Goal: Navigation & Orientation: Find specific page/section

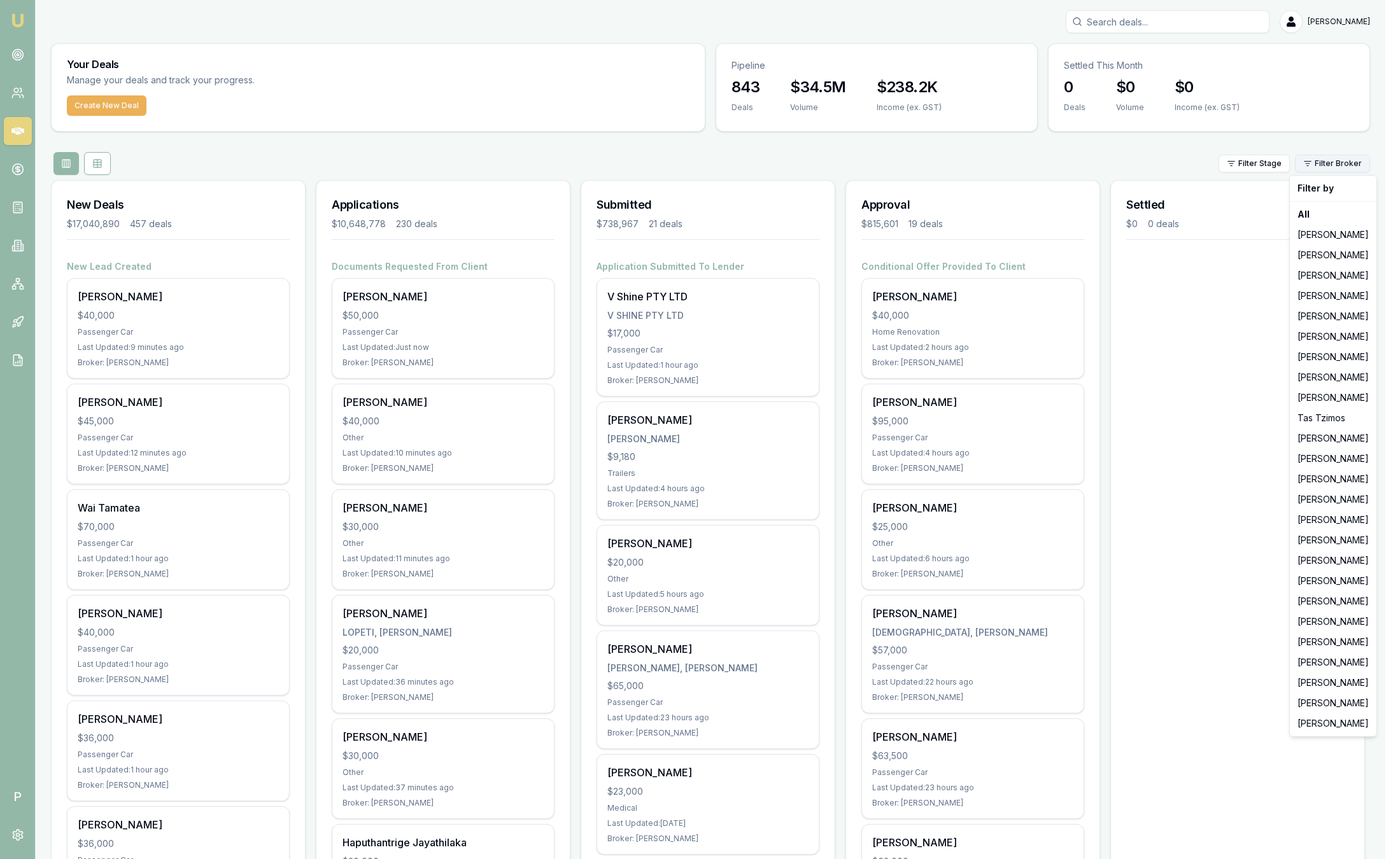
click at [1338, 166] on html "Emu Broker P Sam Crouch Toggle Menu Your Deals Manage your deals and track your…" at bounding box center [700, 429] width 1400 height 859
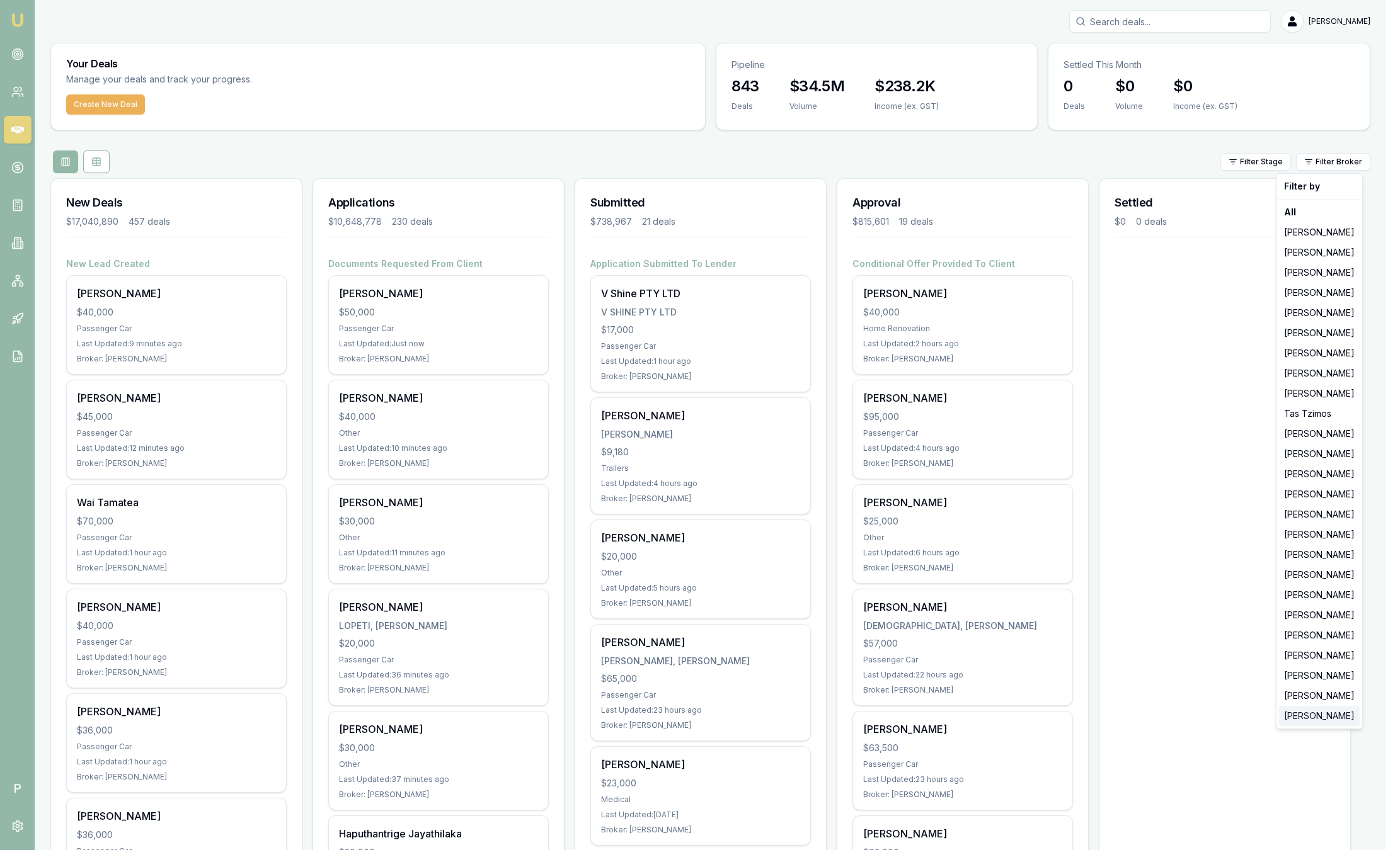
click at [1323, 716] on div "[PERSON_NAME]" at bounding box center [1319, 715] width 80 height 20
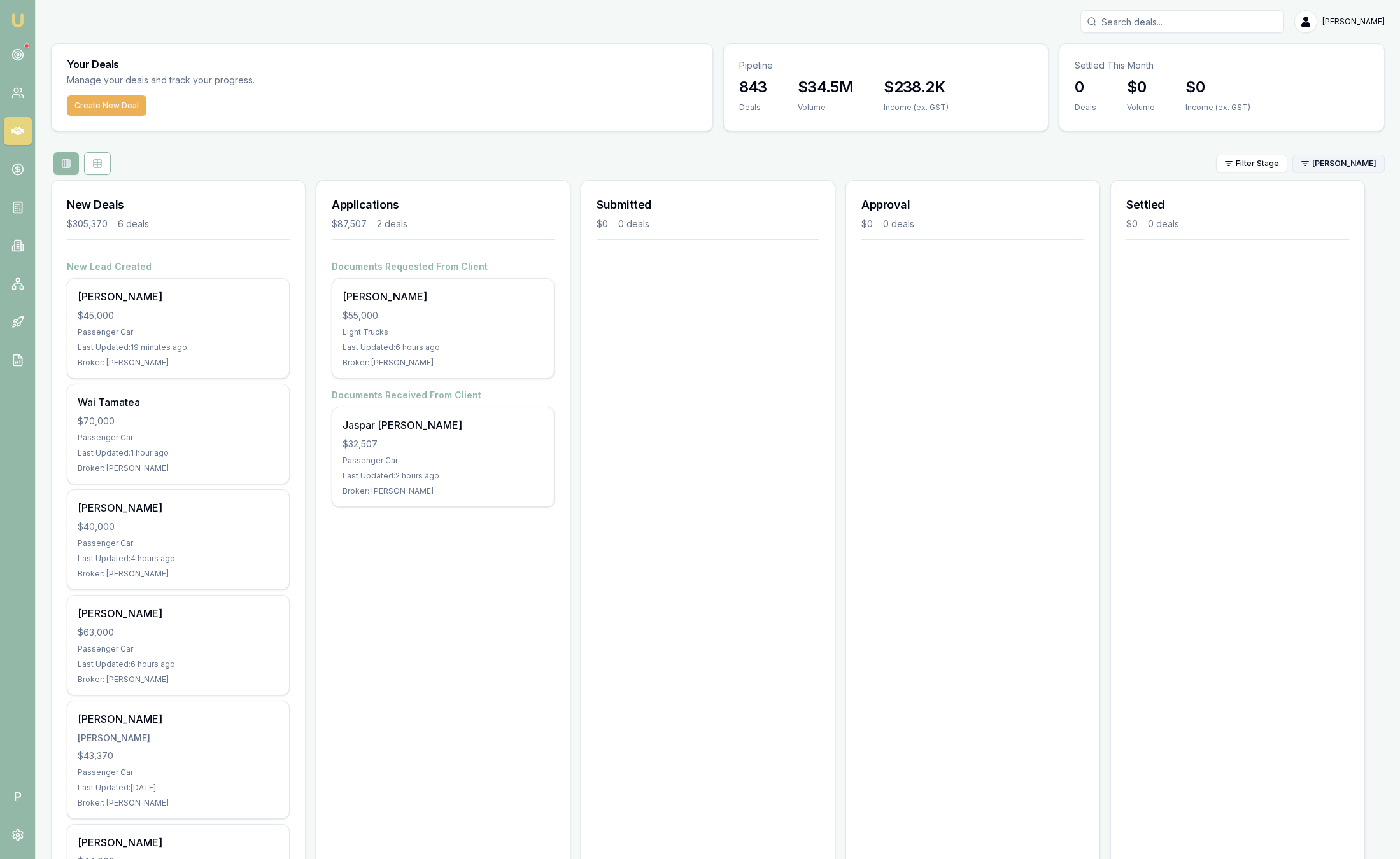
click at [1371, 160] on html "Emu Broker P Sam Crouch Toggle Menu Your Deals Manage your deals and track your…" at bounding box center [700, 429] width 1400 height 859
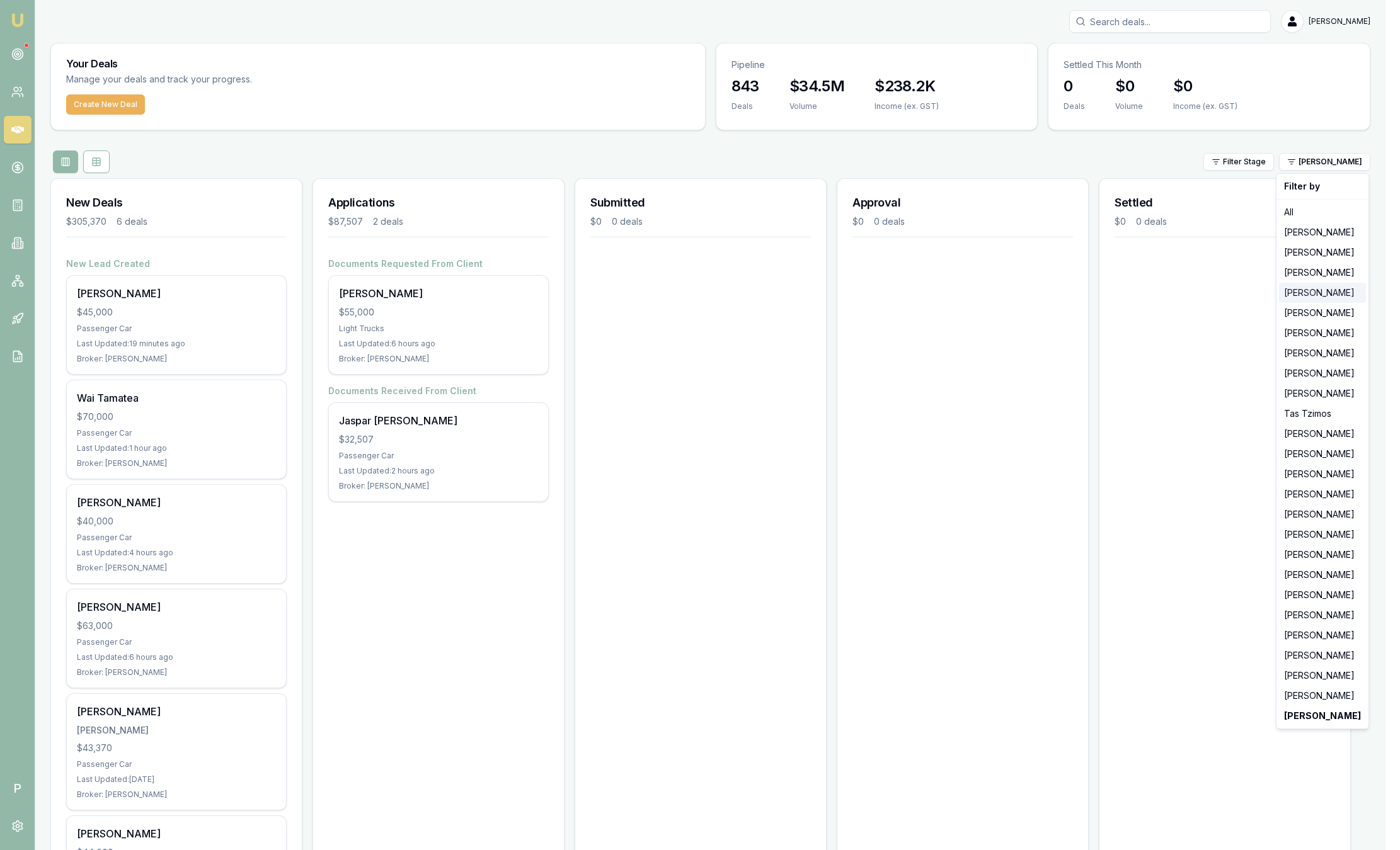
click at [1324, 293] on div "[PERSON_NAME]" at bounding box center [1322, 292] width 87 height 20
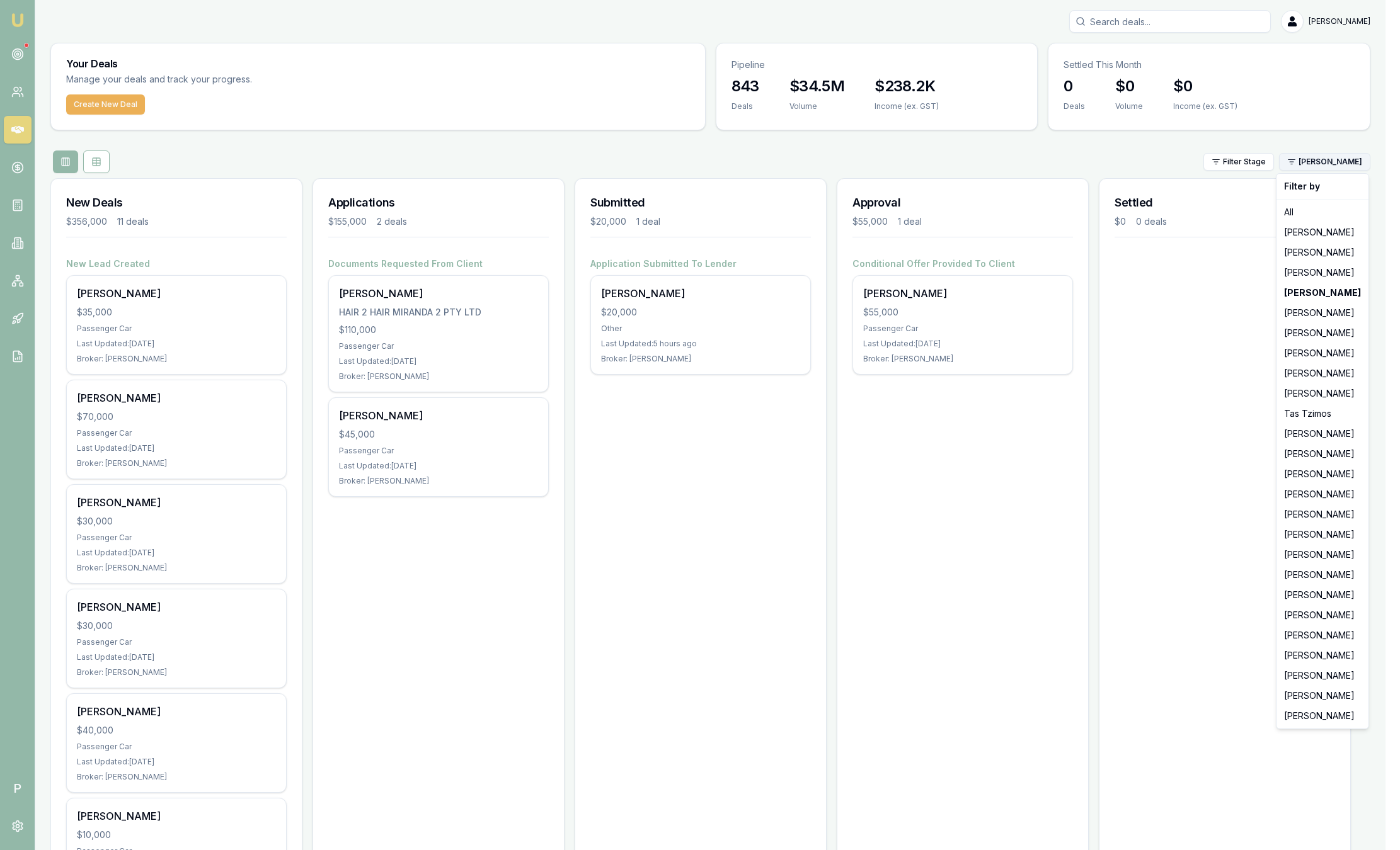
click at [1311, 165] on html "Emu Broker P Sam Crouch Toggle Menu Your Deals Manage your deals and track your…" at bounding box center [700, 425] width 1400 height 850
click at [1312, 242] on div "[PERSON_NAME]" at bounding box center [1322, 252] width 87 height 20
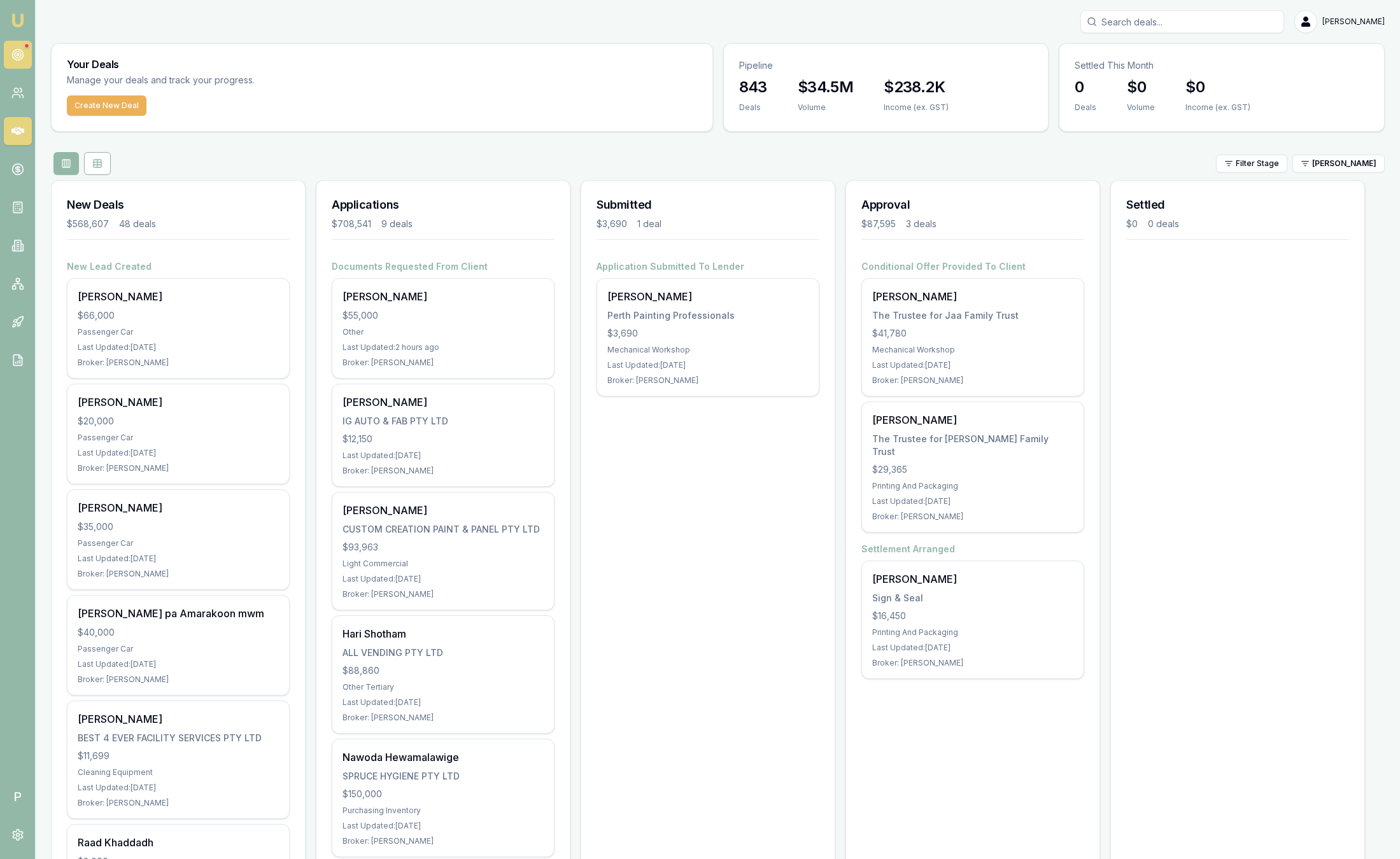
click at [23, 48] on link at bounding box center [17, 54] width 28 height 28
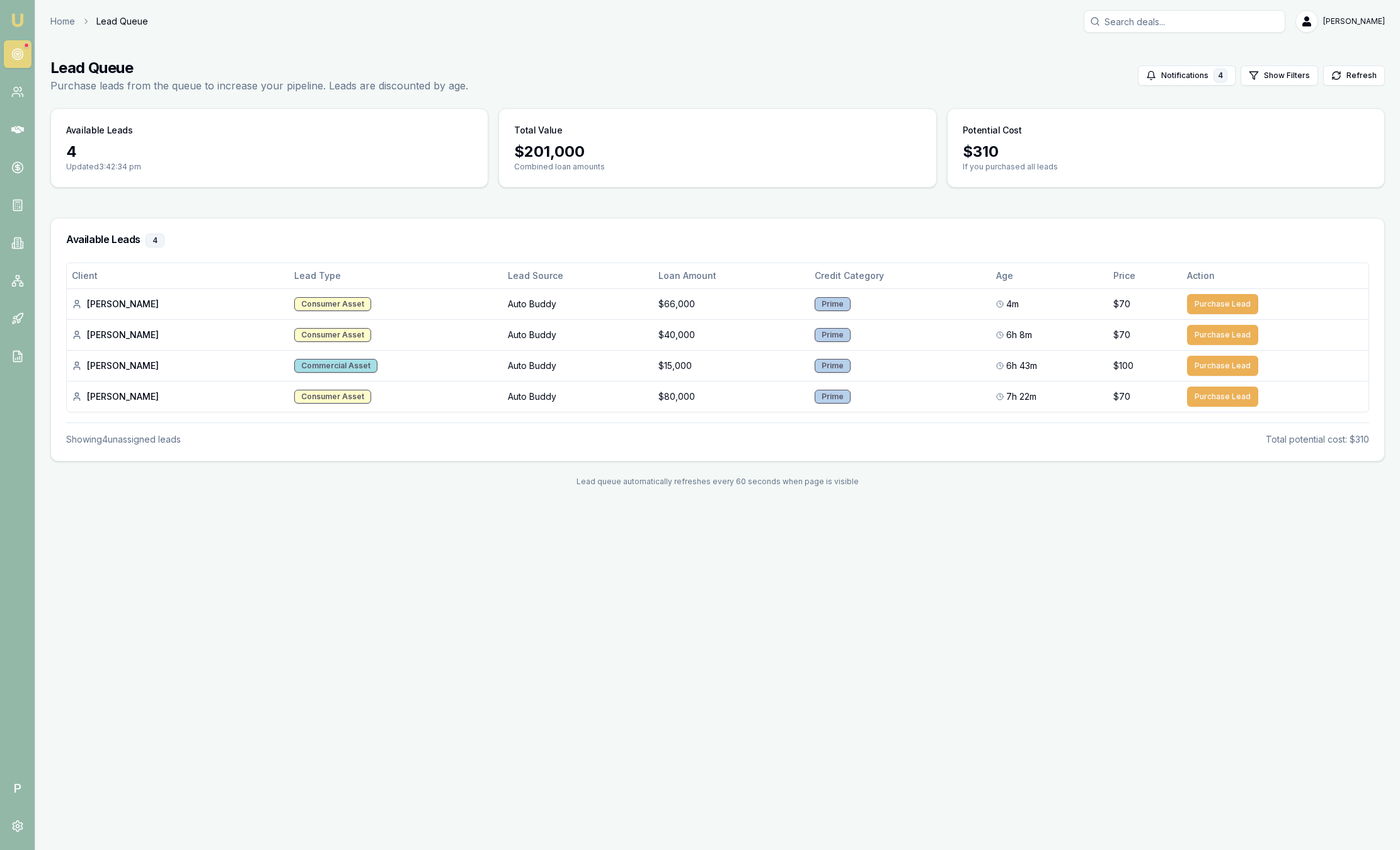
click at [22, 26] on img at bounding box center [18, 20] width 15 height 15
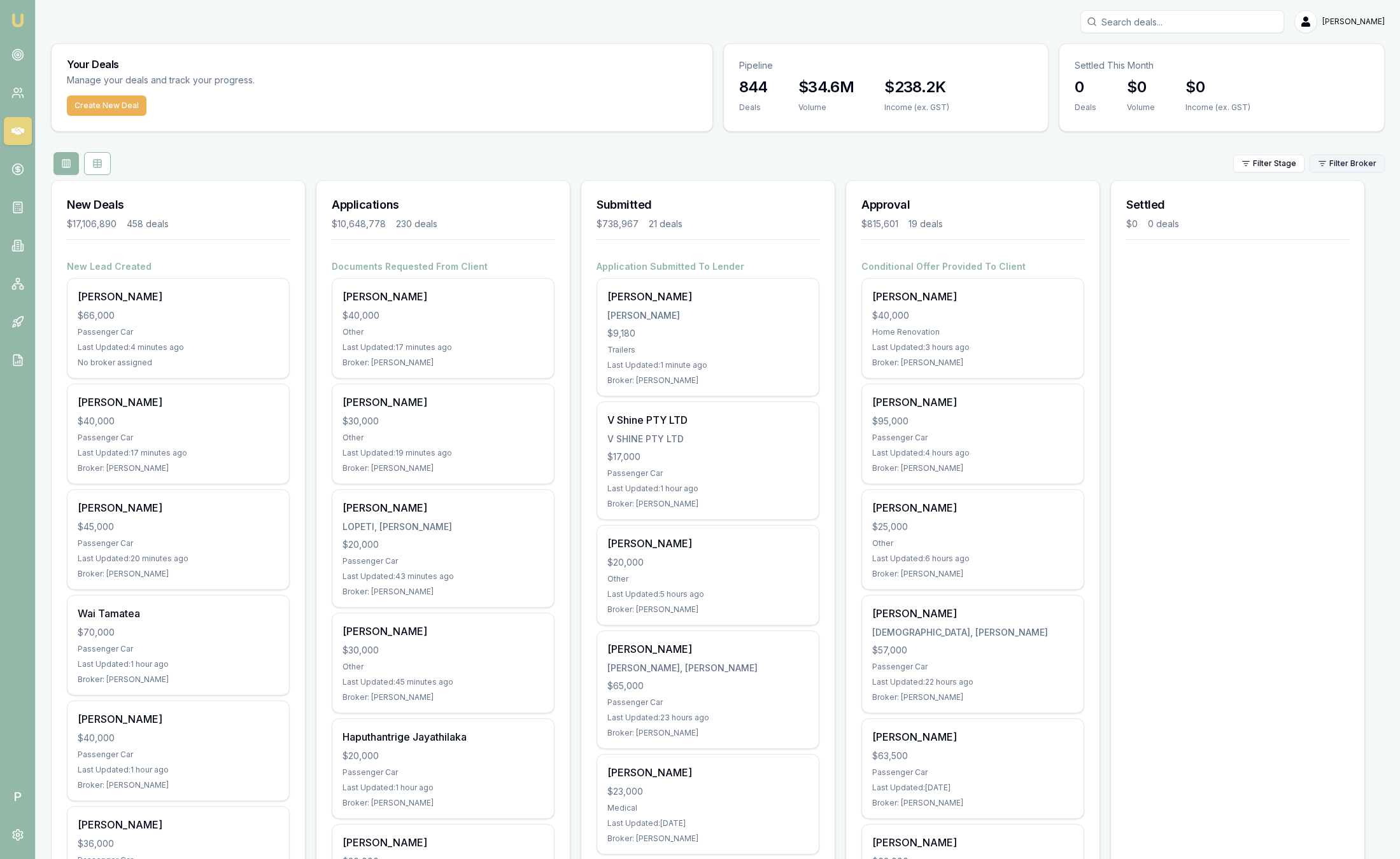
click at [1350, 166] on html "Emu Broker P Sam Crouch Toggle Menu Your Deals Manage your deals and track your…" at bounding box center [700, 429] width 1400 height 859
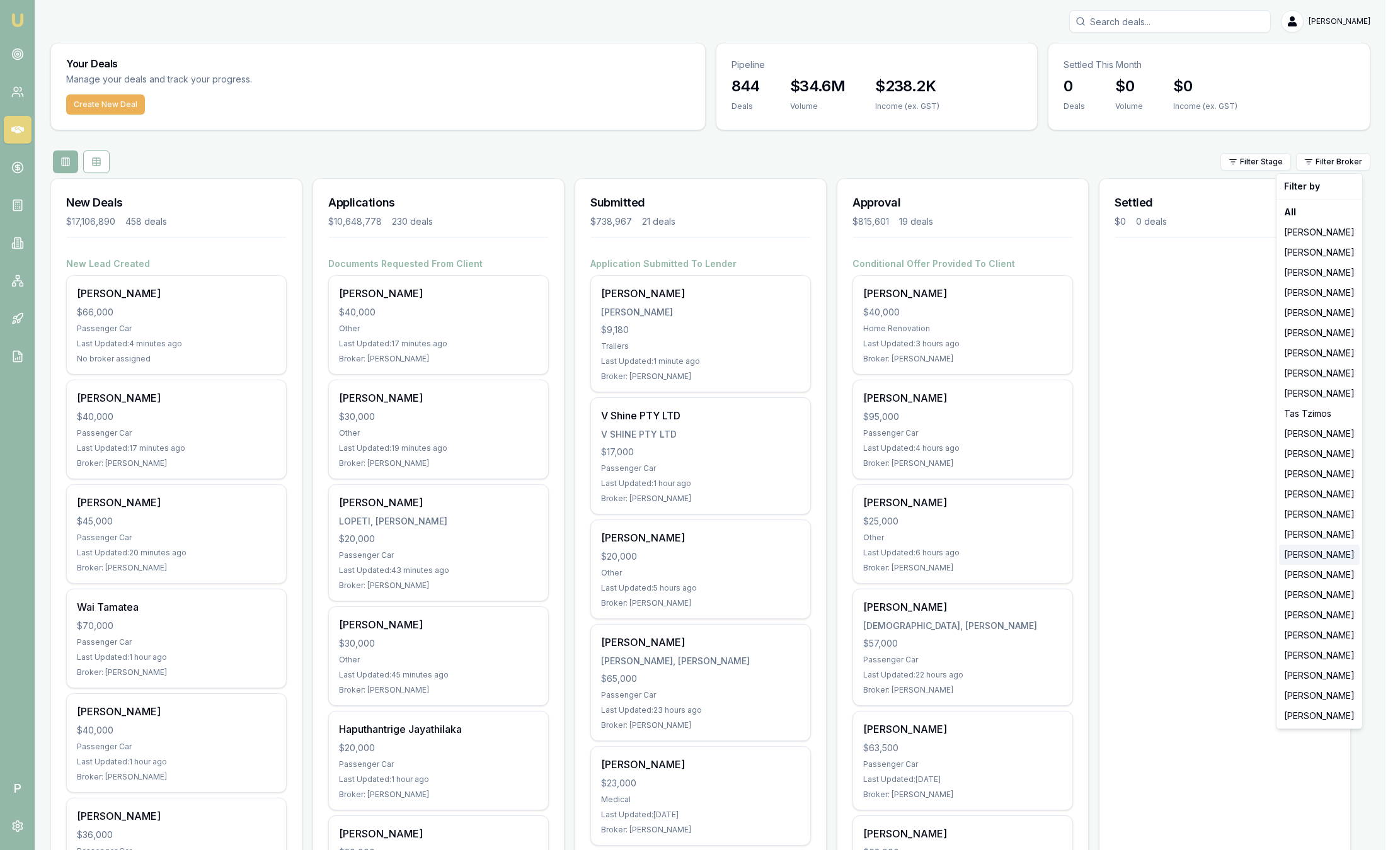
click at [1307, 550] on div "[PERSON_NAME]" at bounding box center [1319, 555] width 80 height 20
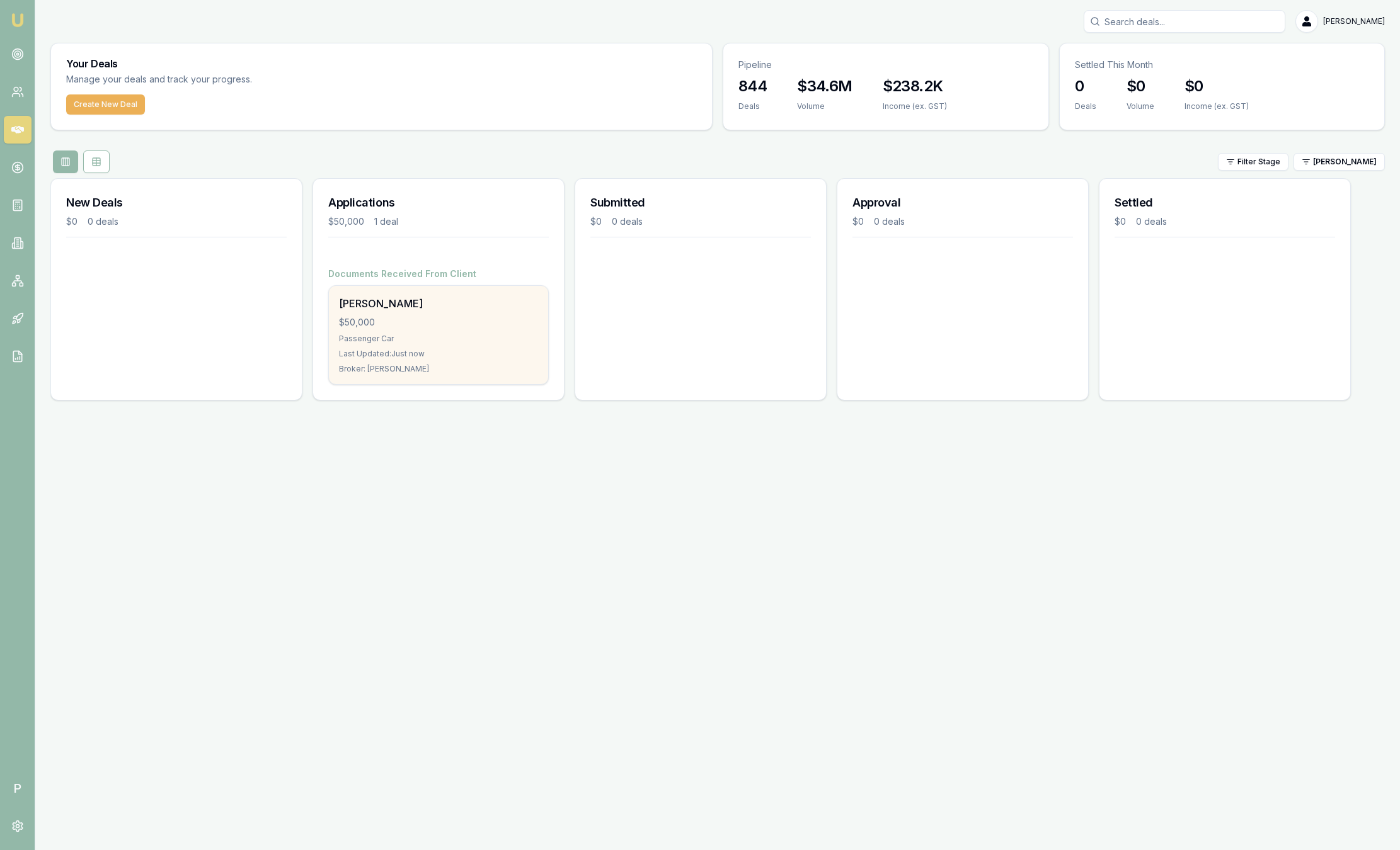
click at [446, 303] on div "[PERSON_NAME]" at bounding box center [439, 303] width 199 height 15
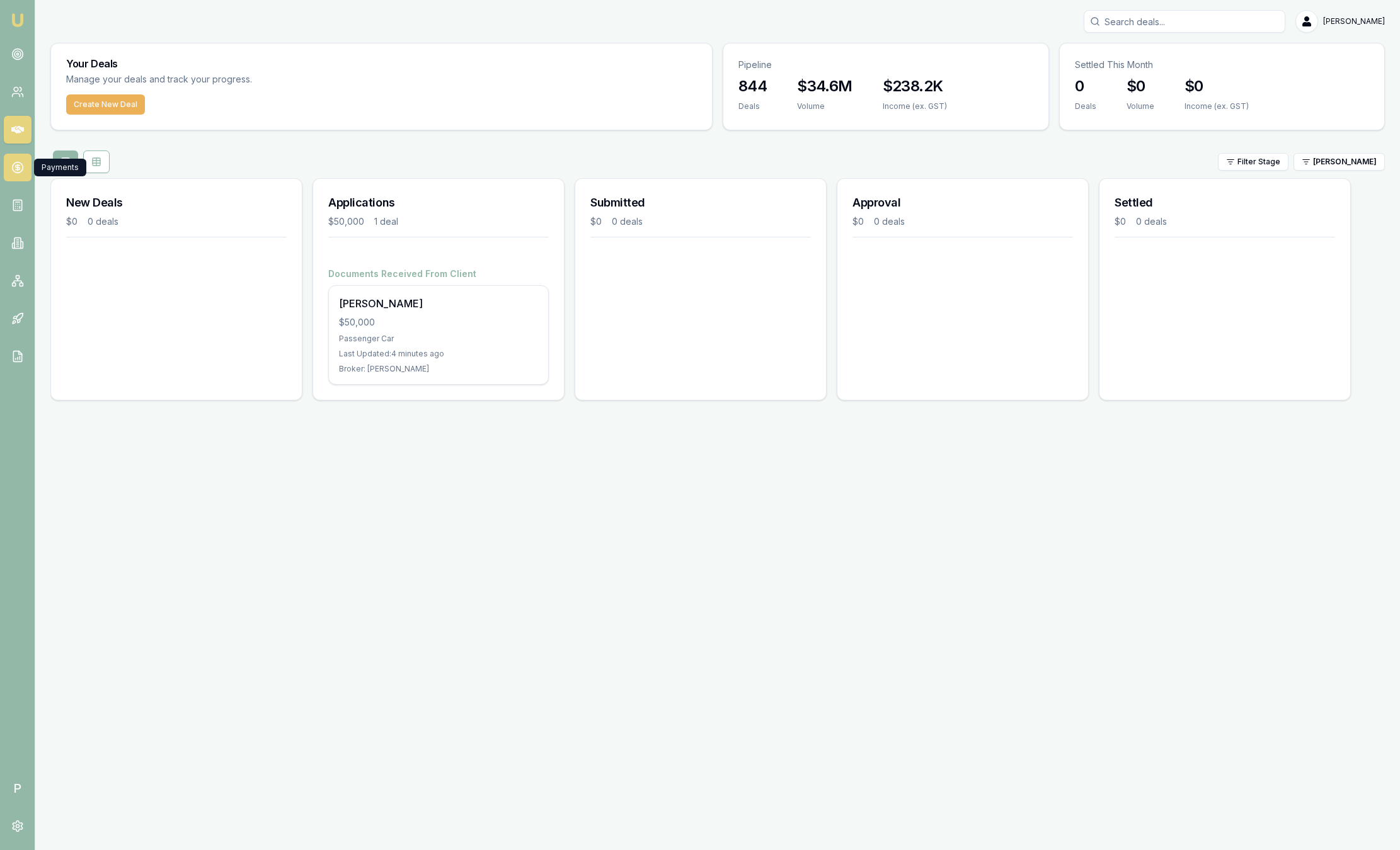
click at [12, 167] on circle at bounding box center [17, 168] width 10 height 10
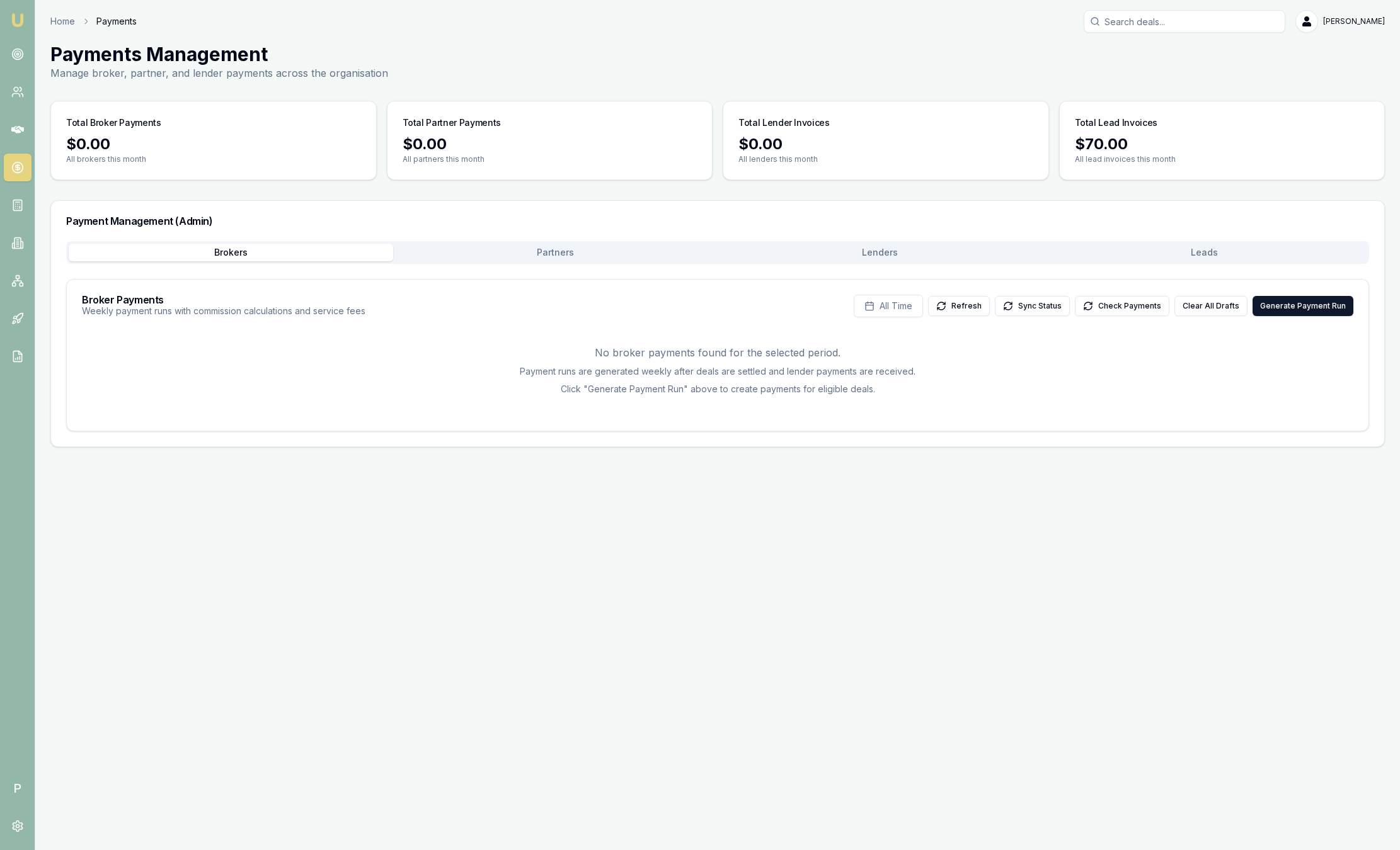
click at [561, 249] on button "Partners" at bounding box center [555, 253] width 324 height 18
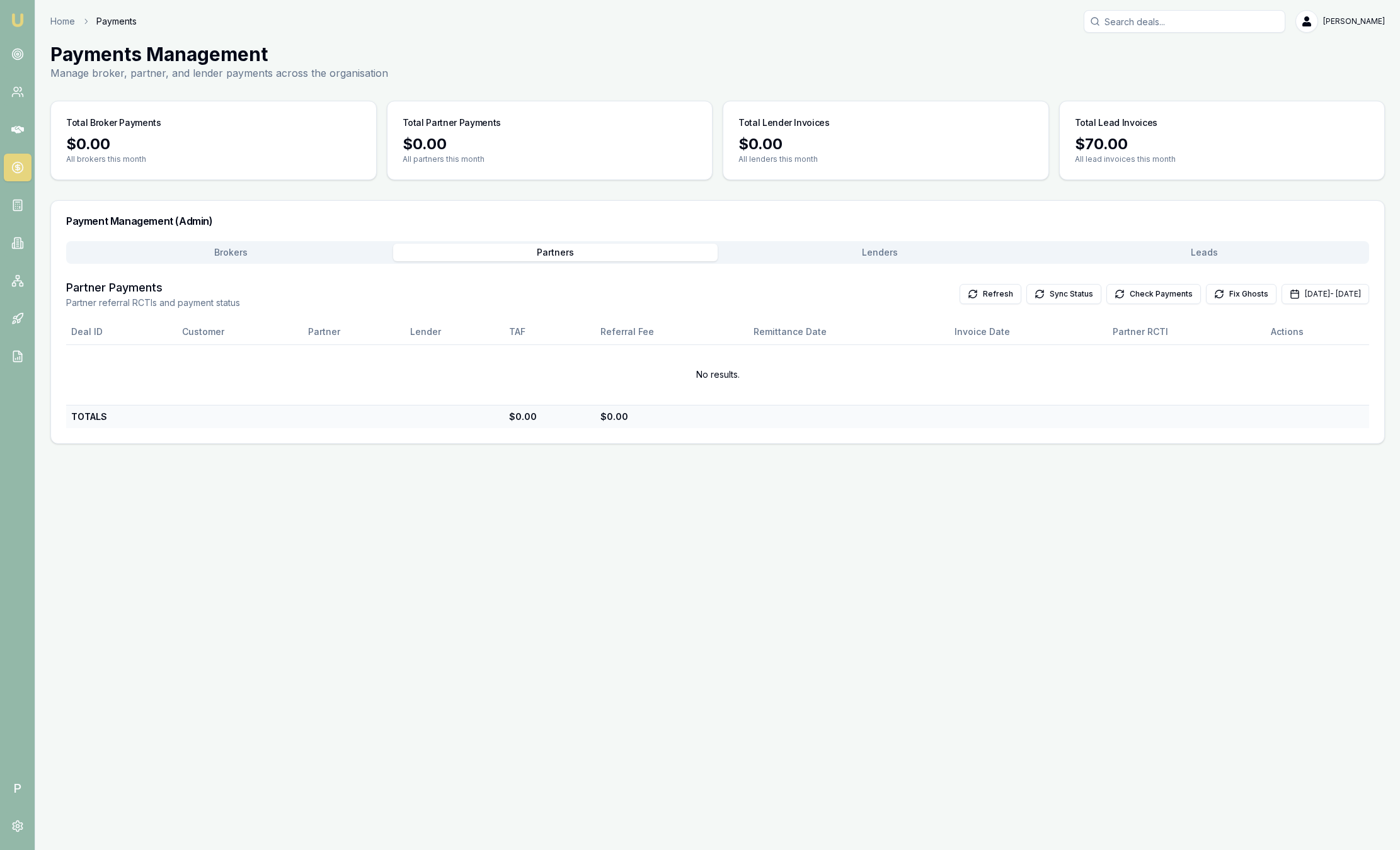
click at [869, 252] on button "Lenders" at bounding box center [880, 253] width 324 height 18
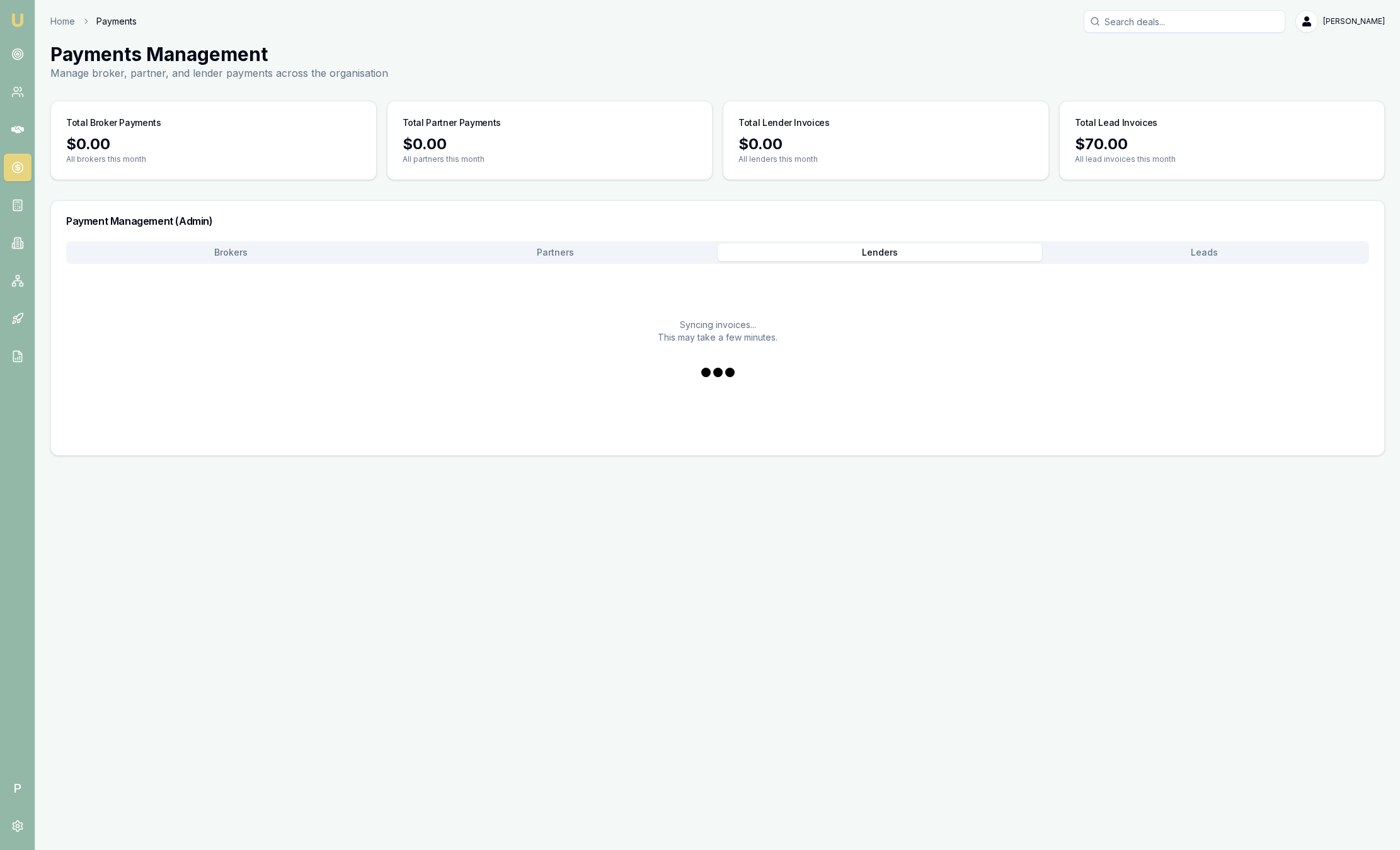
click at [1150, 256] on button "Leads" at bounding box center [1204, 253] width 324 height 18
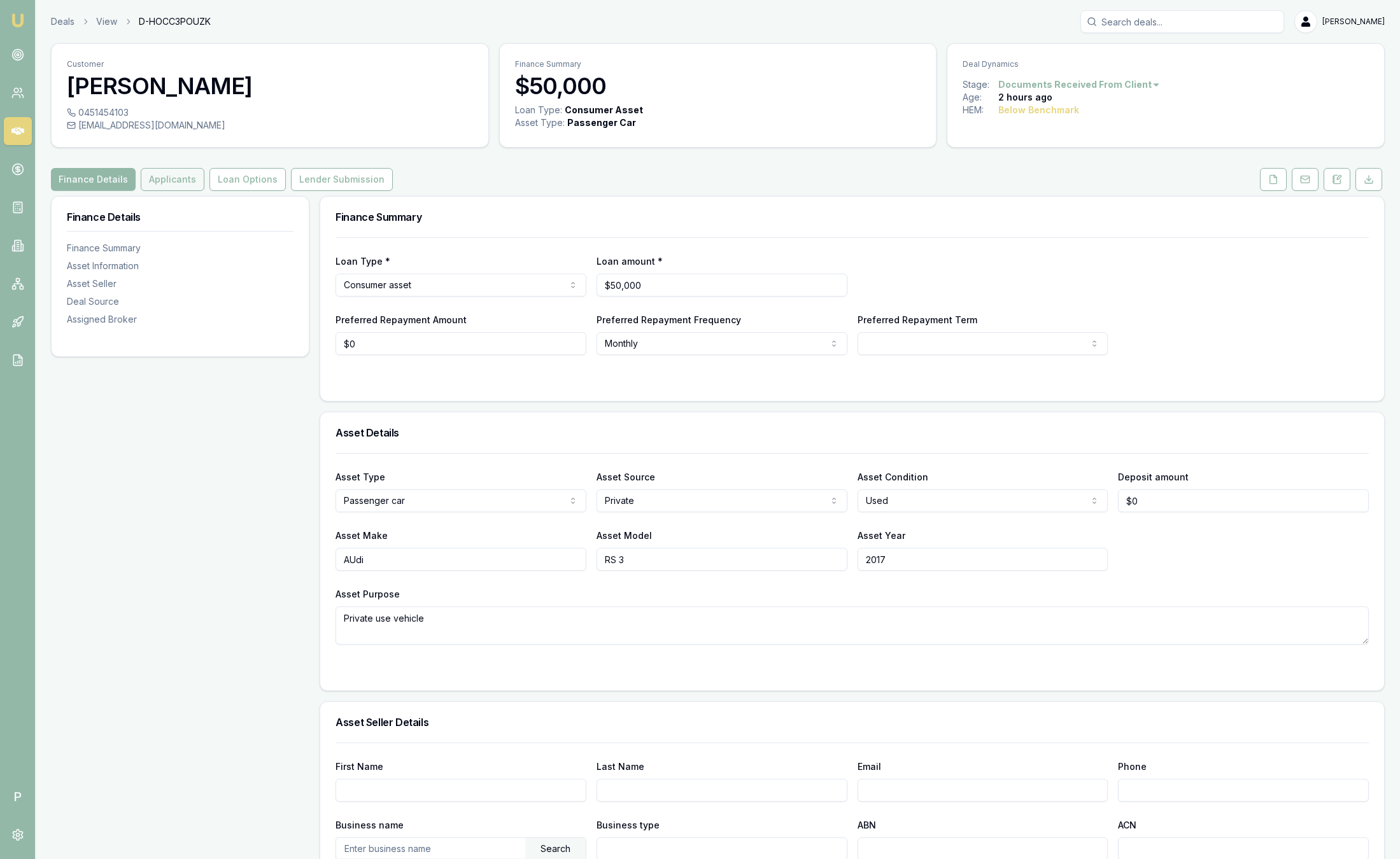
click at [165, 185] on button "Applicants" at bounding box center [172, 180] width 64 height 23
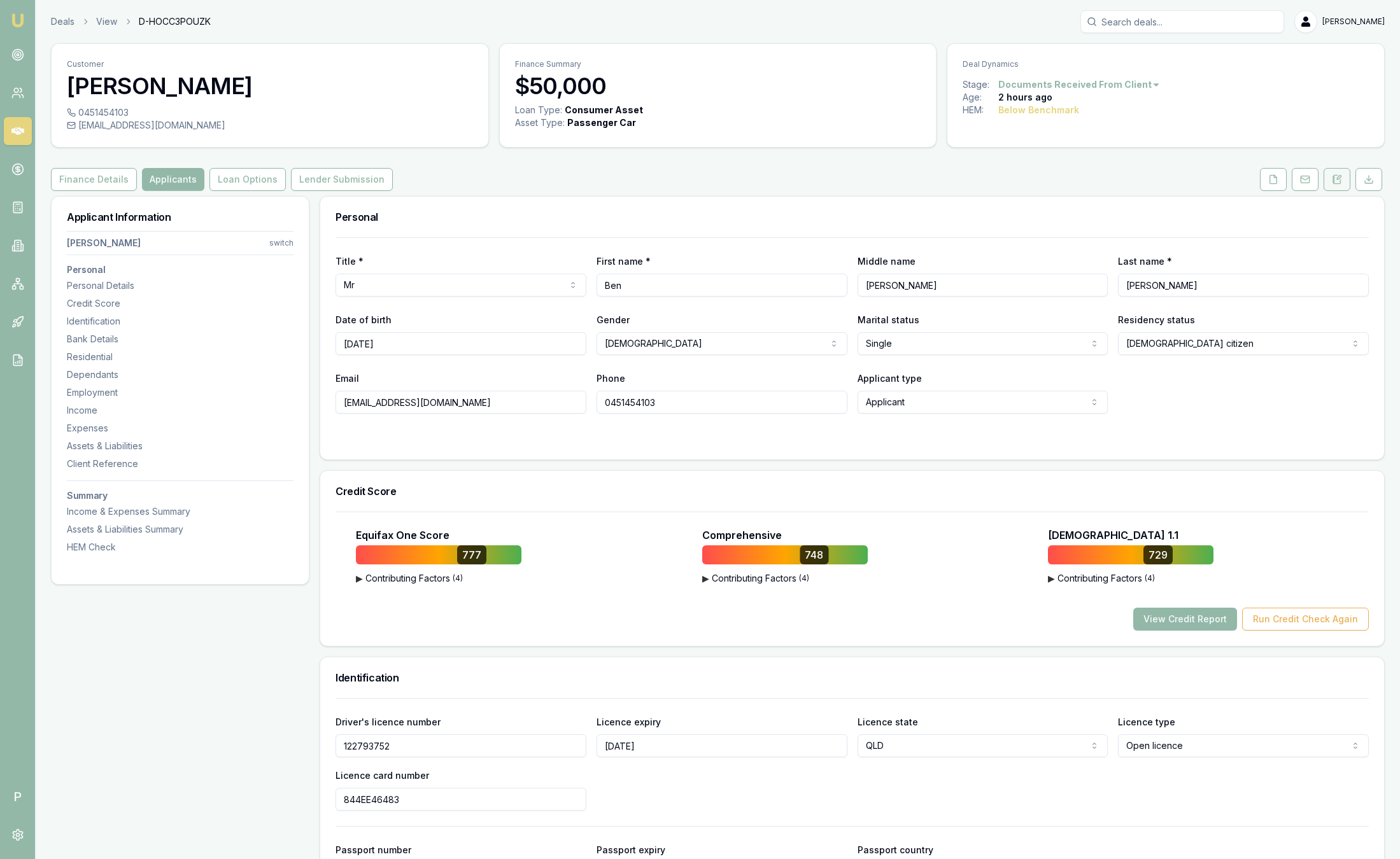
click at [1342, 188] on button at bounding box center [1338, 180] width 27 height 23
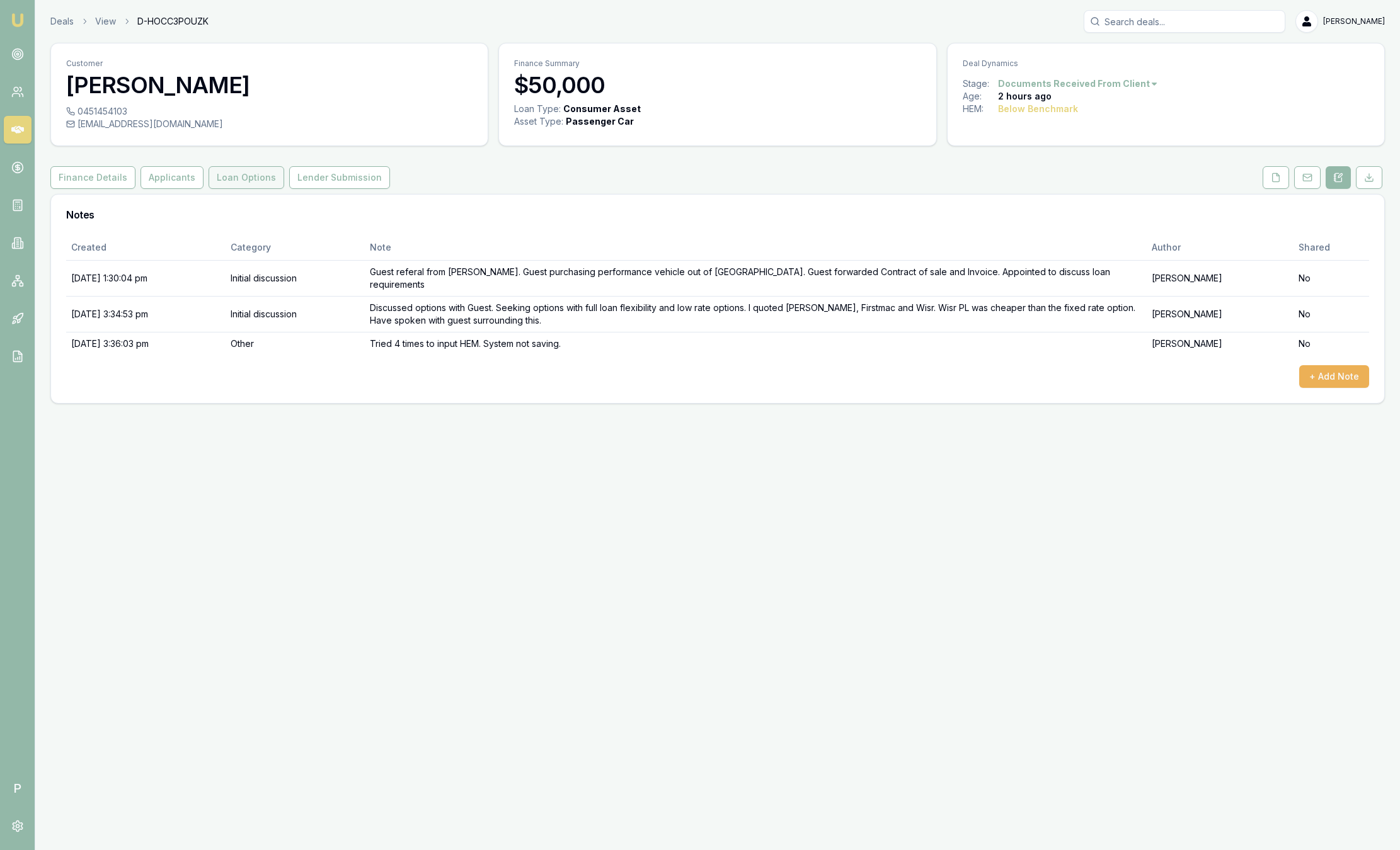
click at [231, 173] on button "Loan Options" at bounding box center [246, 178] width 76 height 22
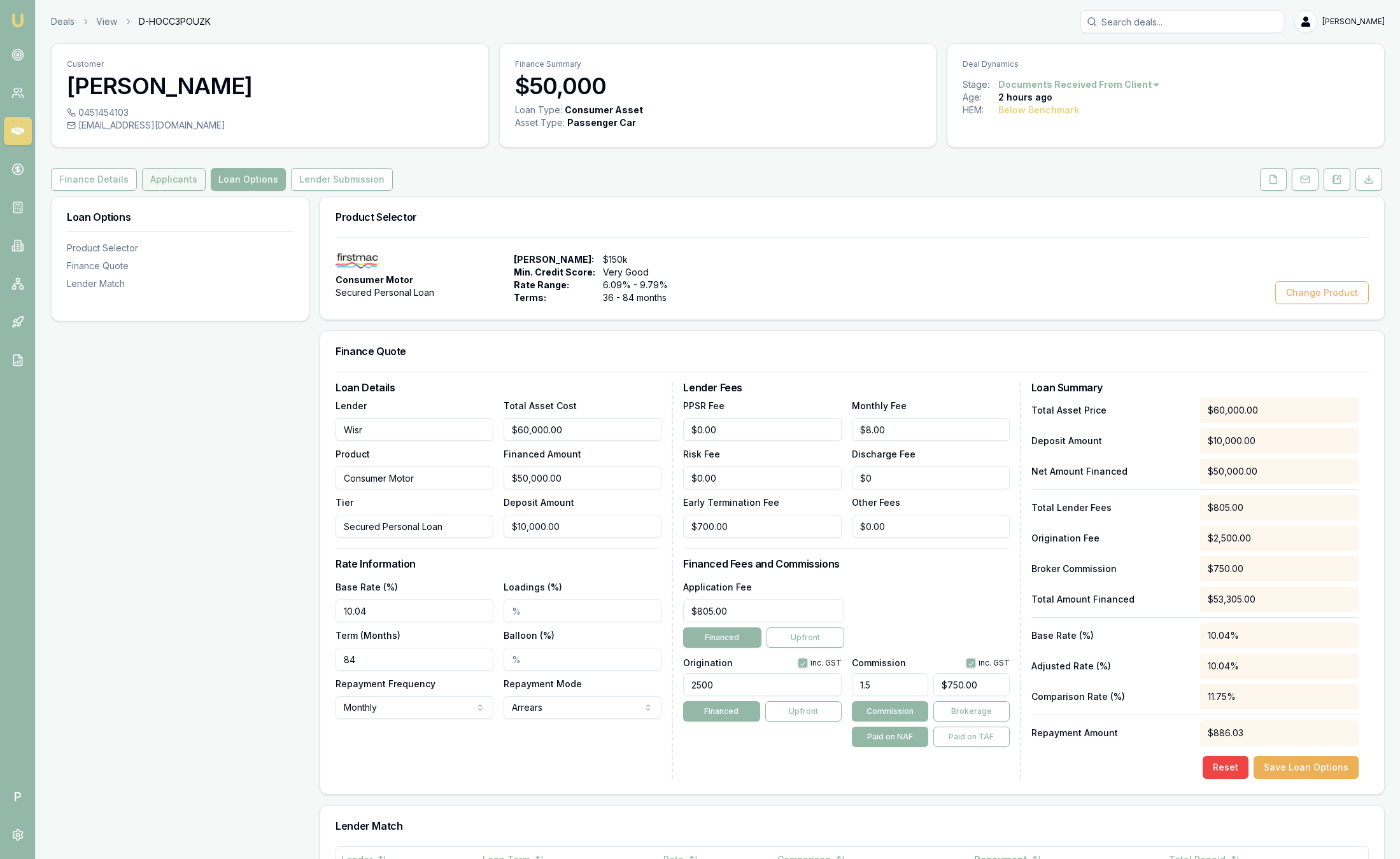
click at [173, 183] on button "Applicants" at bounding box center [174, 180] width 64 height 23
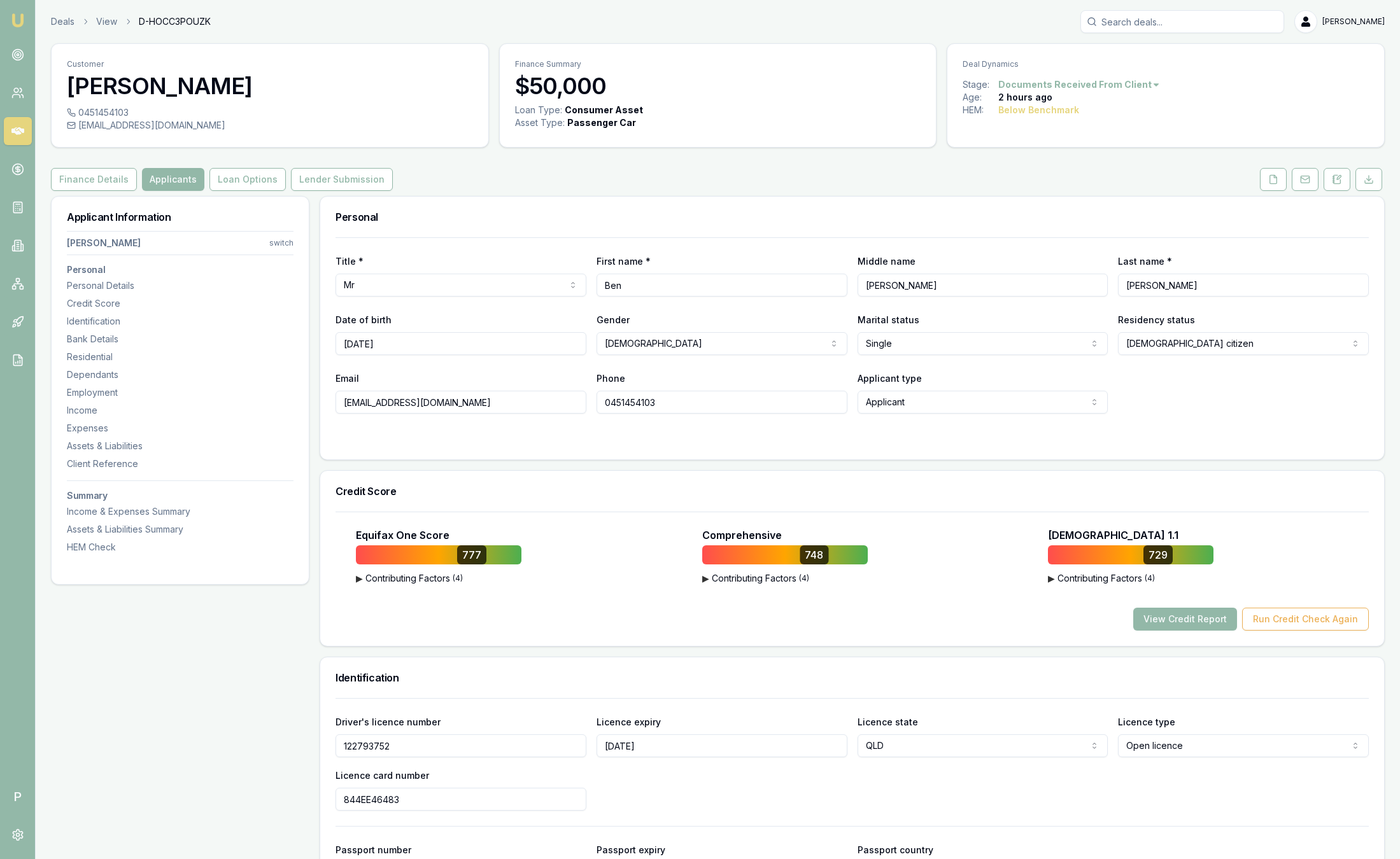
click at [18, 12] on link "Emu Broker" at bounding box center [17, 20] width 20 height 20
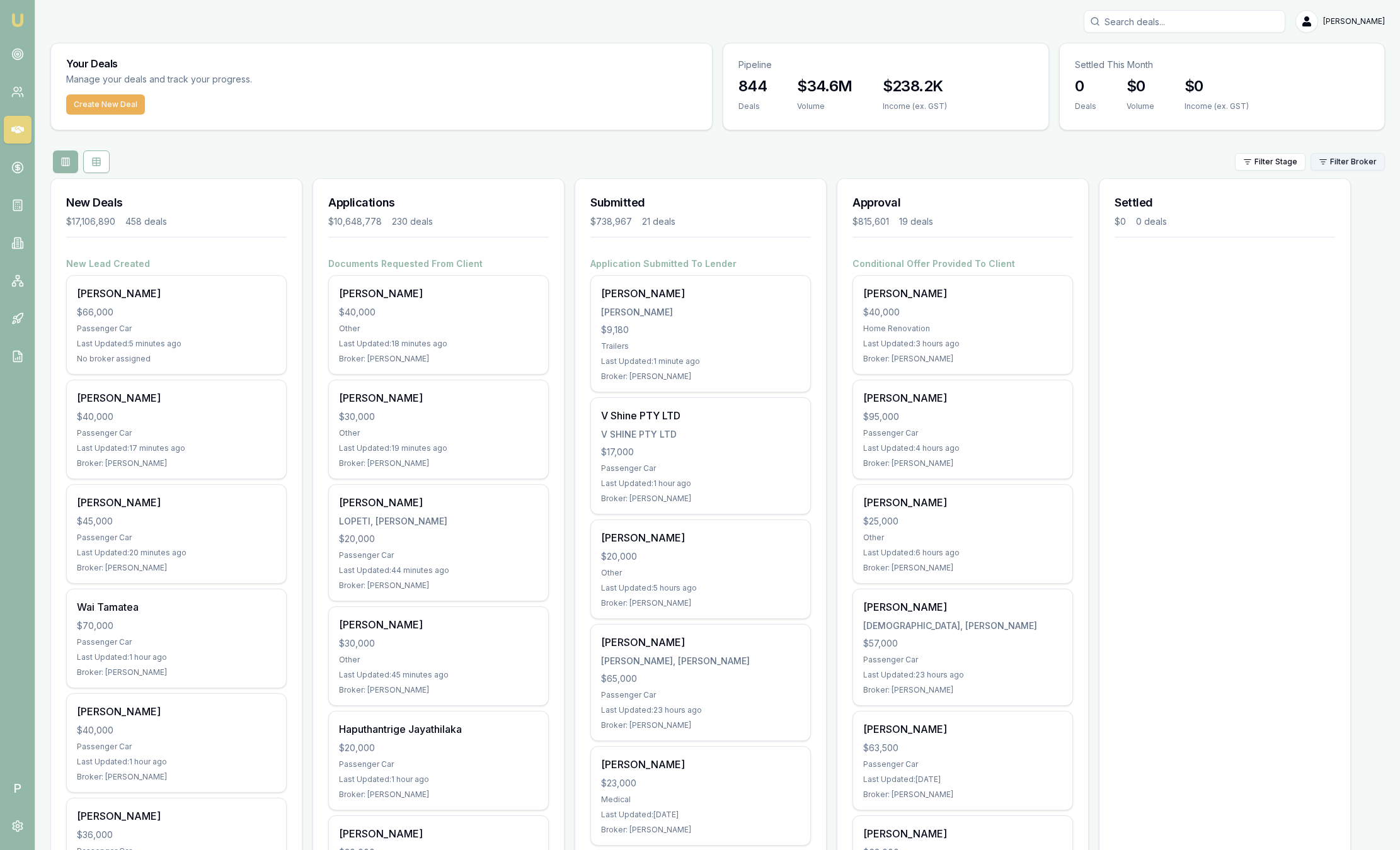
click at [1346, 159] on html "Emu Broker P Sam Crouch Toggle Menu Your Deals Manage your deals and track your…" at bounding box center [700, 425] width 1400 height 850
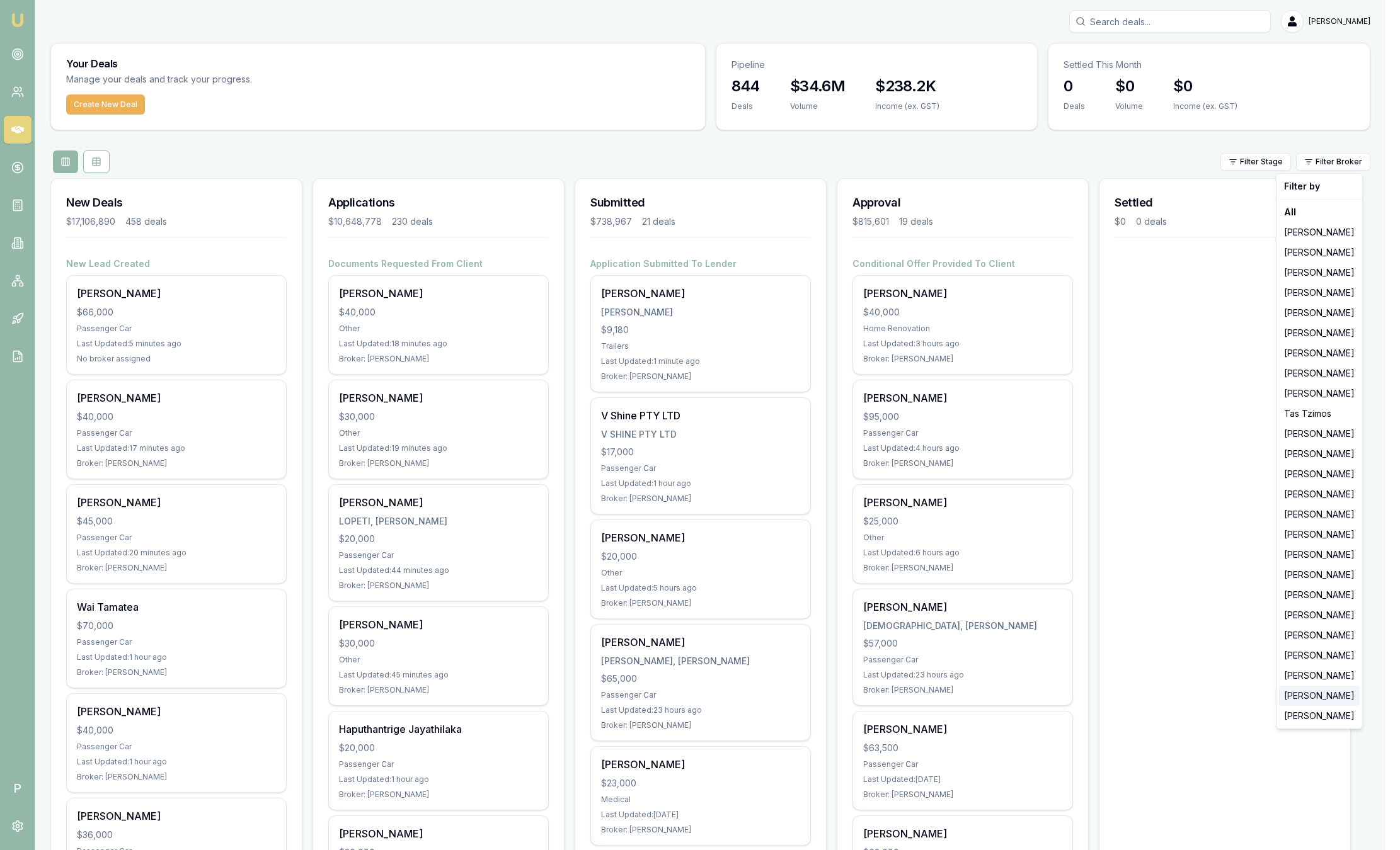
click at [1307, 696] on div "[PERSON_NAME]" at bounding box center [1319, 695] width 80 height 20
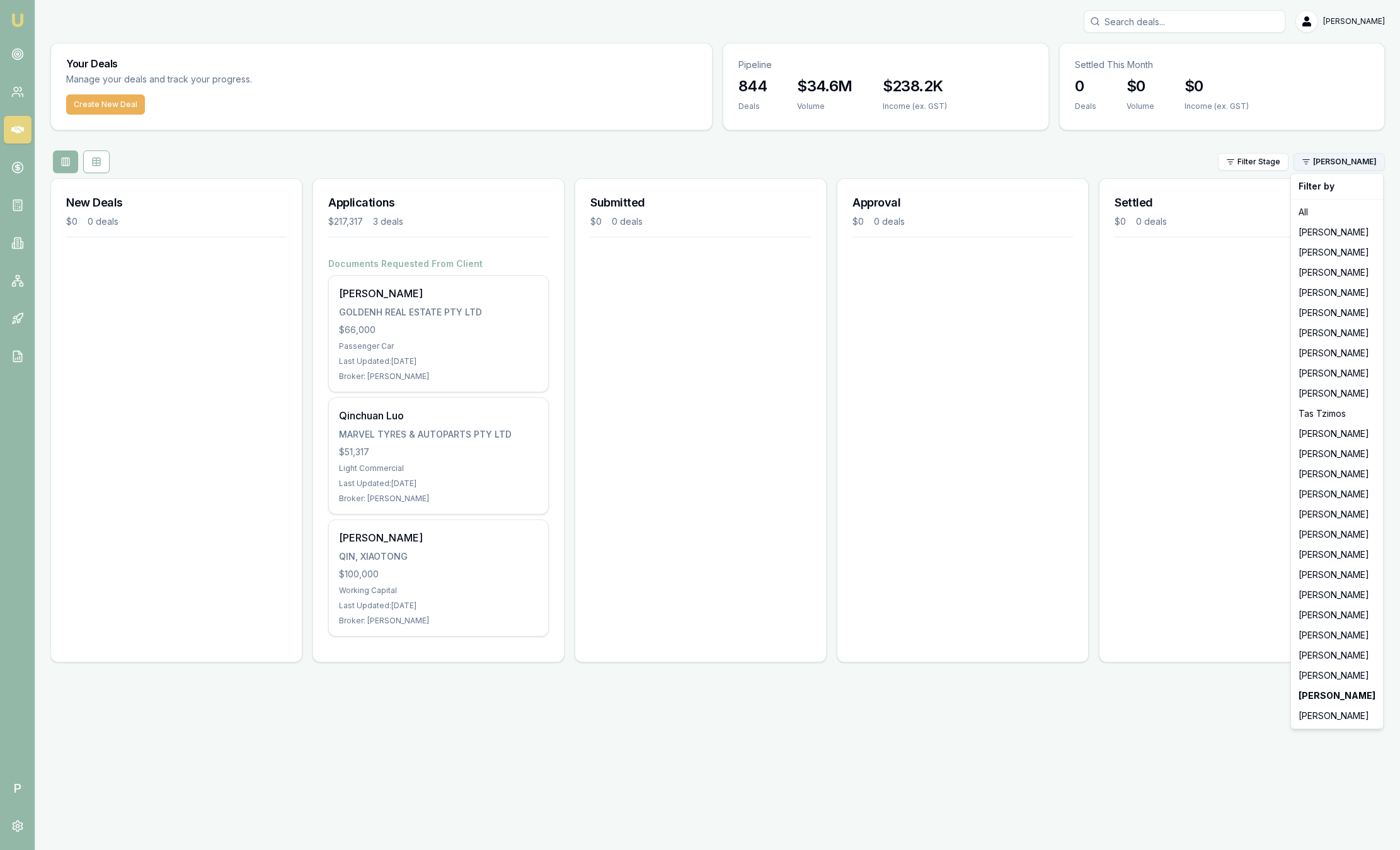
click at [1340, 156] on html "Emu Broker P Sam Crouch Toggle Menu Your Deals Manage your deals and track your…" at bounding box center [700, 425] width 1400 height 850
click at [1323, 654] on div "[PERSON_NAME]" at bounding box center [1337, 655] width 87 height 20
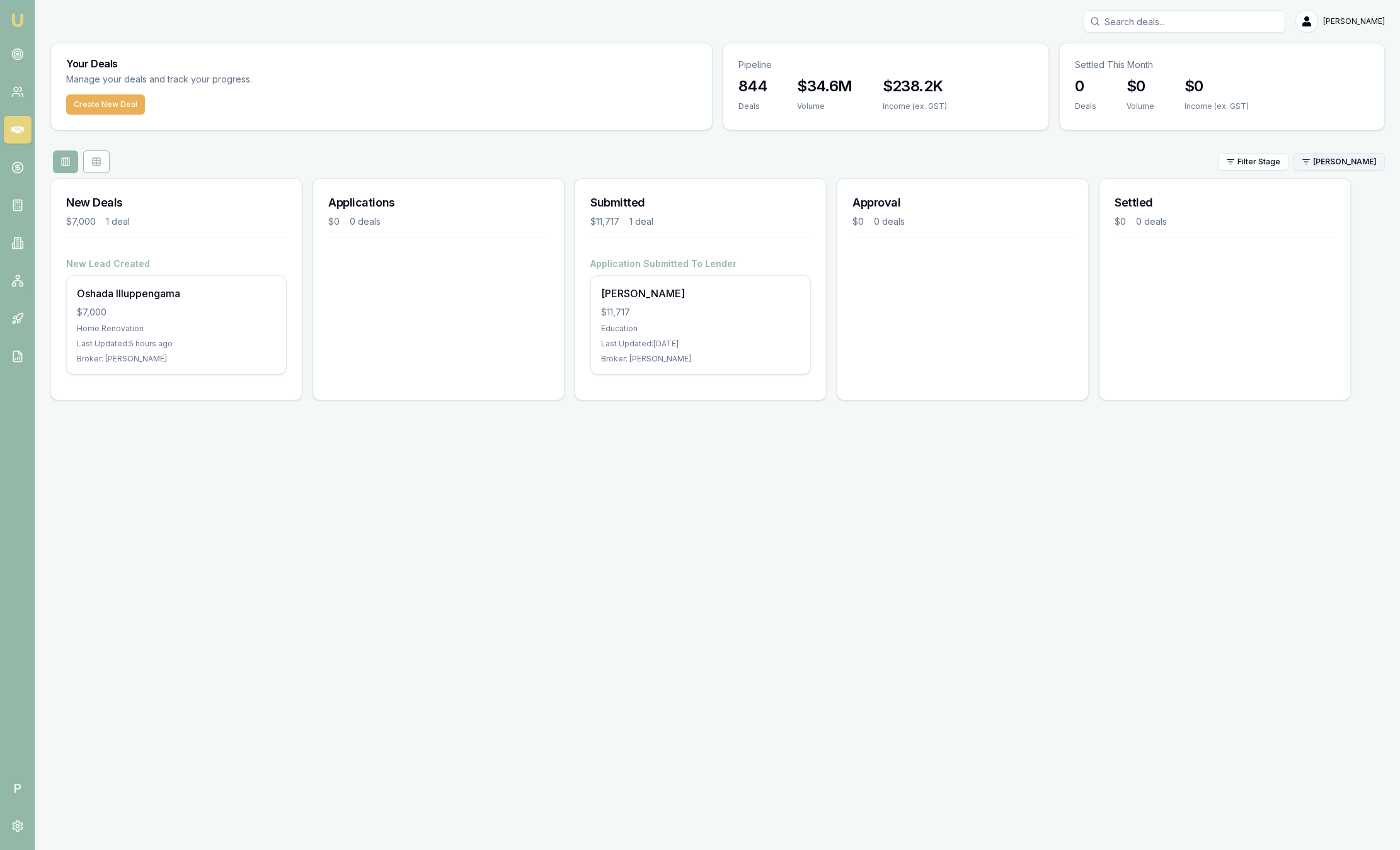
click at [1335, 160] on html "Emu Broker P Sam Crouch Toggle Menu Your Deals Manage your deals and track your…" at bounding box center [700, 425] width 1400 height 850
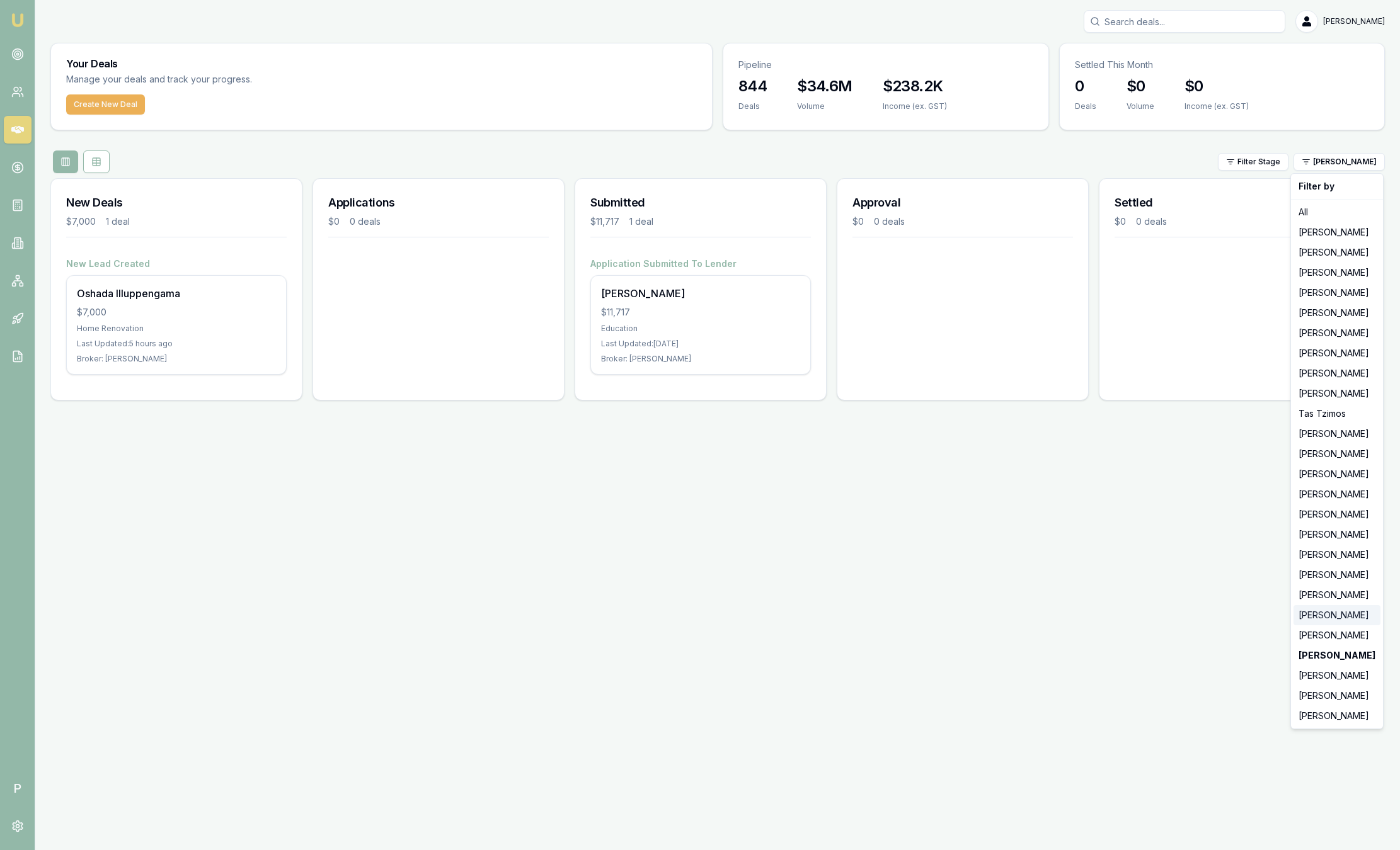
click at [1308, 616] on div "[PERSON_NAME]" at bounding box center [1337, 615] width 87 height 20
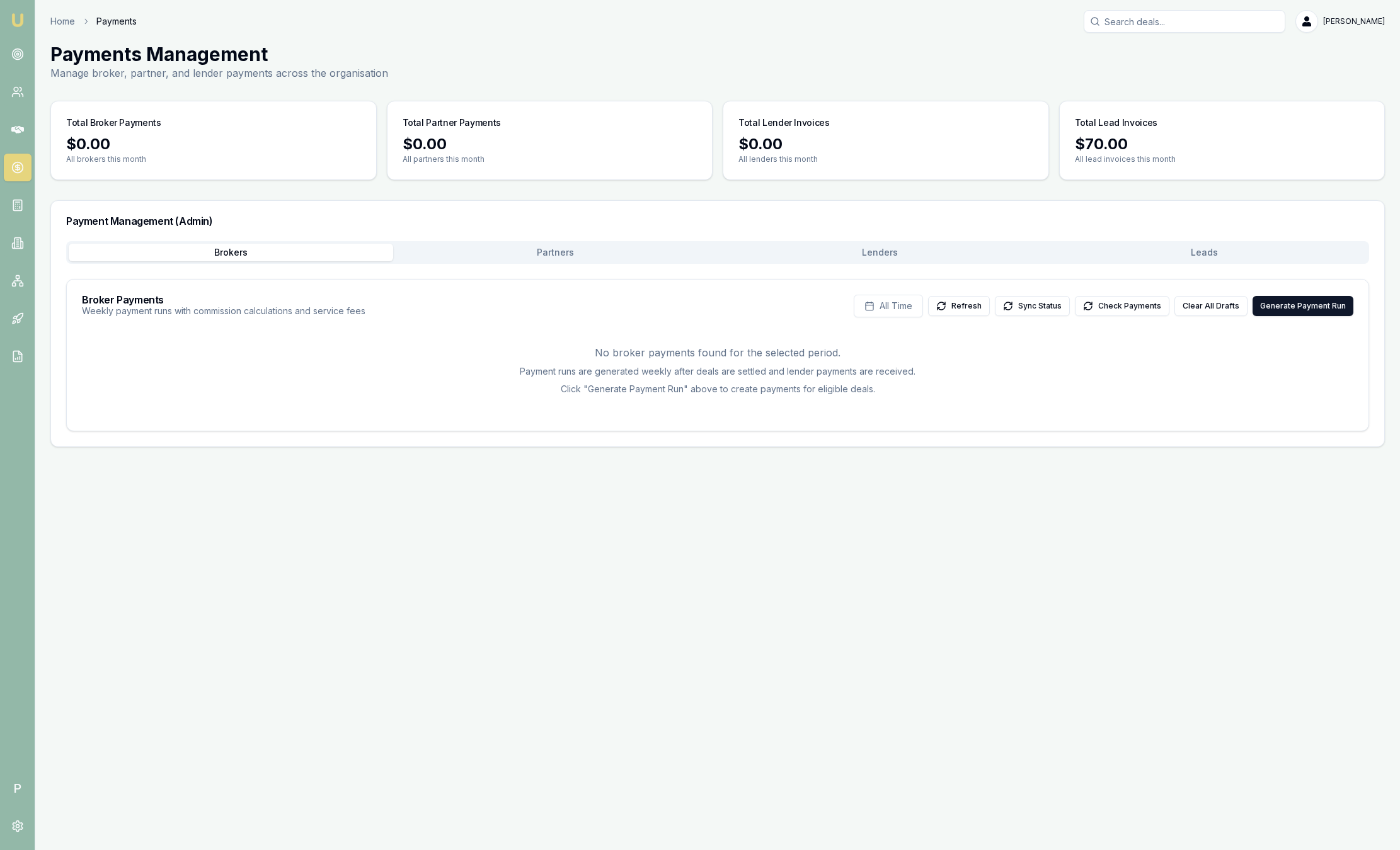
click at [1221, 245] on button "Leads" at bounding box center [1204, 253] width 324 height 18
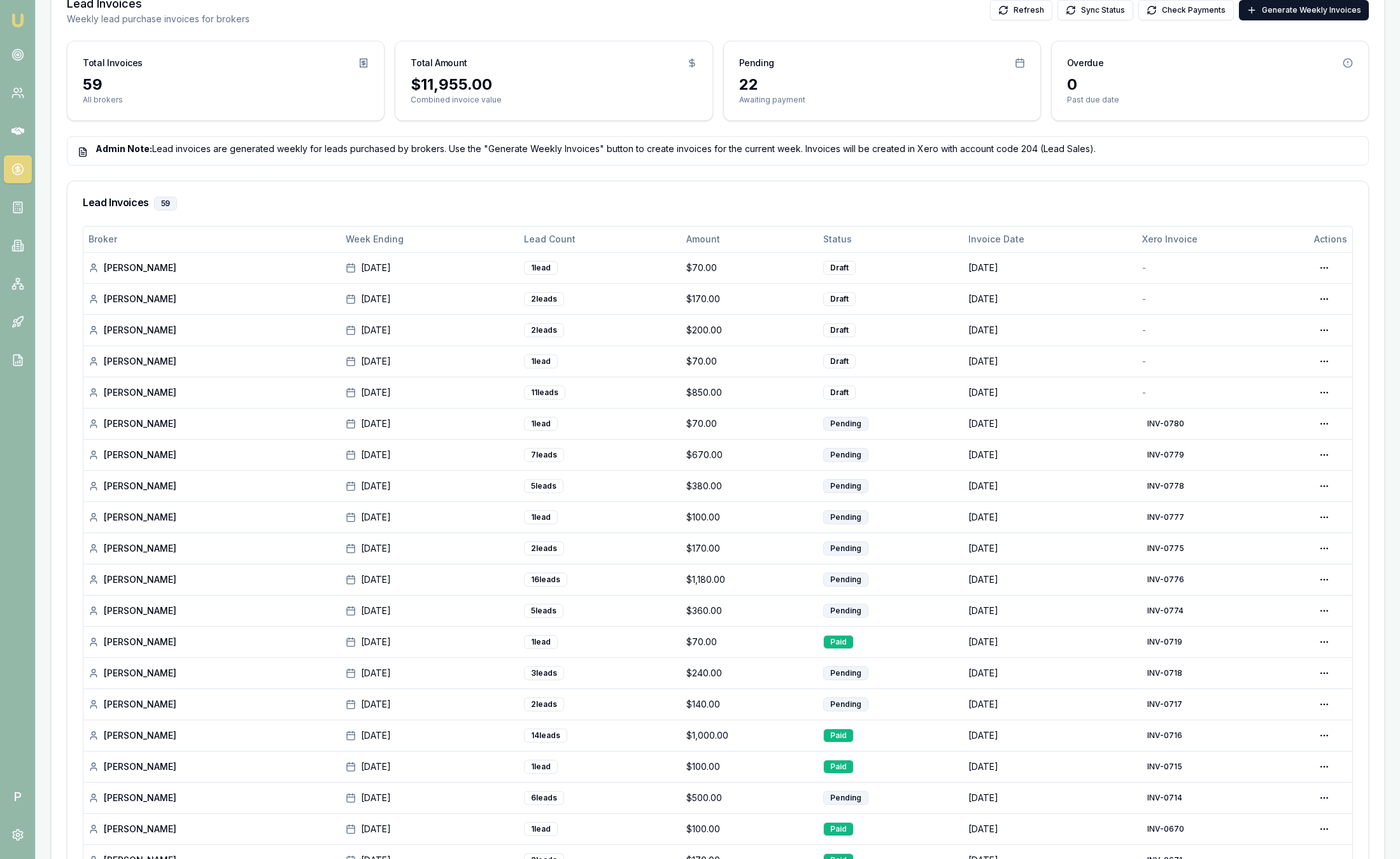
scroll to position [260, 0]
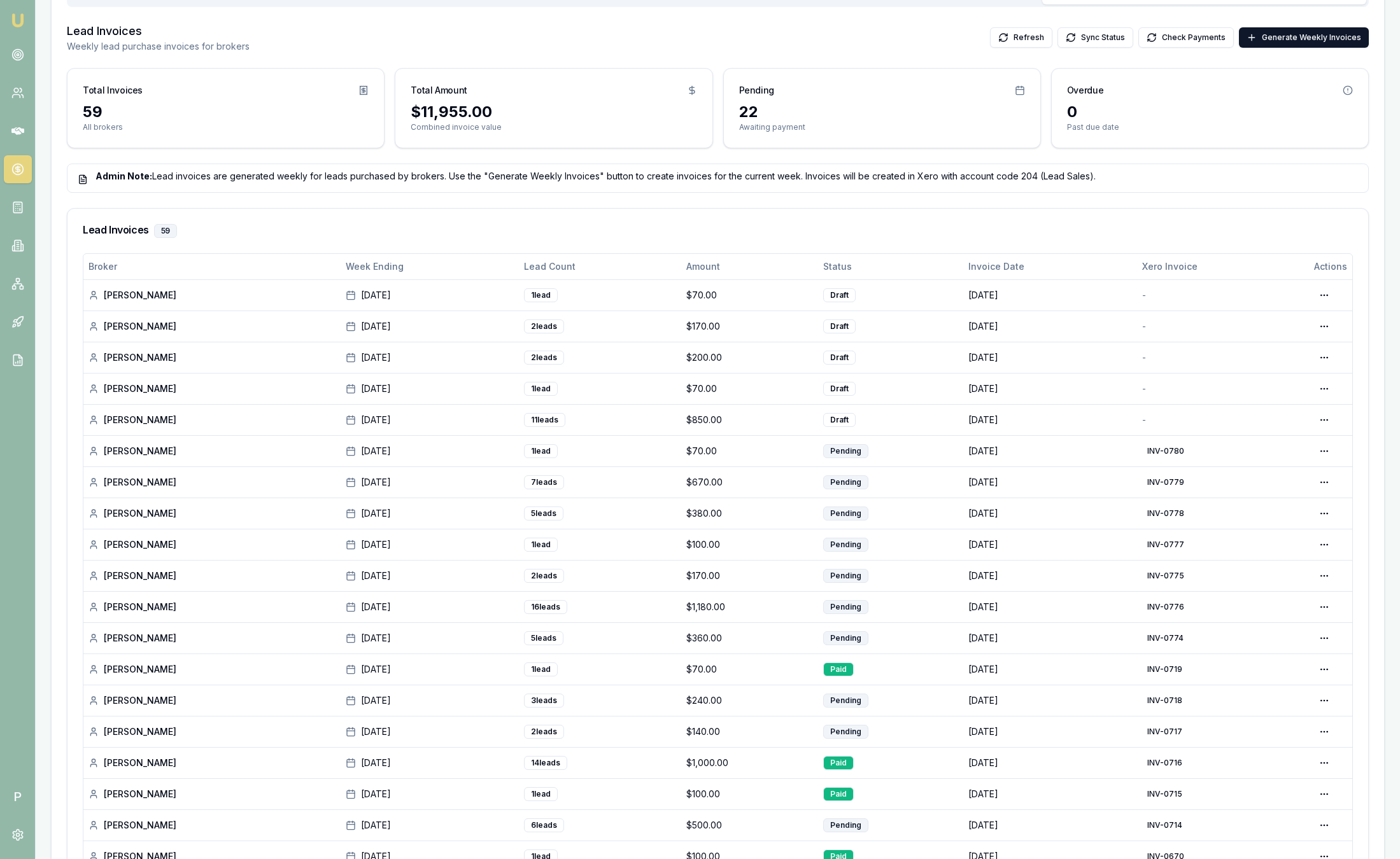
click at [24, 10] on nav "Emu Broker" at bounding box center [17, 192] width 35 height 385
click at [16, 20] on img at bounding box center [18, 20] width 15 height 15
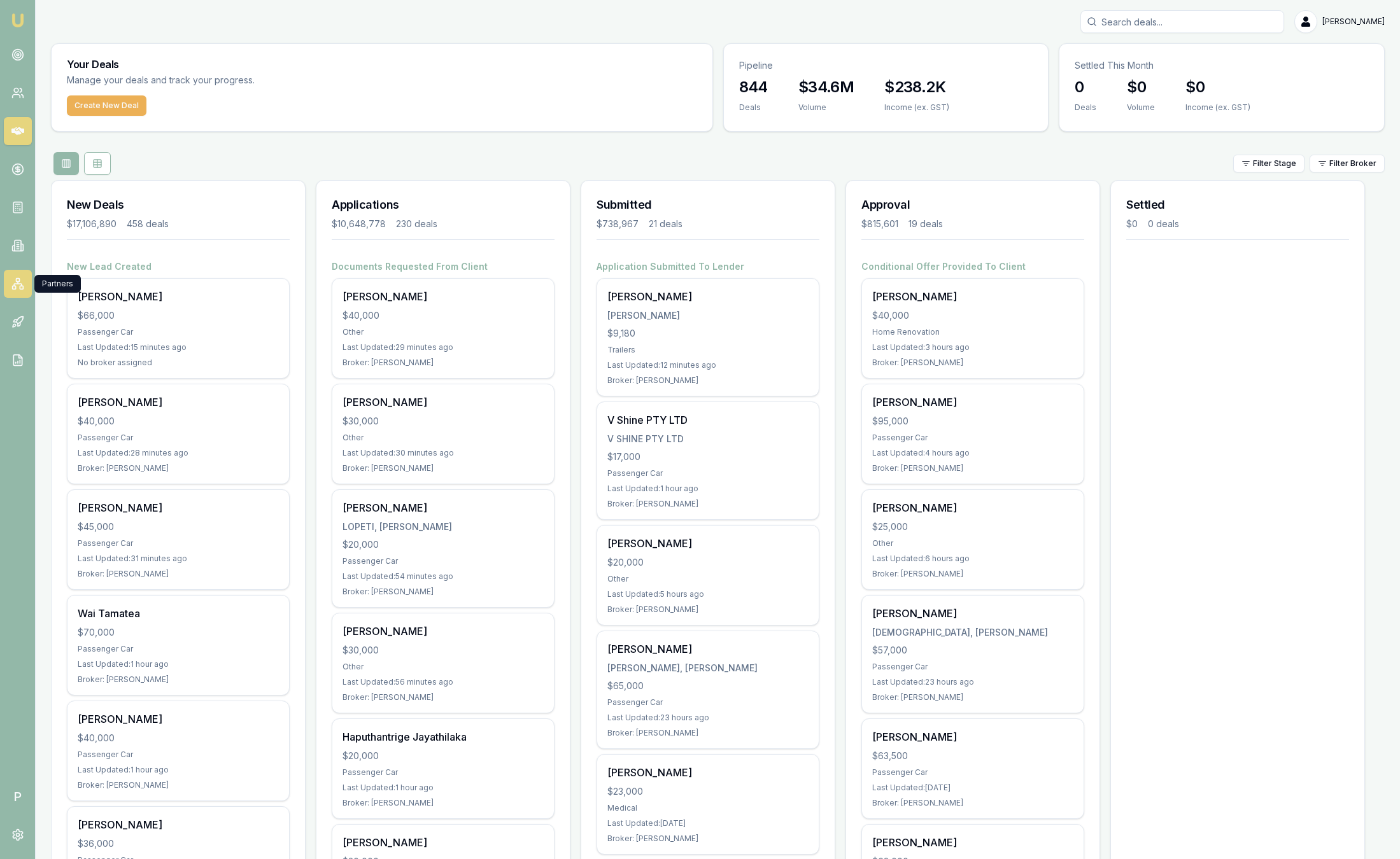
click at [14, 282] on icon at bounding box center [17, 283] width 13 height 13
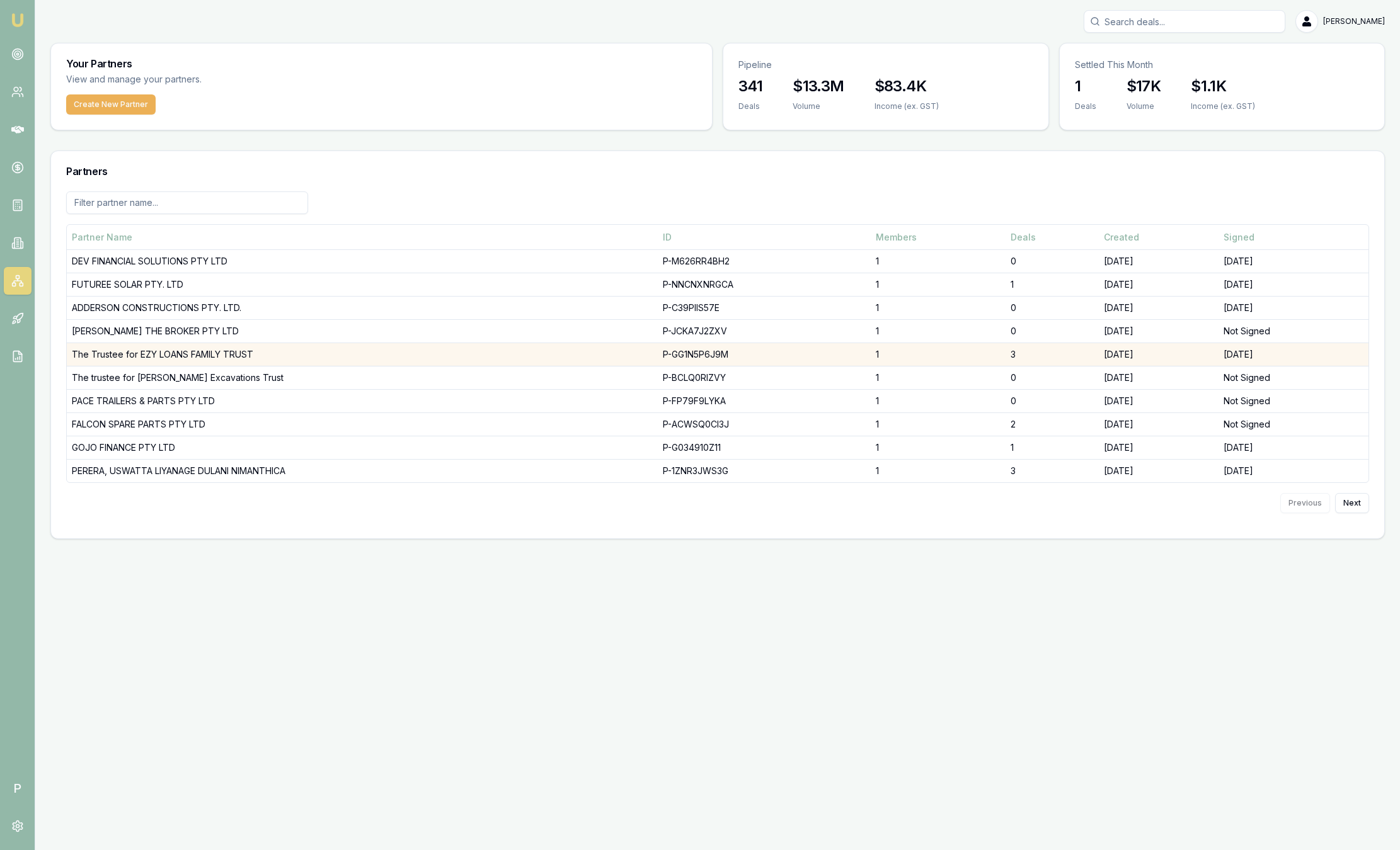
click at [122, 352] on td "The Trustee for EZY LOANS FAMILY TRUST" at bounding box center [362, 355] width 591 height 23
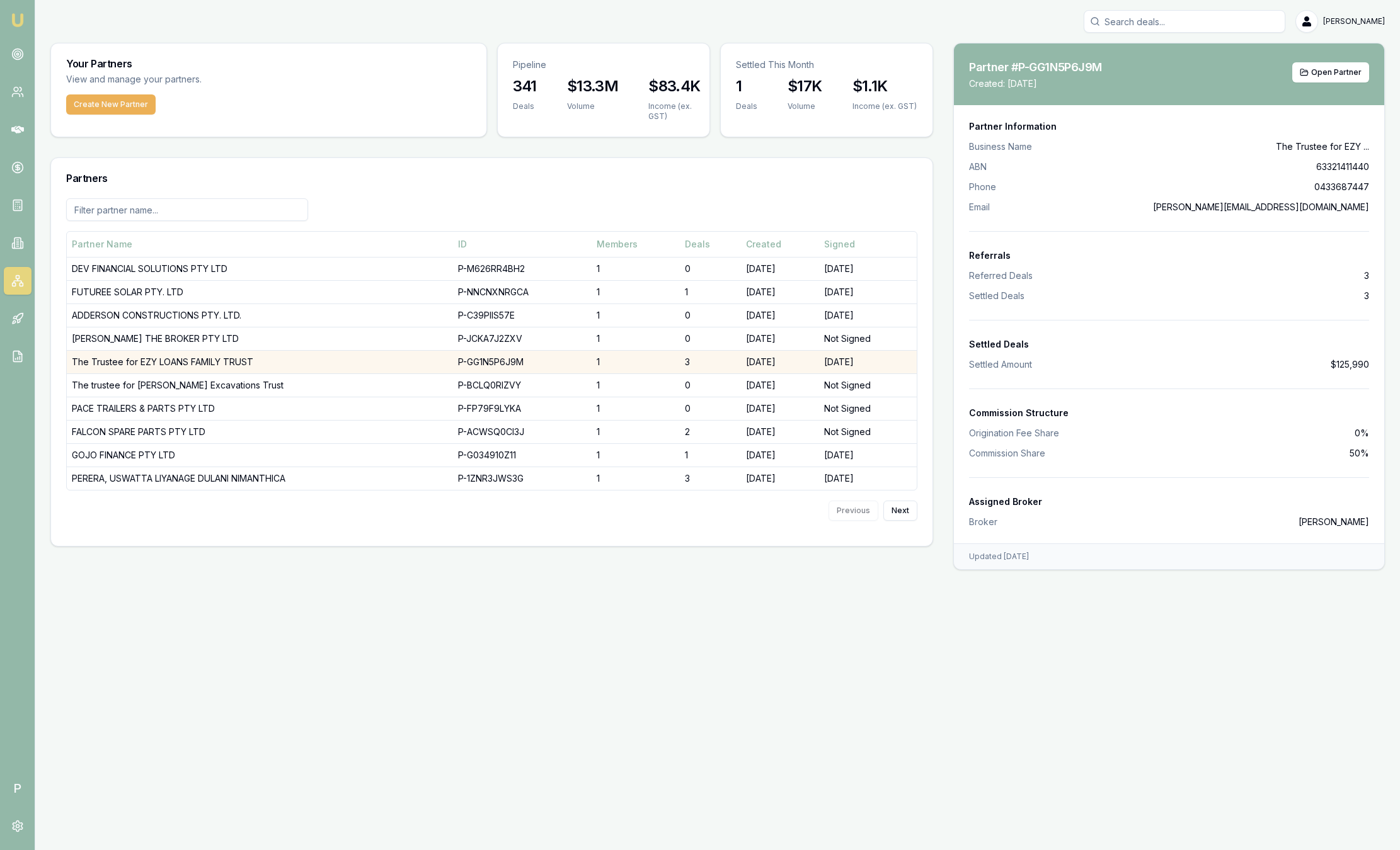
click at [122, 352] on td "The Trustee for EZY LOANS FAMILY TRUST" at bounding box center [260, 361] width 386 height 23
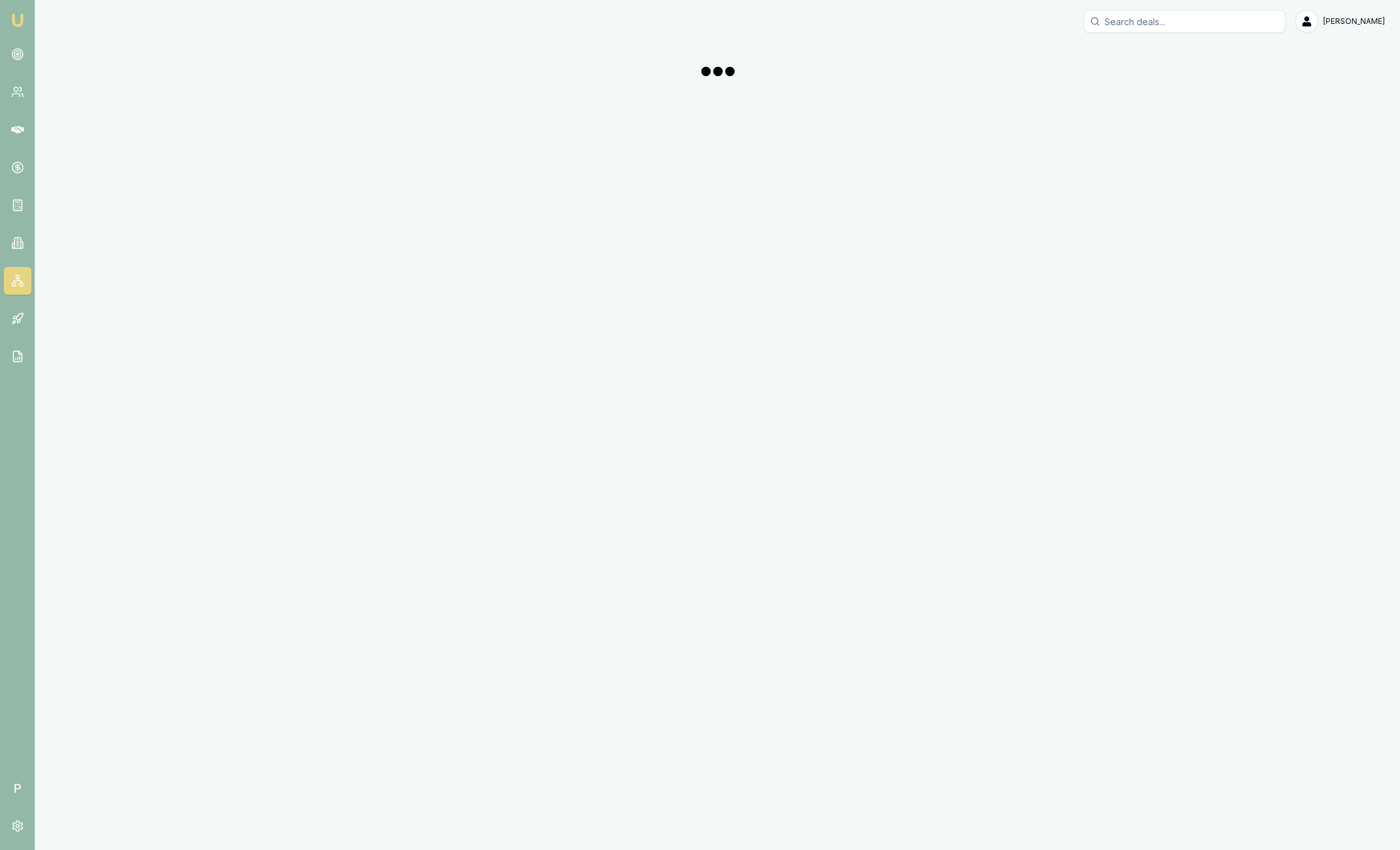
click at [20, 21] on img at bounding box center [18, 20] width 15 height 15
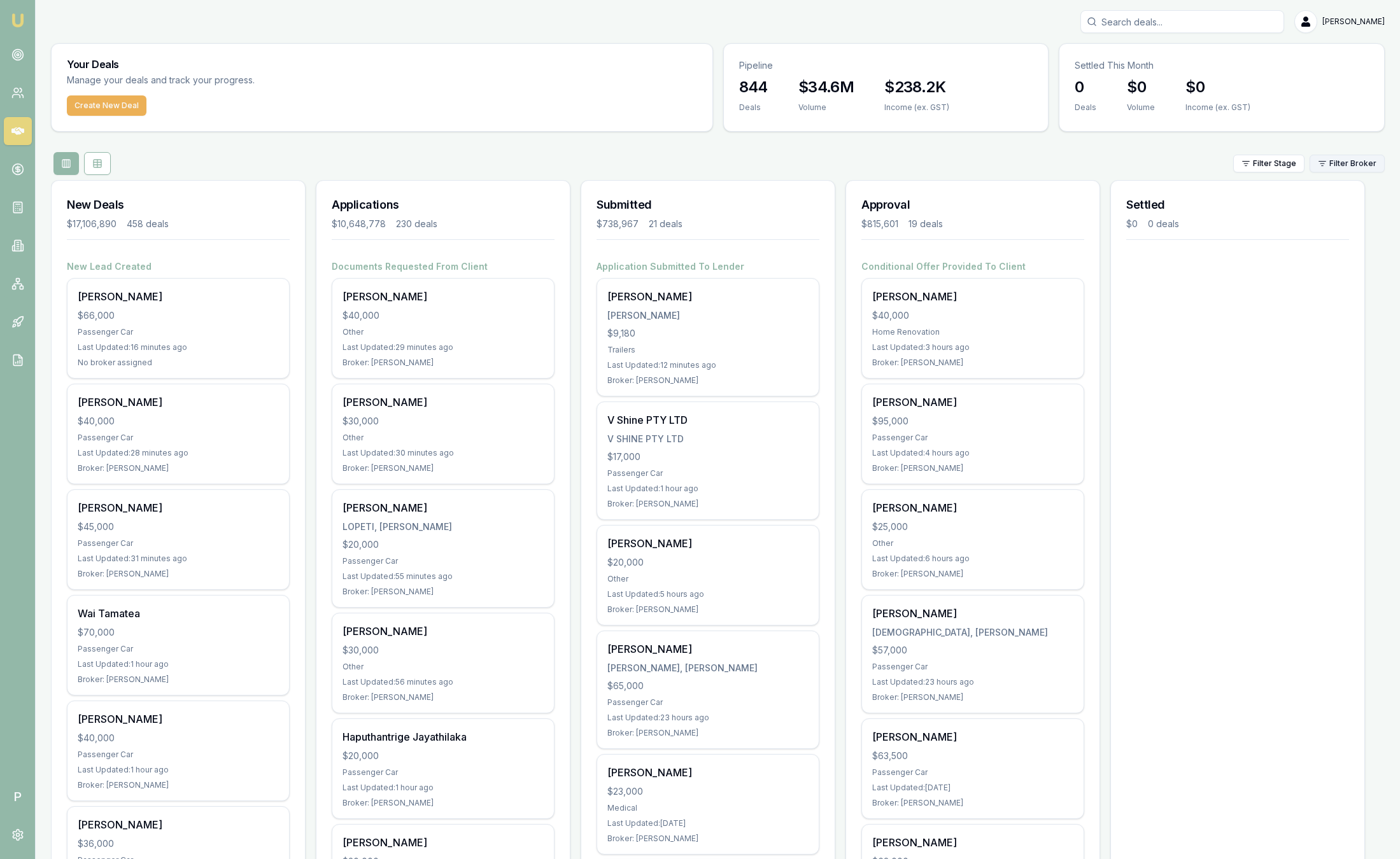
click at [1324, 165] on html "Emu Broker P Sam Crouch Toggle Menu Your Deals Manage your deals and track your…" at bounding box center [700, 429] width 1400 height 859
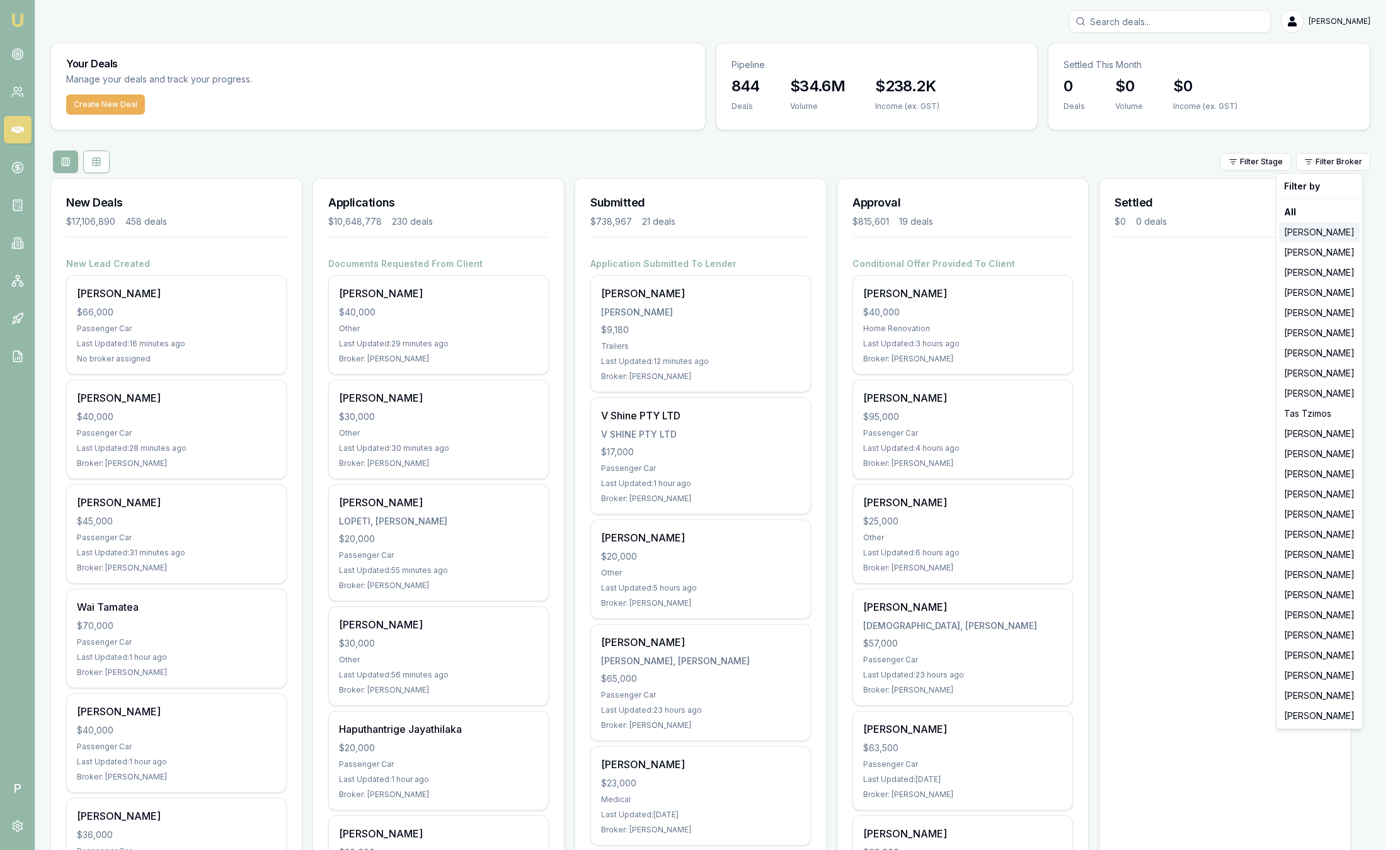
click at [1311, 240] on div "[PERSON_NAME]" at bounding box center [1319, 232] width 80 height 20
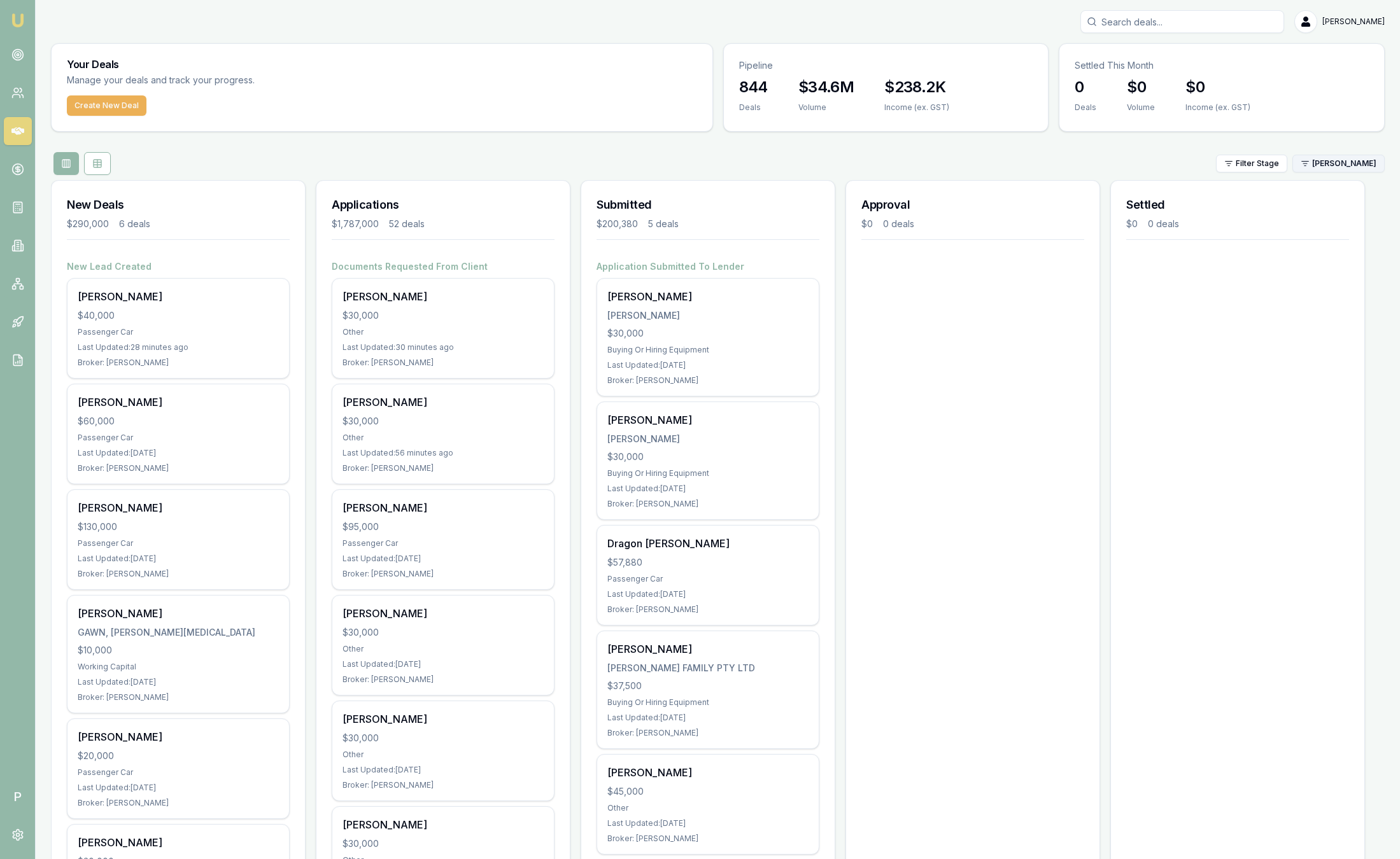
click at [1355, 168] on html "Emu Broker P Sam Crouch Toggle Menu Your Deals Manage your deals and track your…" at bounding box center [700, 429] width 1400 height 859
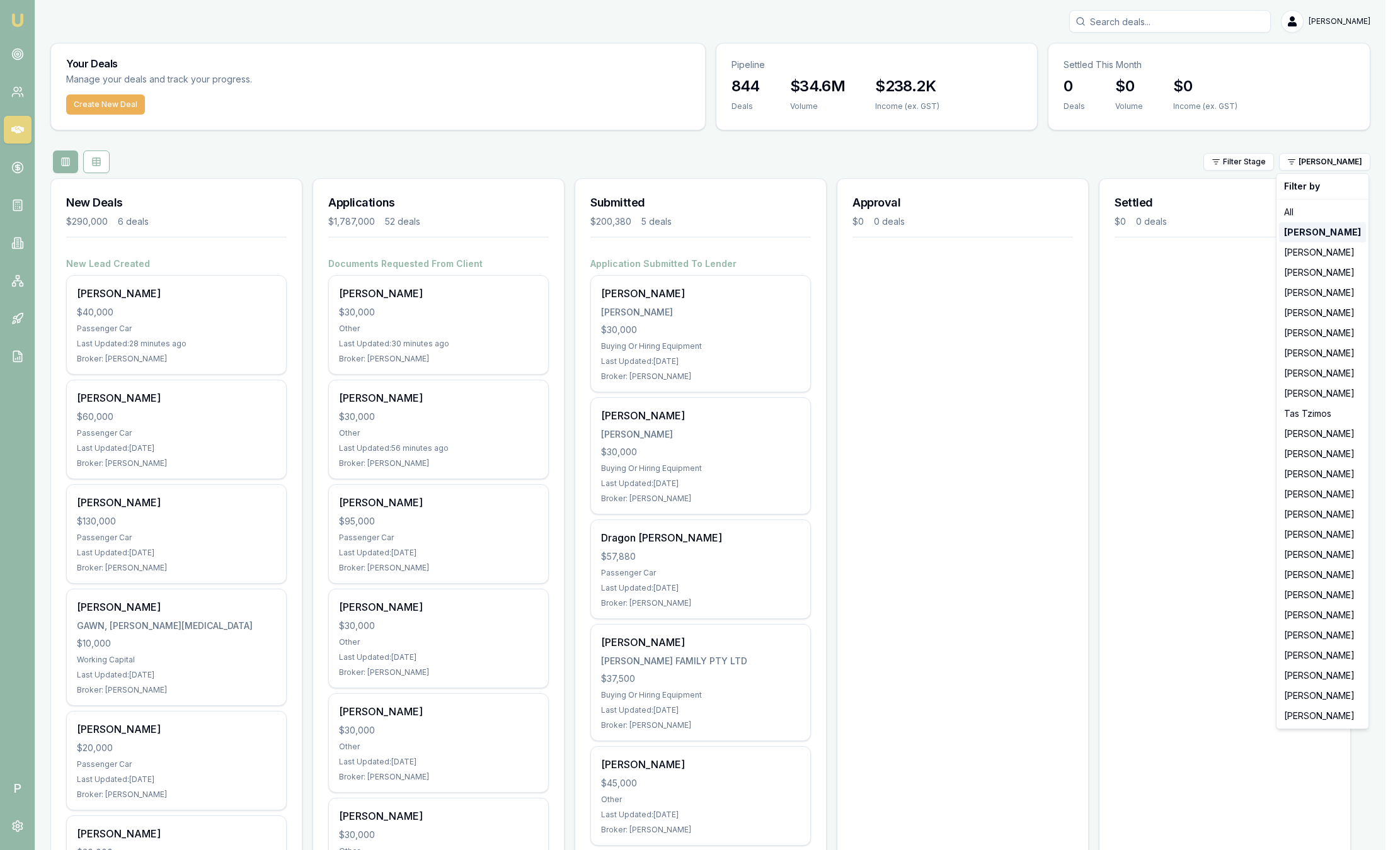
click at [1323, 232] on strong "[PERSON_NAME]" at bounding box center [1322, 232] width 77 height 13
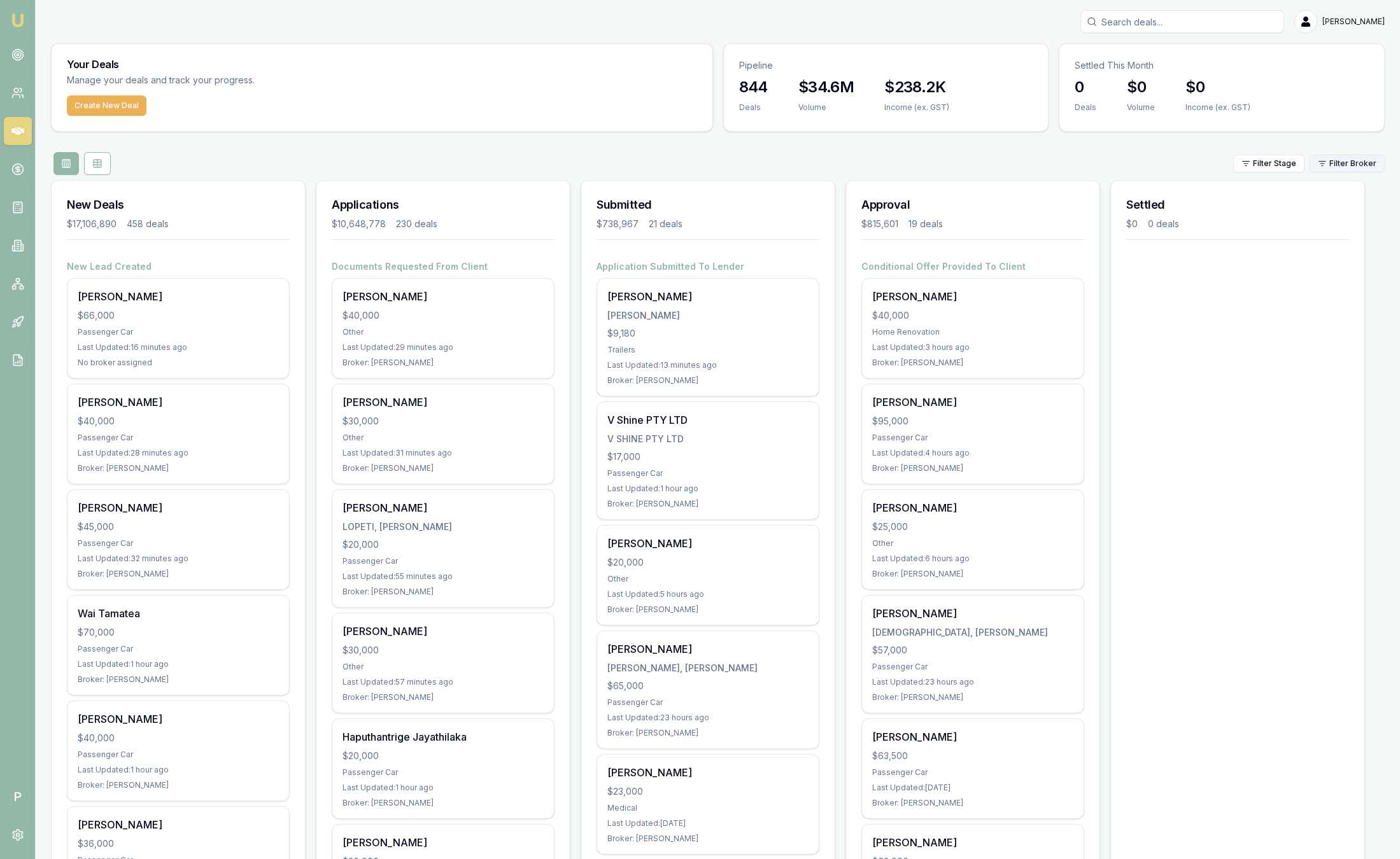
click at [1335, 169] on html "Emu Broker P [PERSON_NAME] Toggle Menu Your Deals Manage your deals and track y…" at bounding box center [700, 429] width 1400 height 859
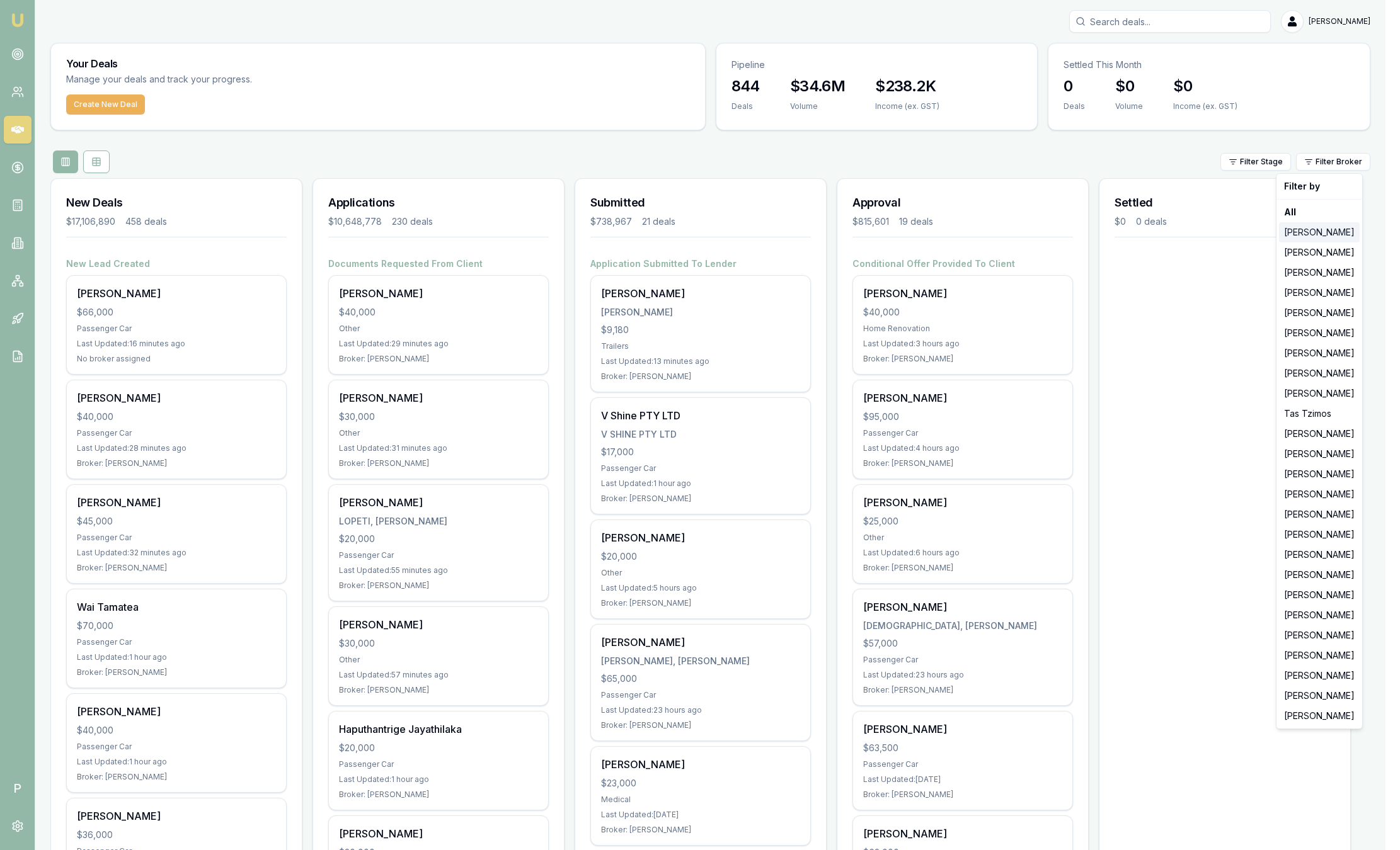
click at [1312, 232] on div "[PERSON_NAME]" at bounding box center [1319, 232] width 80 height 20
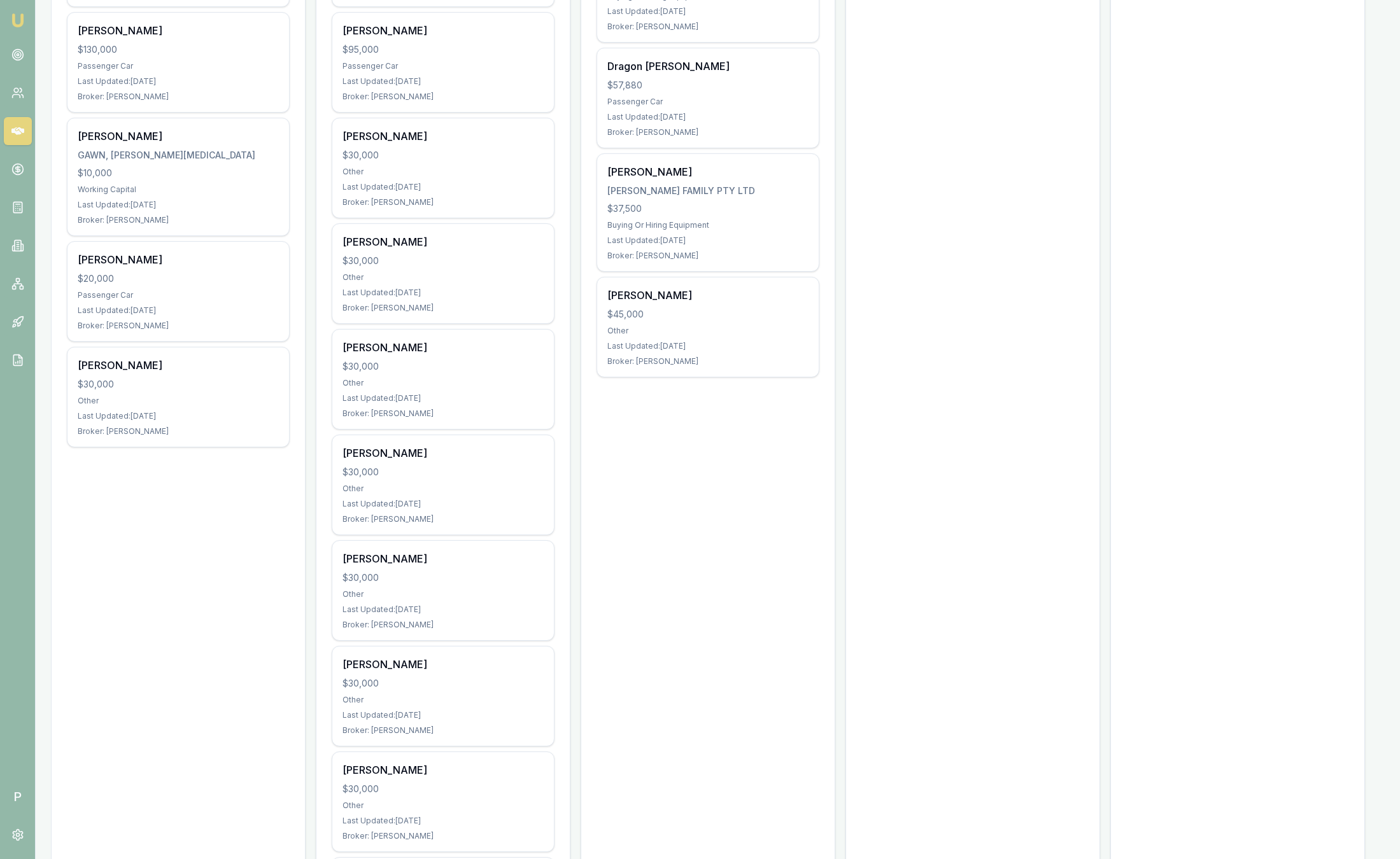
scroll to position [95, 0]
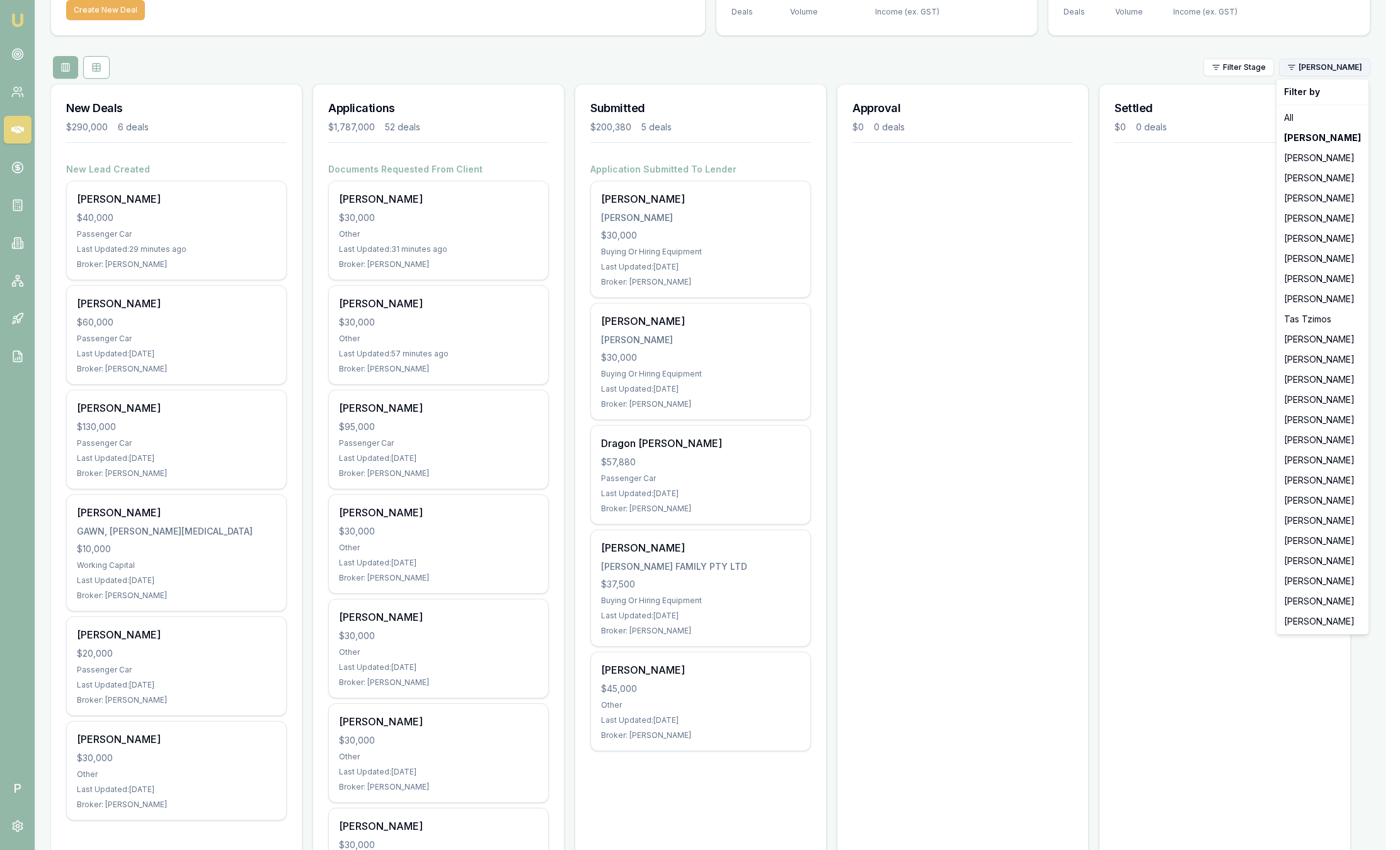
click at [1328, 65] on html "Emu Broker P Sam Crouch Toggle Menu Your Deals Manage your deals and track your…" at bounding box center [700, 330] width 1400 height 850
click at [1303, 176] on div "[PERSON_NAME]" at bounding box center [1322, 178] width 87 height 20
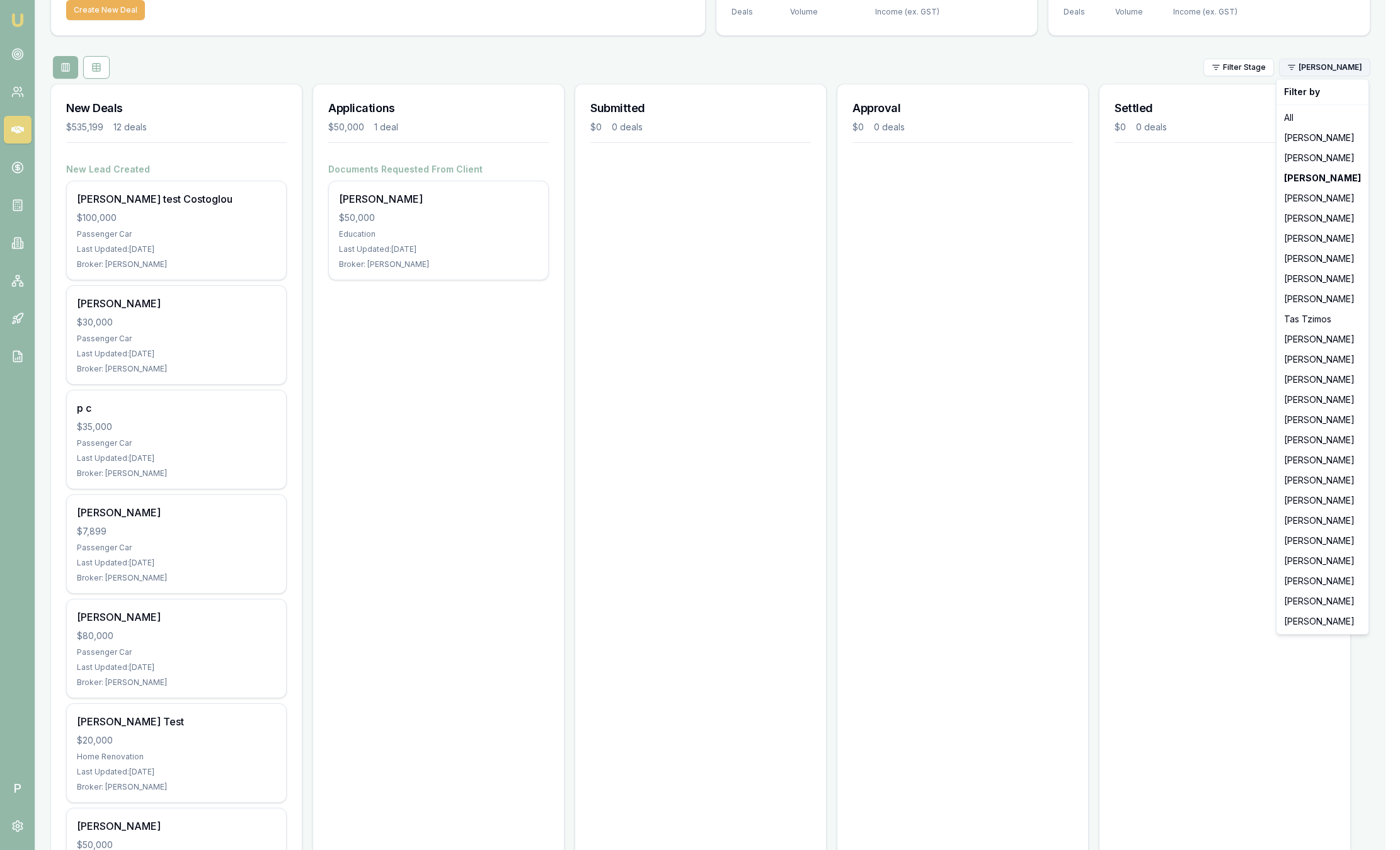
click at [1311, 64] on html "Emu Broker P Sam Crouch Toggle Menu Your Deals Manage your deals and track your…" at bounding box center [700, 330] width 1400 height 850
click at [1297, 147] on div "[PERSON_NAME]" at bounding box center [1322, 138] width 87 height 20
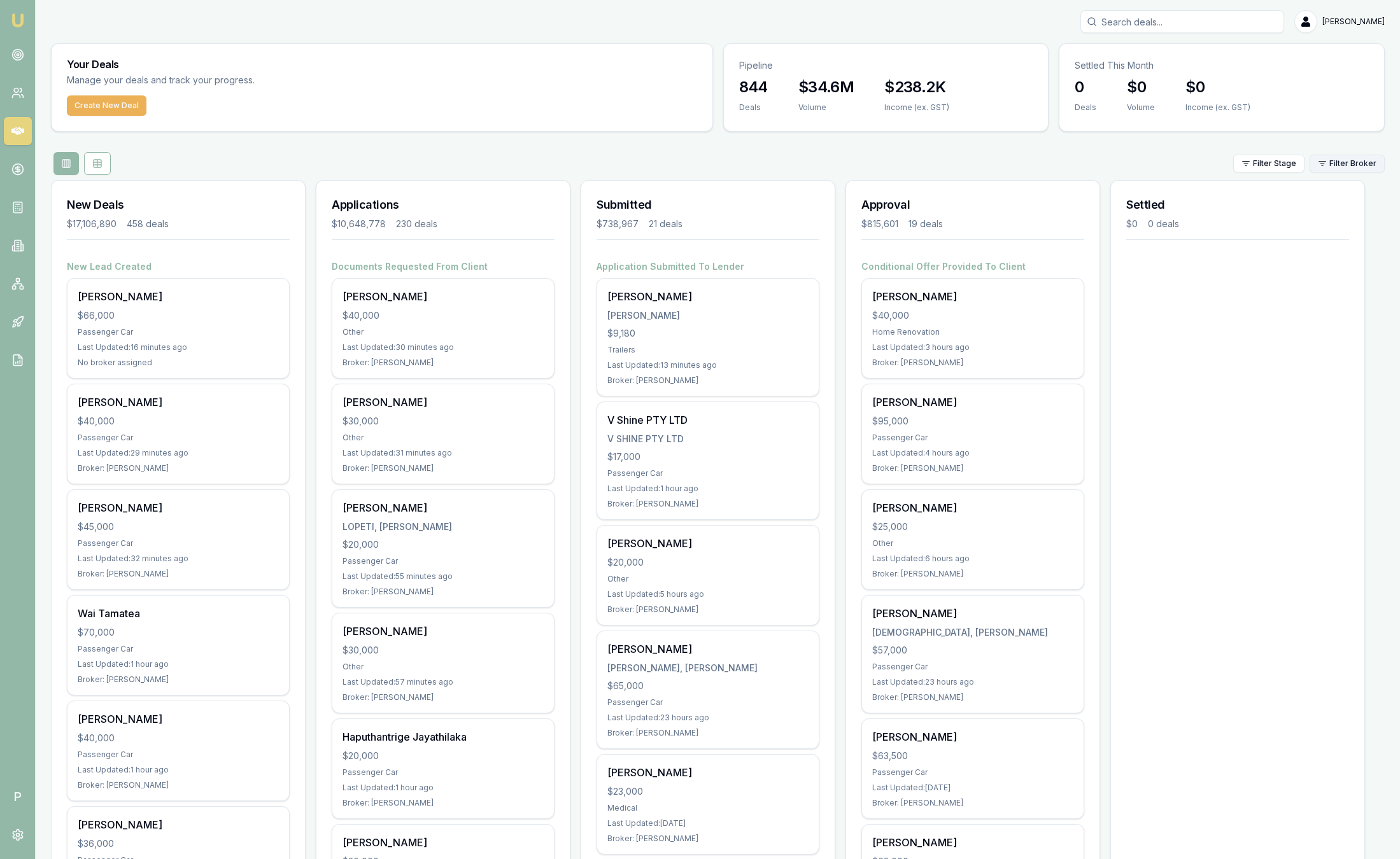
click at [1329, 167] on html "Emu Broker P [PERSON_NAME] Toggle Menu Your Deals Manage your deals and track y…" at bounding box center [700, 429] width 1400 height 859
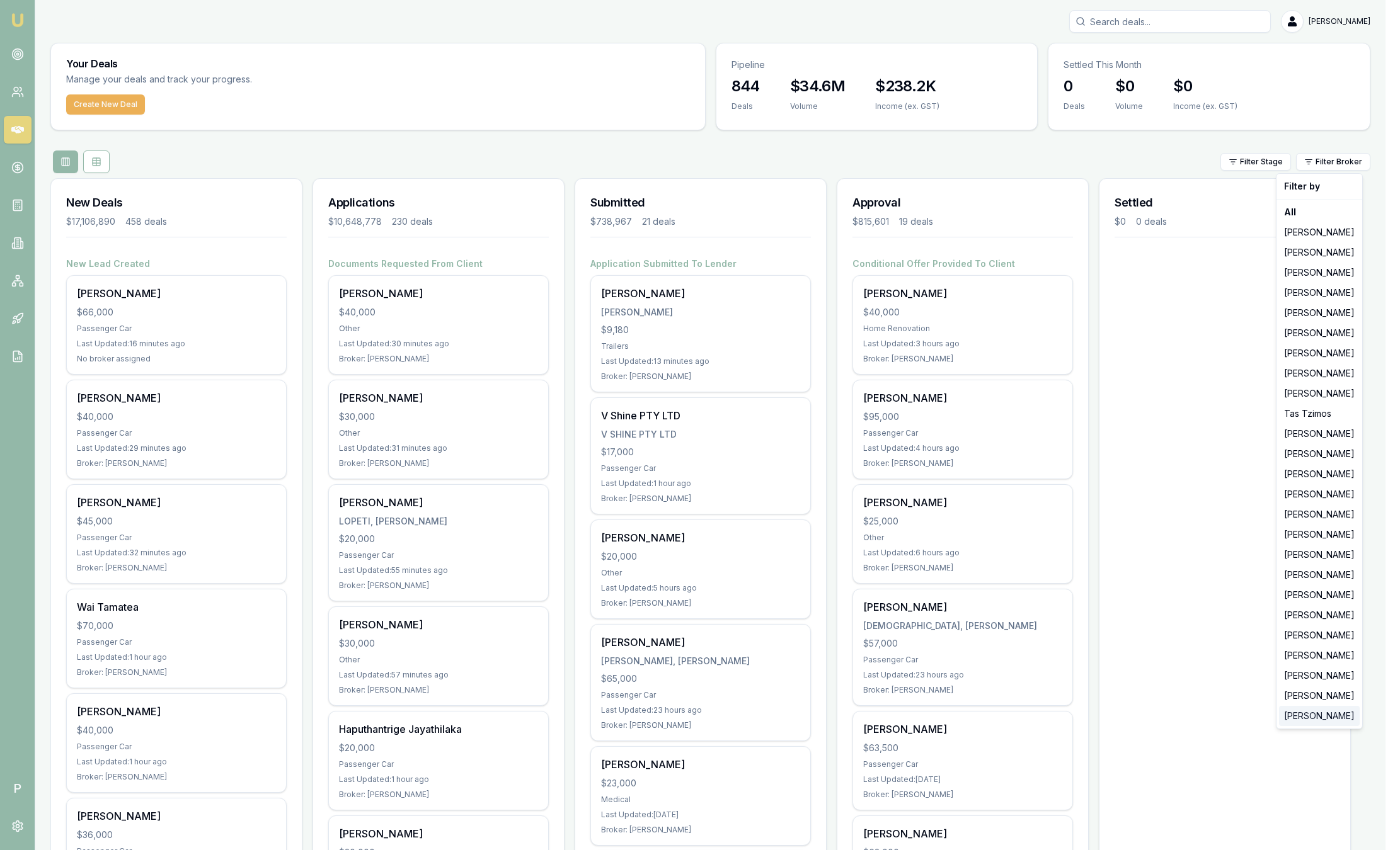
click at [1307, 712] on div "[PERSON_NAME]" at bounding box center [1319, 715] width 80 height 20
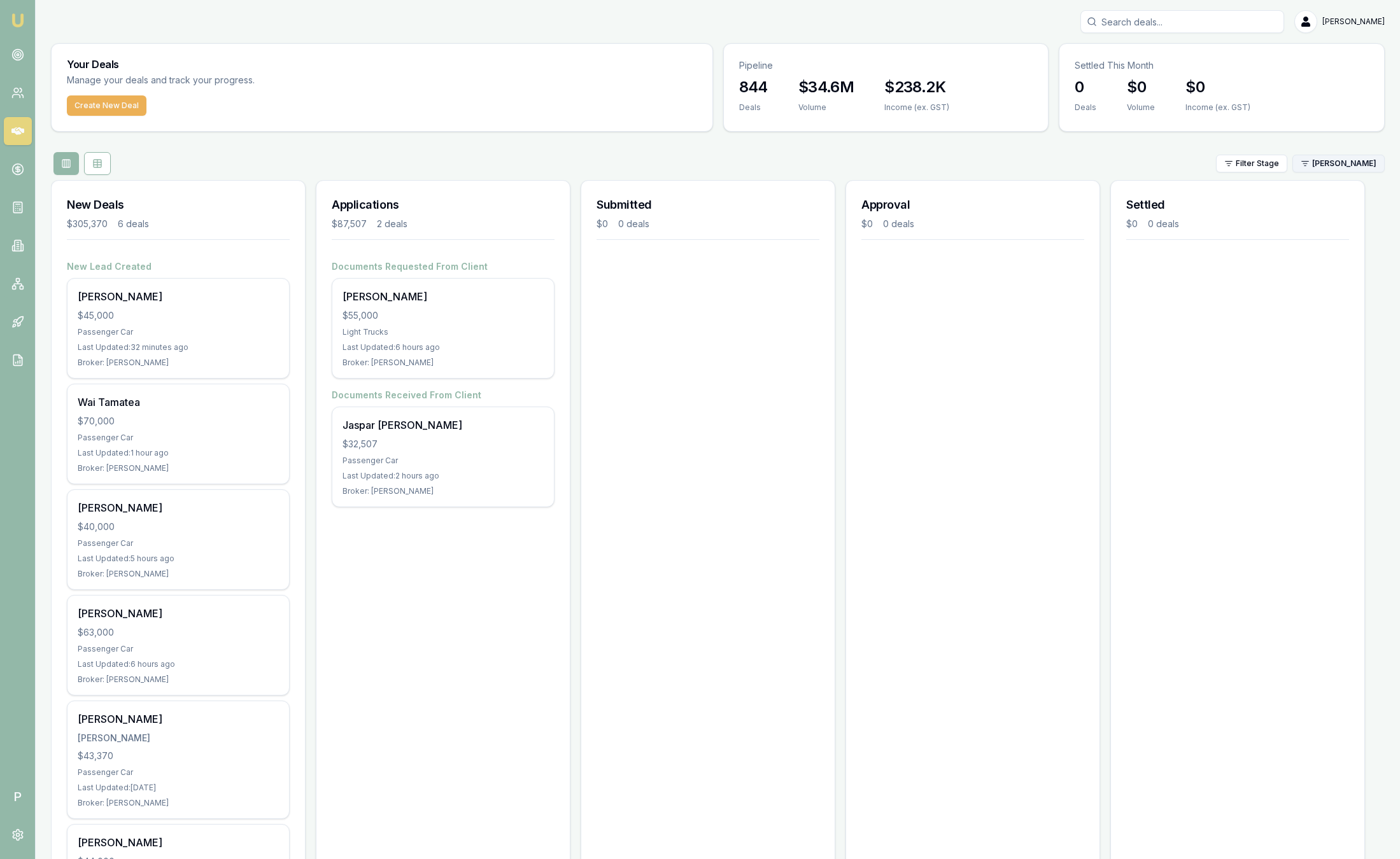
click at [1350, 173] on div "Filter Stage [PERSON_NAME]" at bounding box center [718, 163] width 1334 height 23
click at [1342, 167] on html "Emu Broker P [PERSON_NAME] Toggle Menu Your Deals Manage your deals and track y…" at bounding box center [700, 429] width 1400 height 859
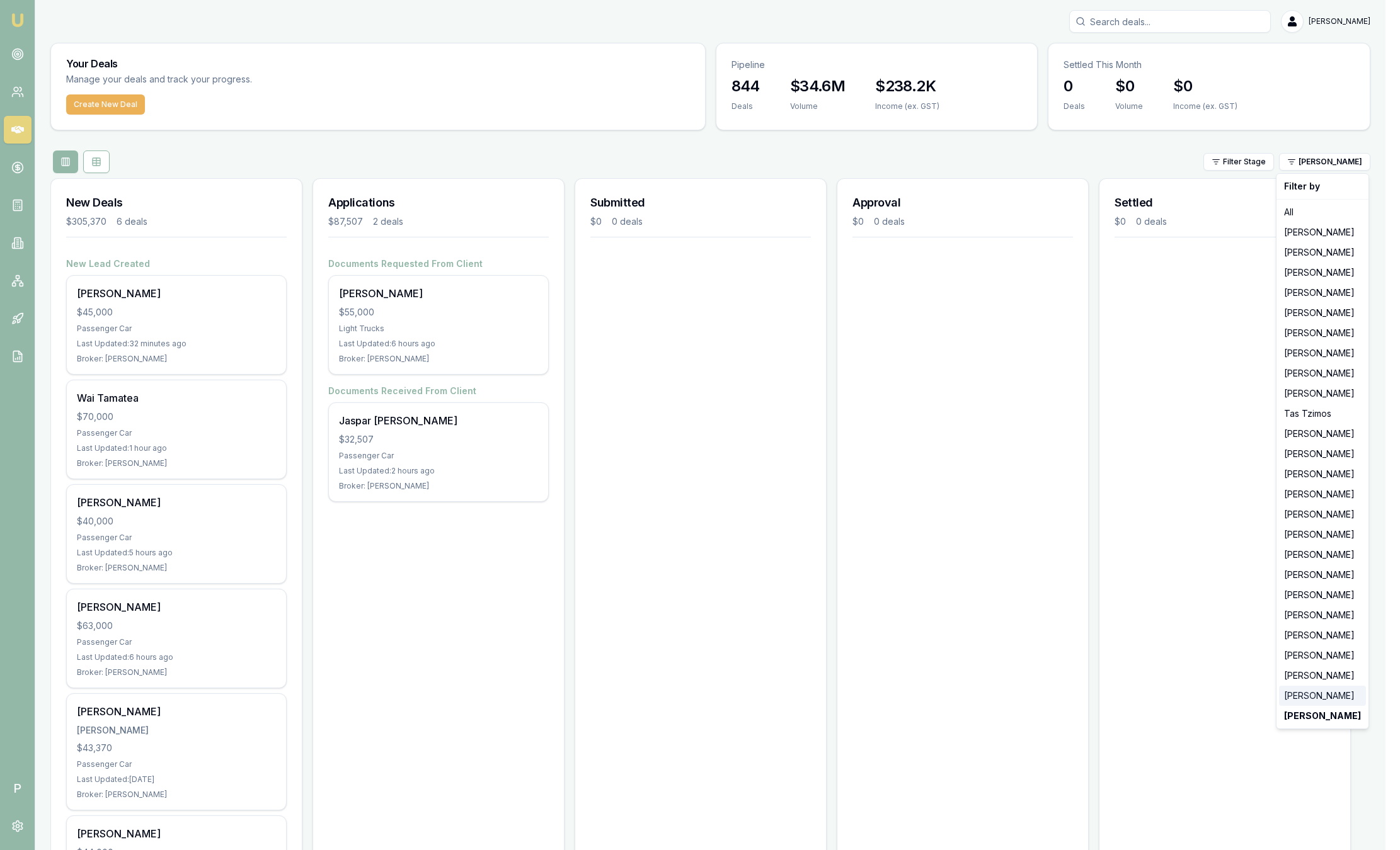
click at [1305, 698] on div "[PERSON_NAME]" at bounding box center [1322, 695] width 87 height 20
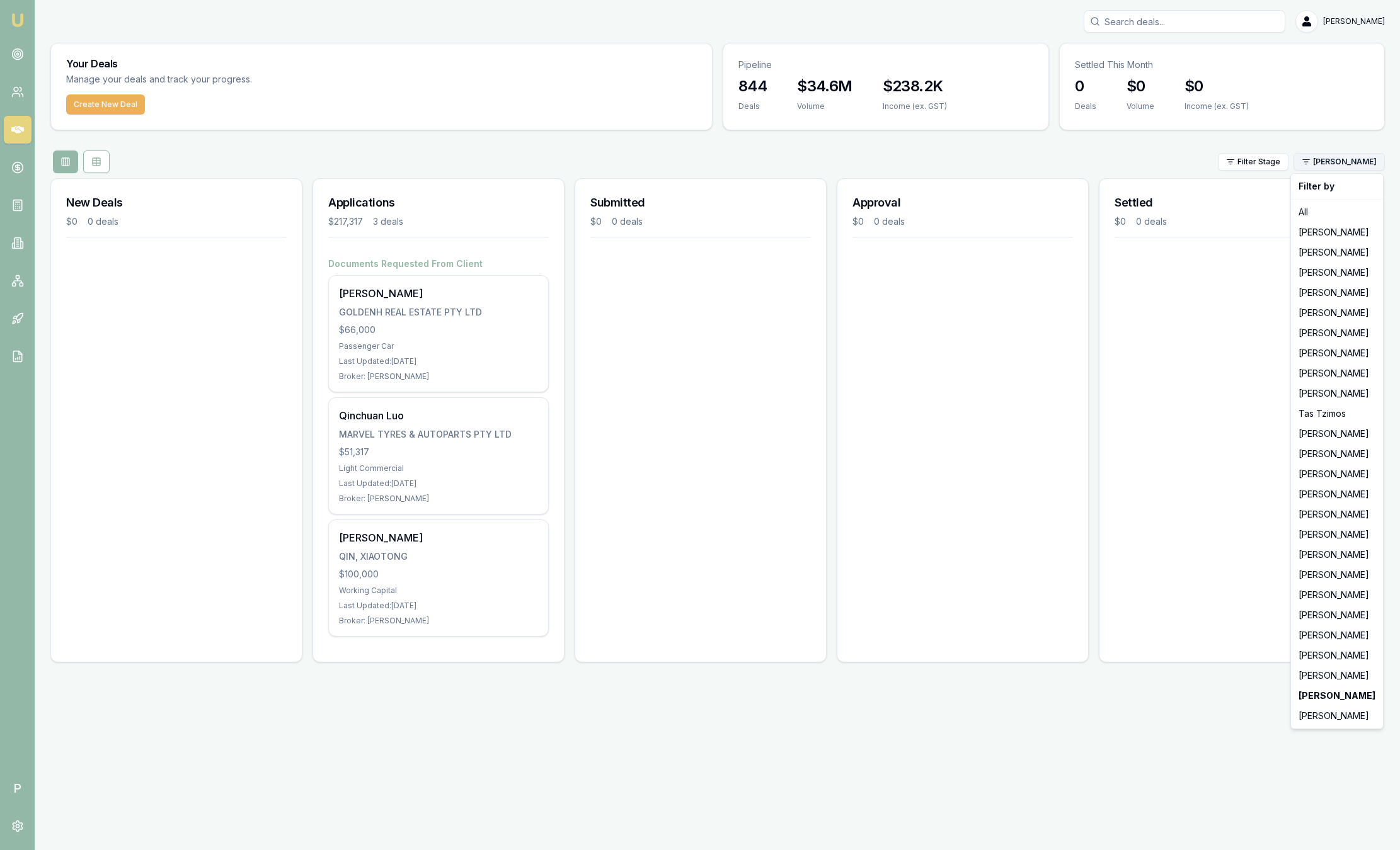
click at [1332, 164] on html "Emu Broker P [PERSON_NAME] Toggle Menu Your Deals Manage your deals and track y…" at bounding box center [700, 425] width 1400 height 850
click at [1313, 668] on div "[PERSON_NAME]" at bounding box center [1337, 675] width 87 height 20
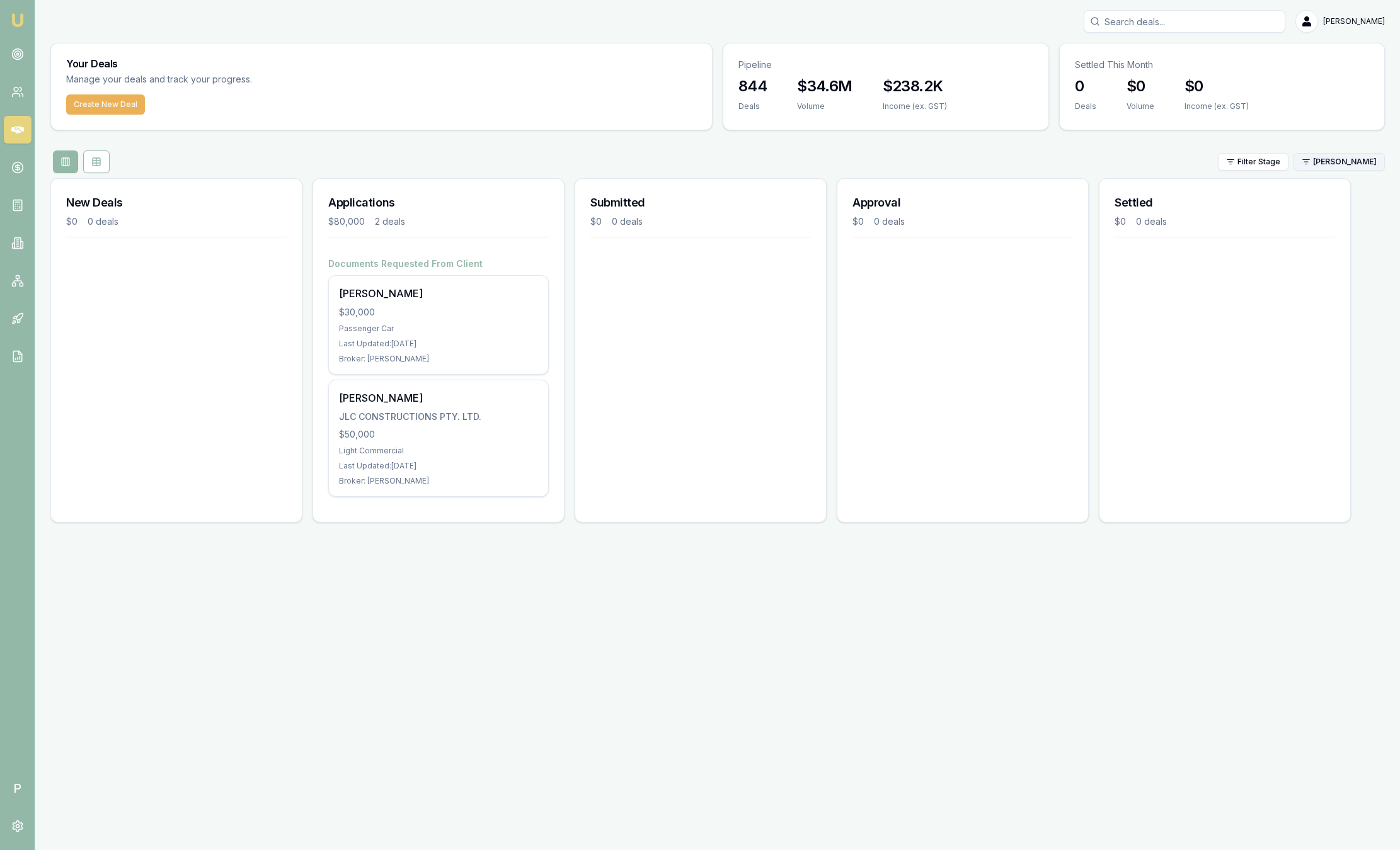
click at [1322, 159] on html "Emu Broker P [PERSON_NAME] Toggle Menu Your Deals Manage your deals and track y…" at bounding box center [700, 425] width 1400 height 850
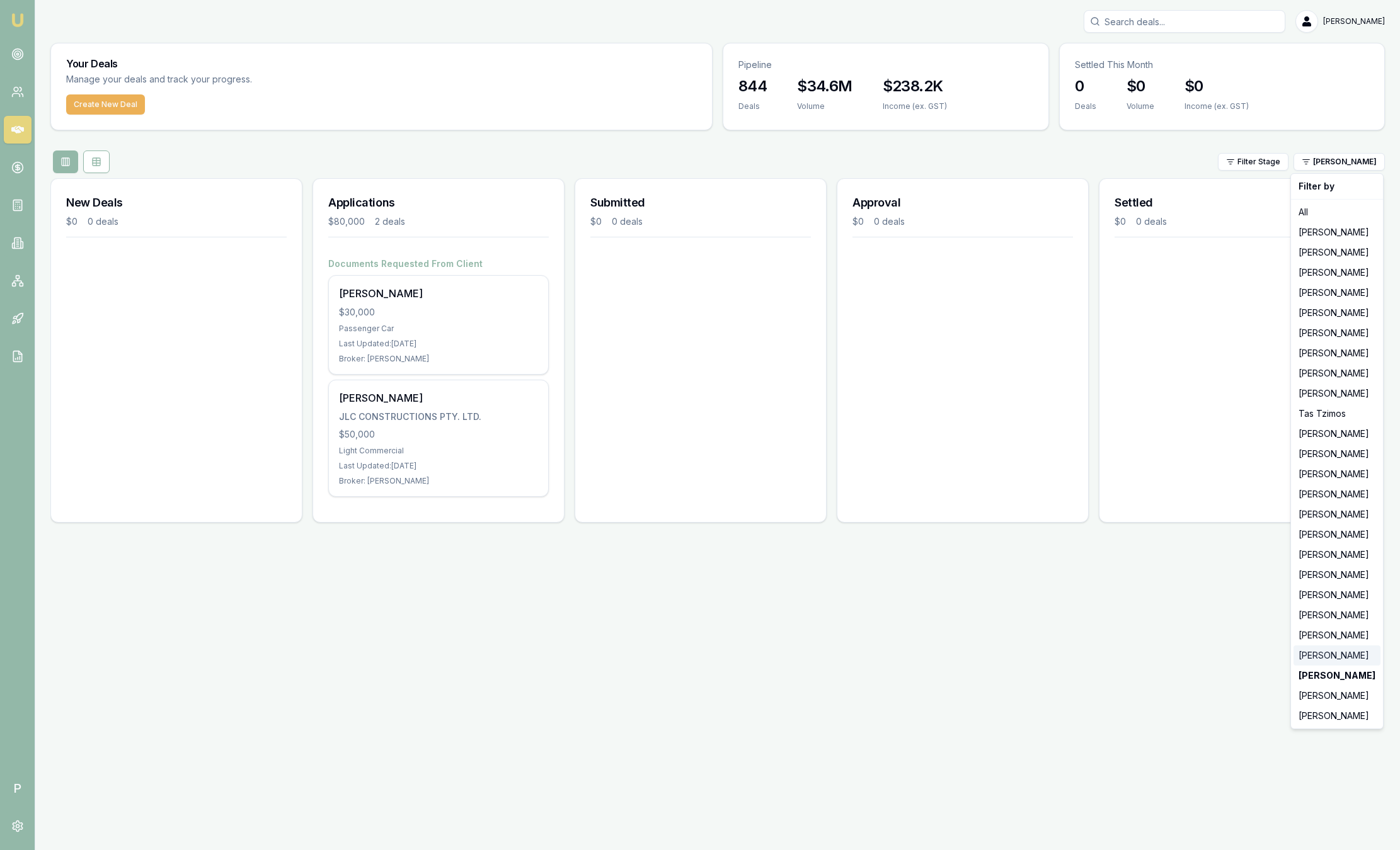
click at [1322, 649] on div "[PERSON_NAME]" at bounding box center [1337, 655] width 87 height 20
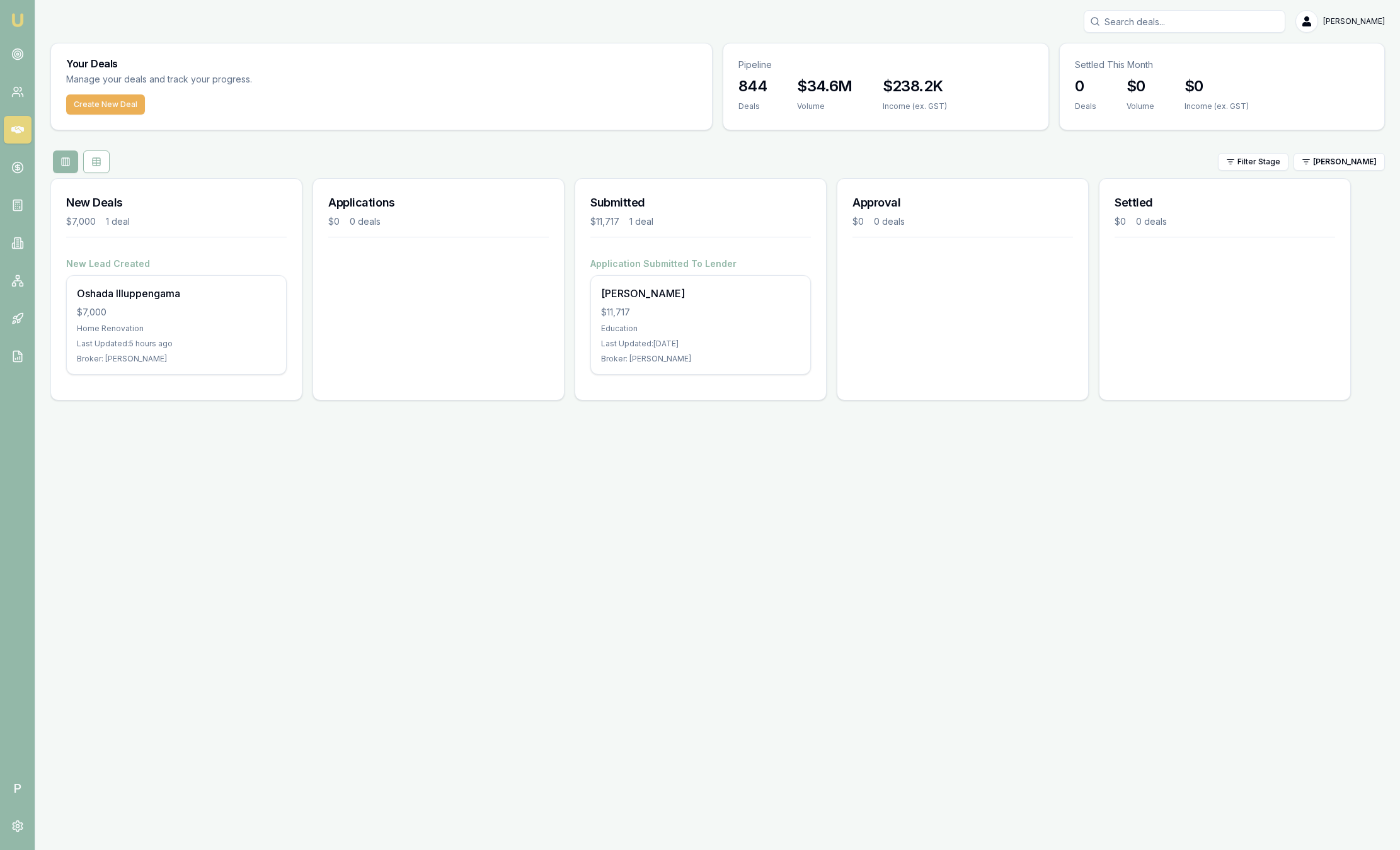
click at [1349, 173] on div "Filter Stage [PERSON_NAME]" at bounding box center [718, 161] width 1335 height 22
click at [1327, 160] on html "Emu Broker P [PERSON_NAME] Toggle Menu Your Deals Manage your deals and track y…" at bounding box center [700, 425] width 1400 height 850
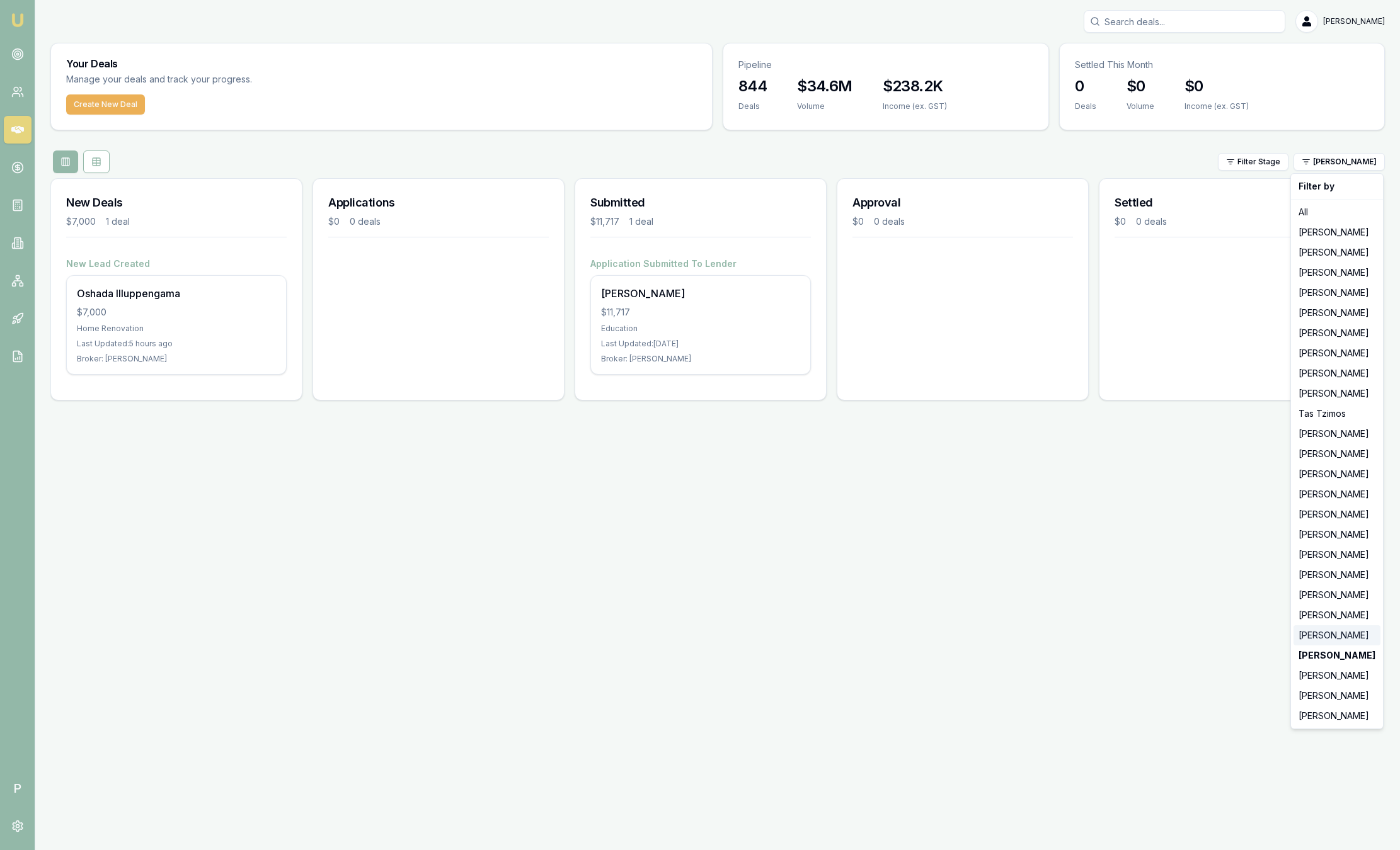
click at [1315, 642] on div "[PERSON_NAME]" at bounding box center [1337, 635] width 87 height 20
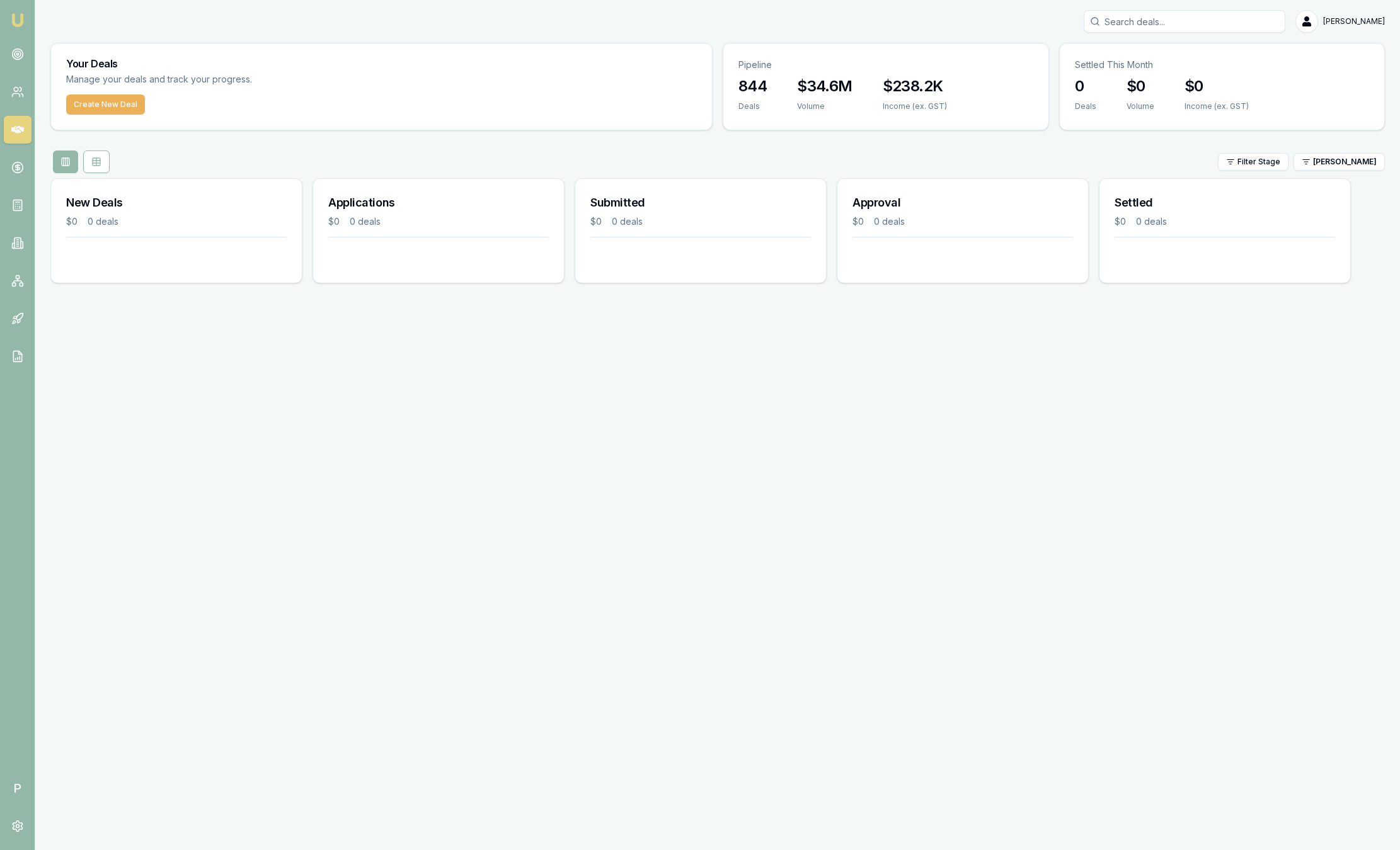
click at [1348, 159] on html "Emu Broker P [PERSON_NAME] Toggle Menu Your Deals Manage your deals and track y…" at bounding box center [700, 425] width 1400 height 850
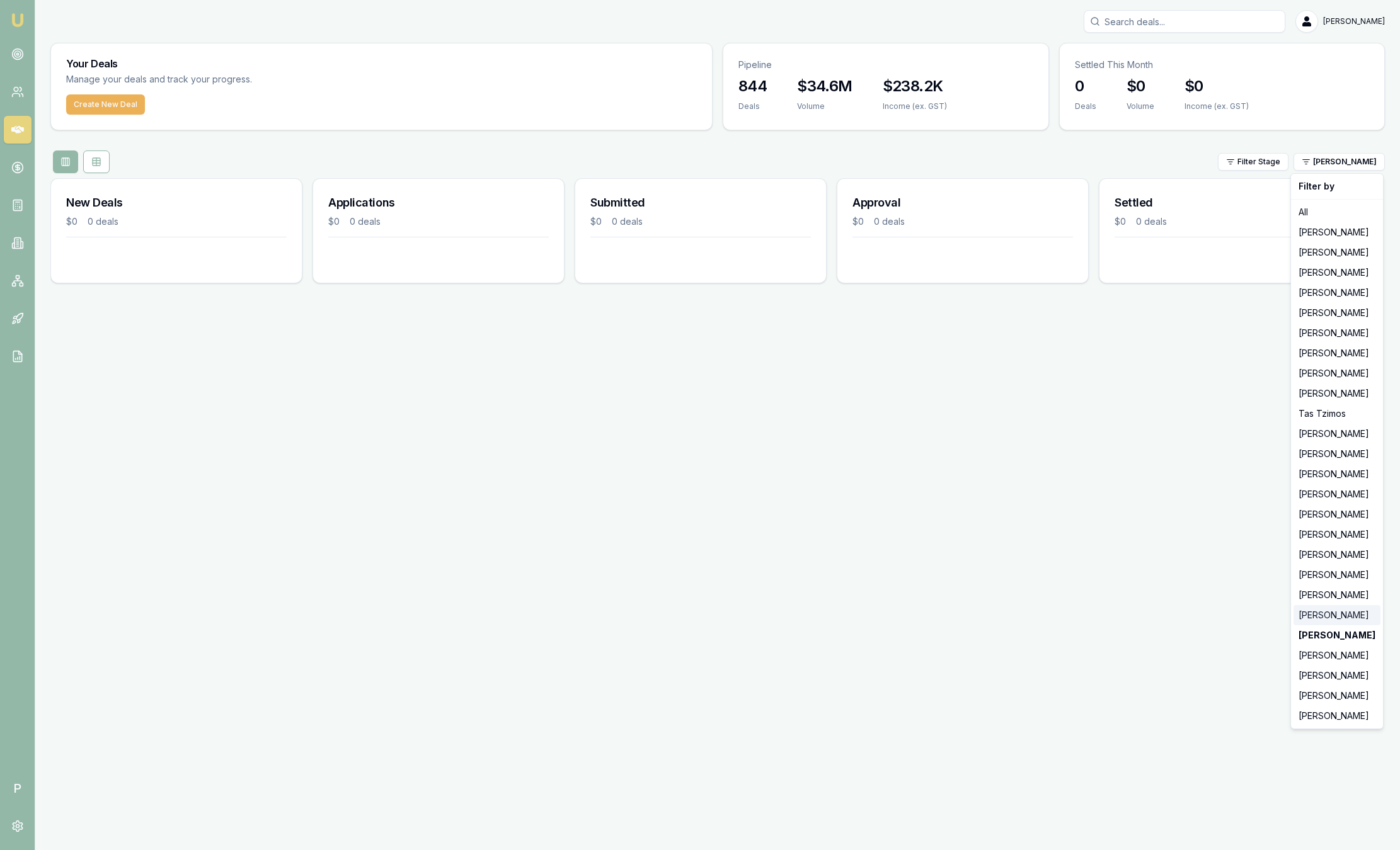
click at [1337, 611] on div "[PERSON_NAME]" at bounding box center [1337, 615] width 87 height 20
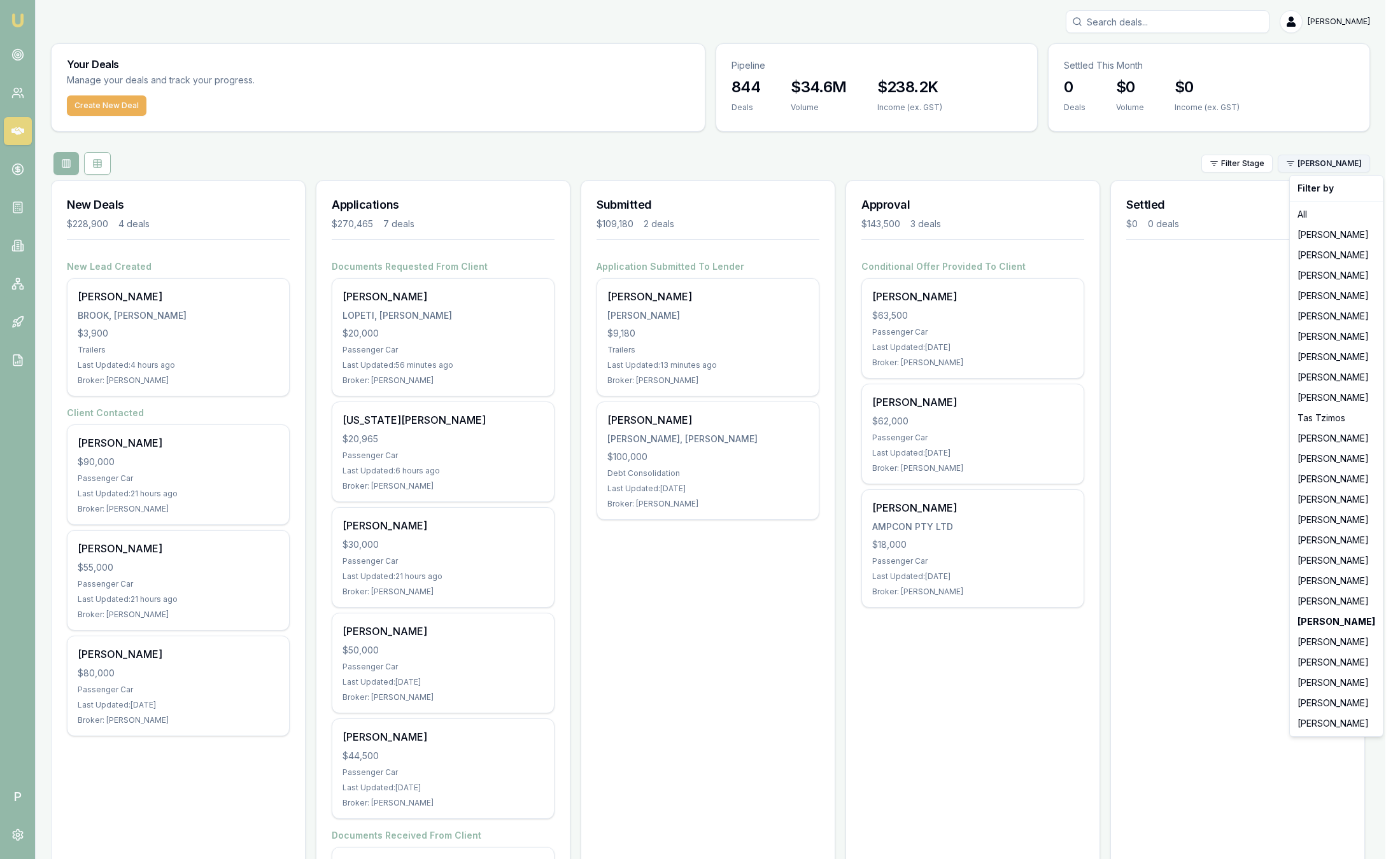
click at [1370, 171] on html "Emu Broker P [PERSON_NAME] Toggle Menu Your Deals Manage your deals and track y…" at bounding box center [700, 429] width 1400 height 859
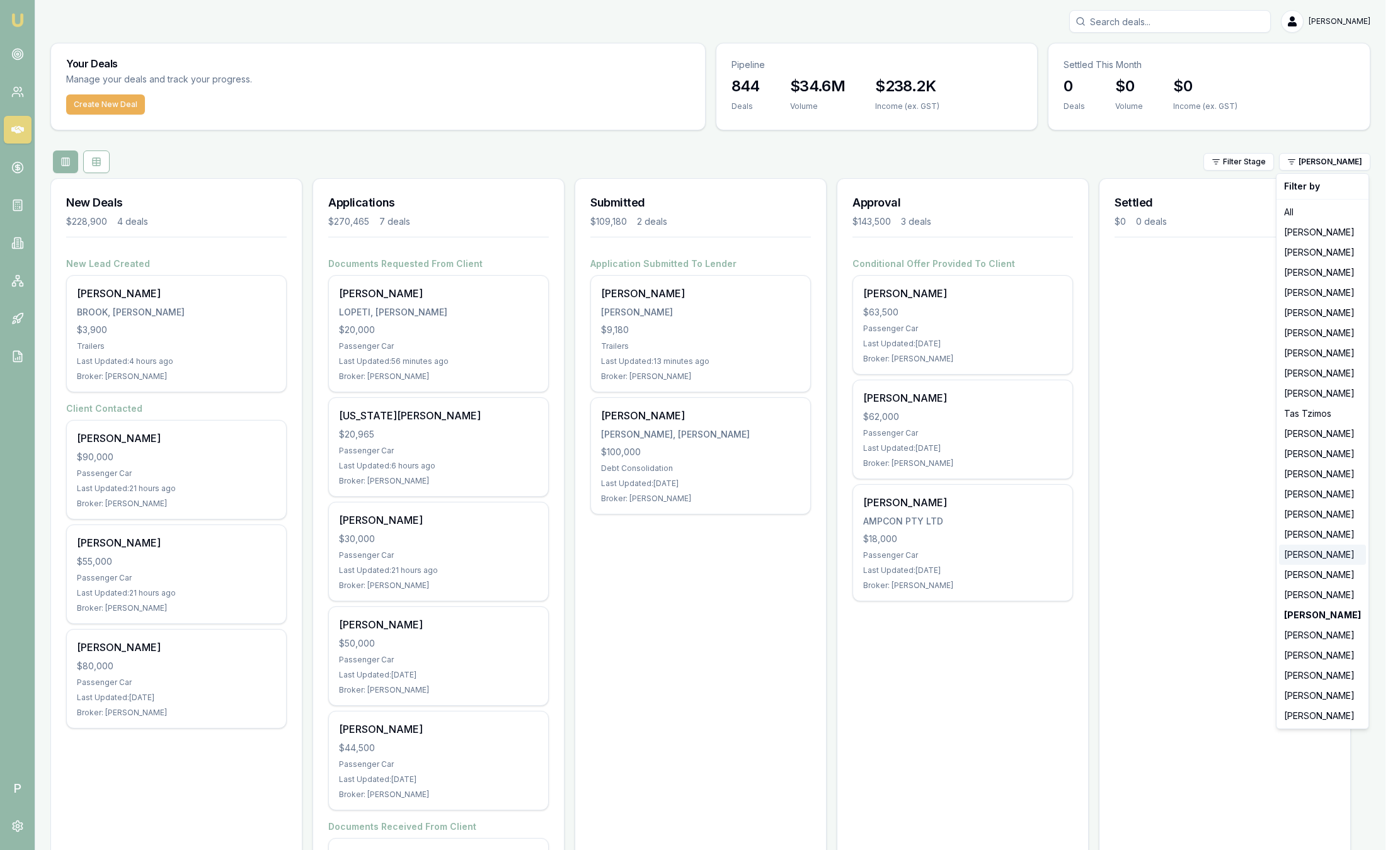
click at [1313, 555] on div "[PERSON_NAME]" at bounding box center [1322, 555] width 87 height 20
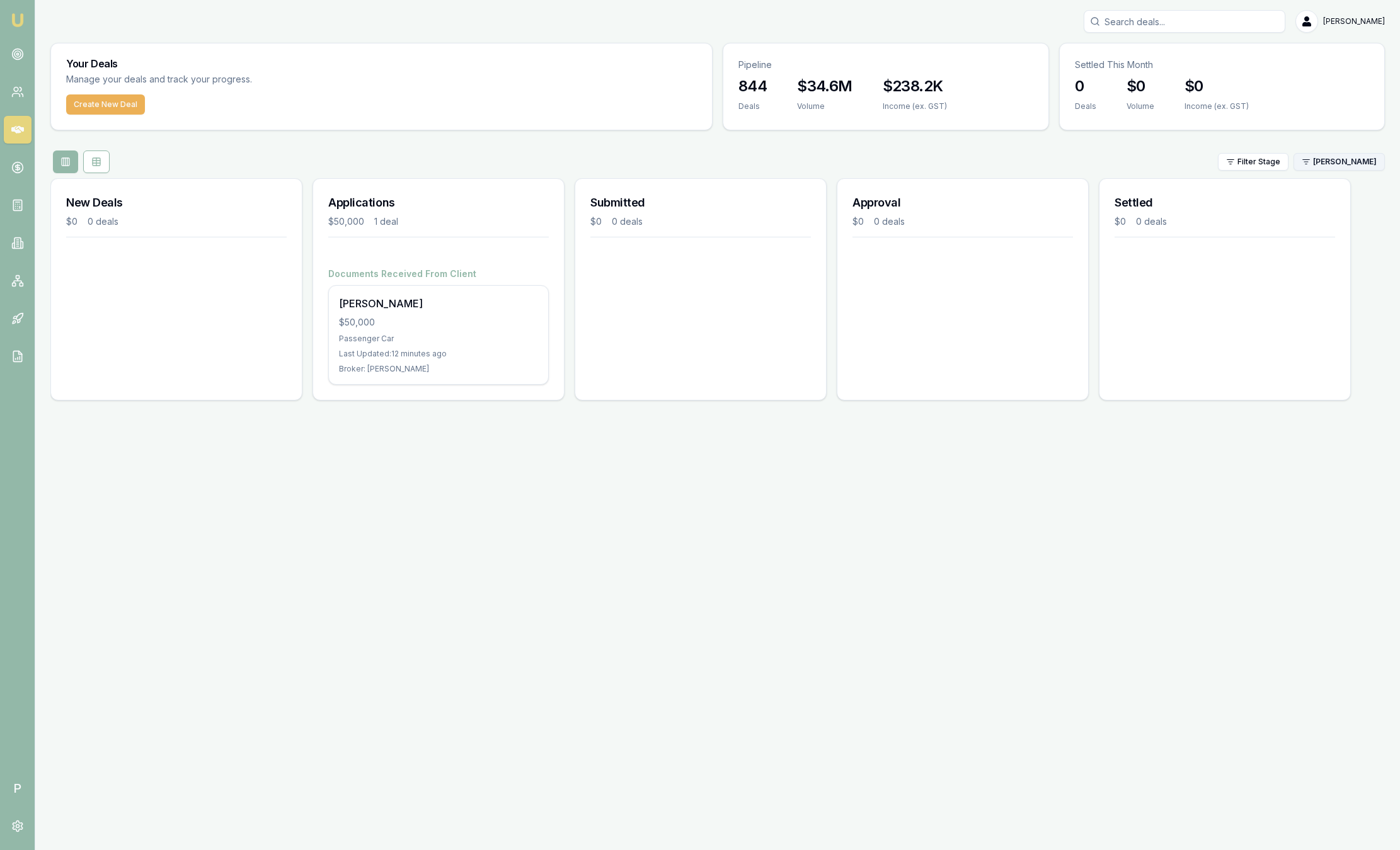
click at [1311, 158] on html "Emu Broker P [PERSON_NAME] Toggle Menu Your Deals Manage your deals and track y…" at bounding box center [700, 425] width 1400 height 850
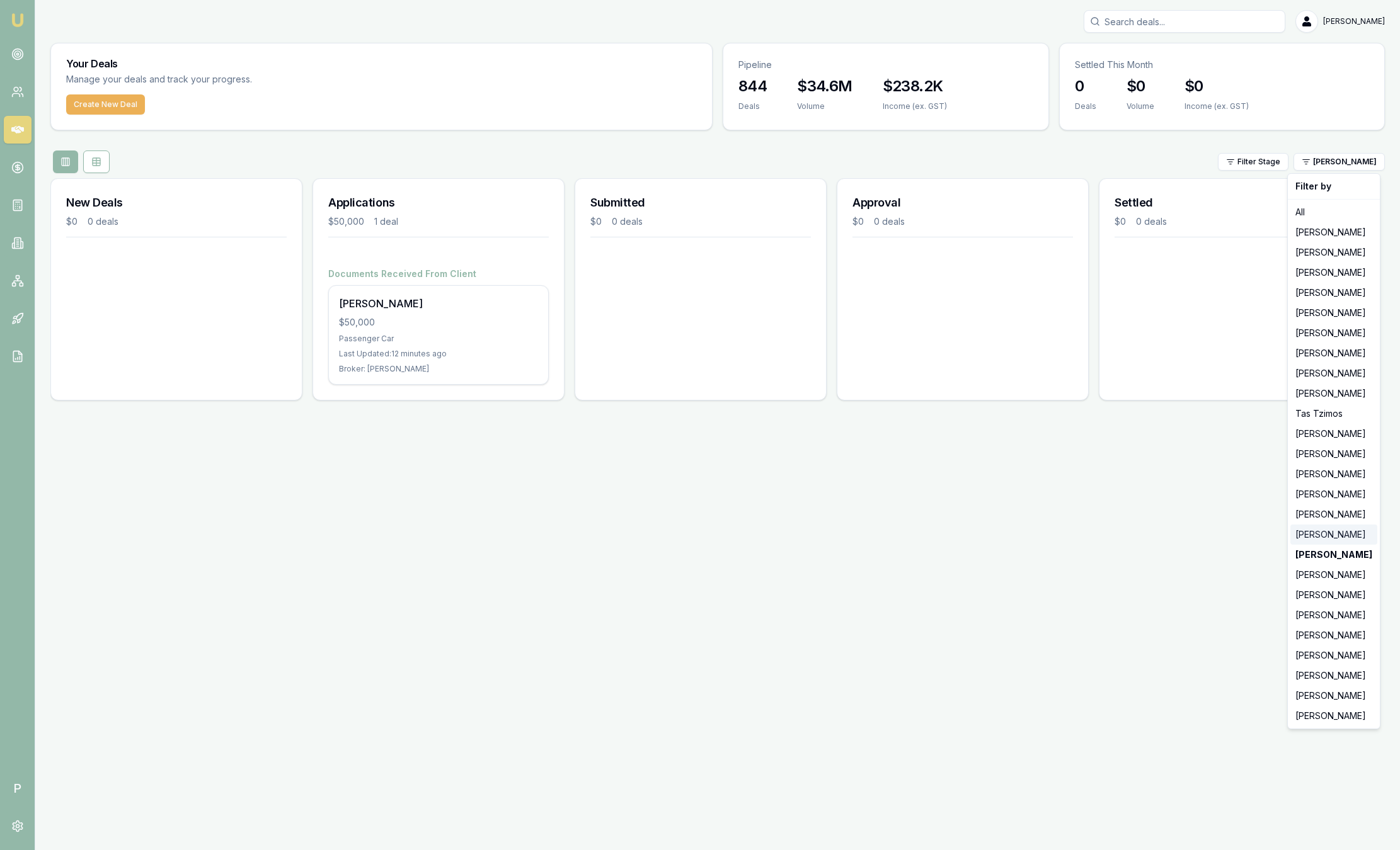
click at [1303, 536] on div "[PERSON_NAME]" at bounding box center [1334, 534] width 87 height 20
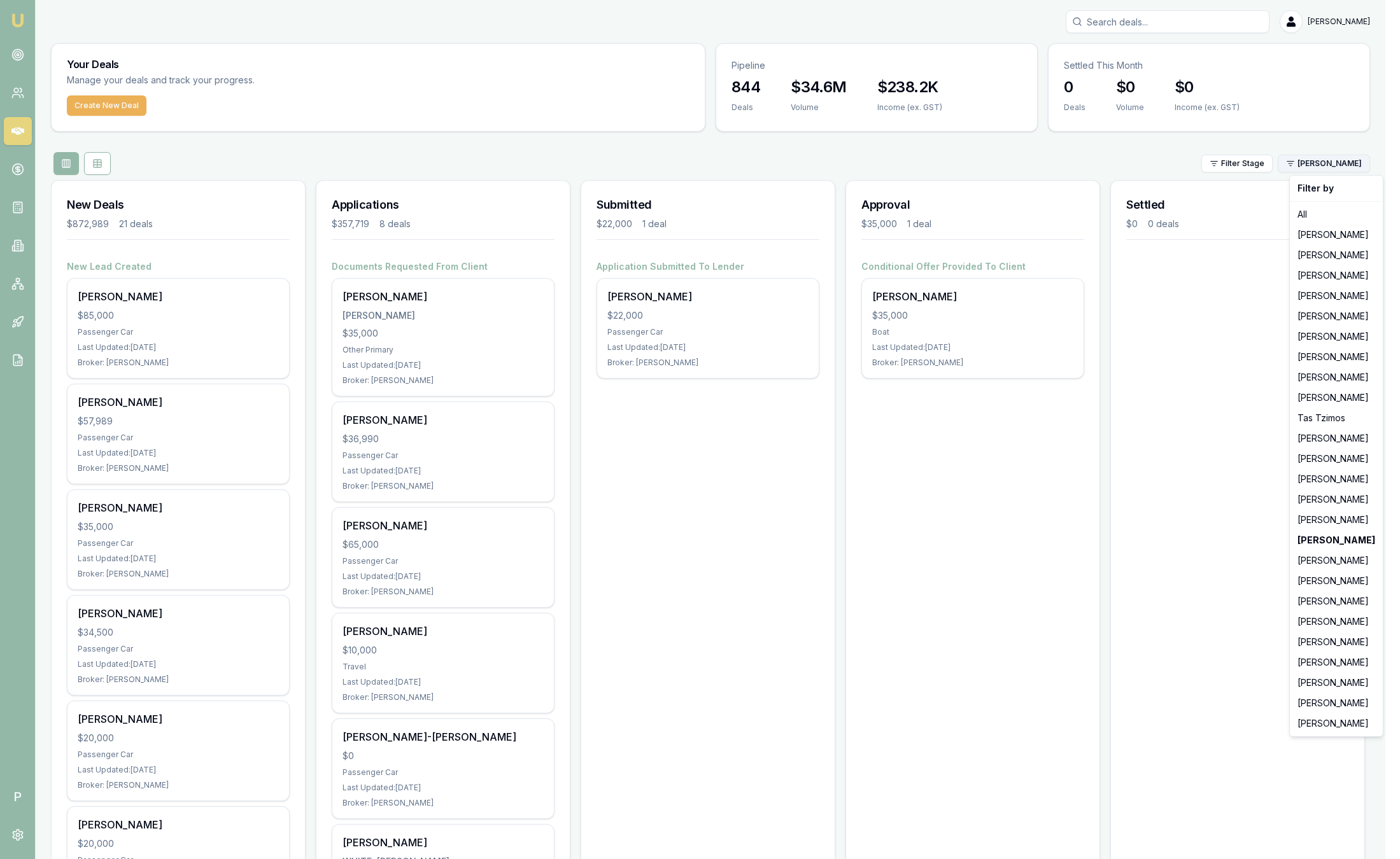
click at [1364, 159] on html "Emu Broker P [PERSON_NAME] Toggle Menu Your Deals Manage your deals and track y…" at bounding box center [700, 429] width 1400 height 859
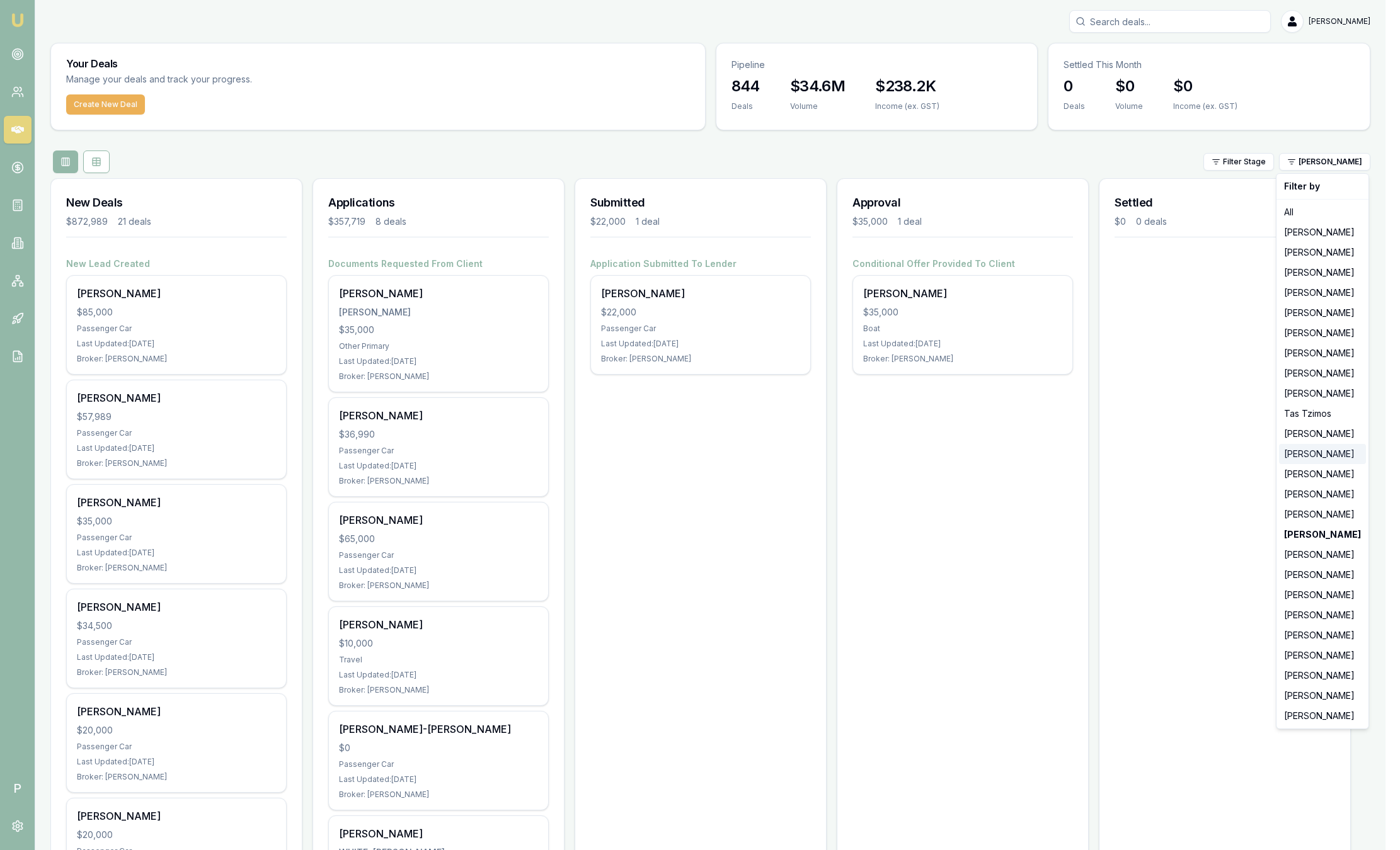
click at [1306, 455] on div "[PERSON_NAME]" at bounding box center [1322, 454] width 87 height 20
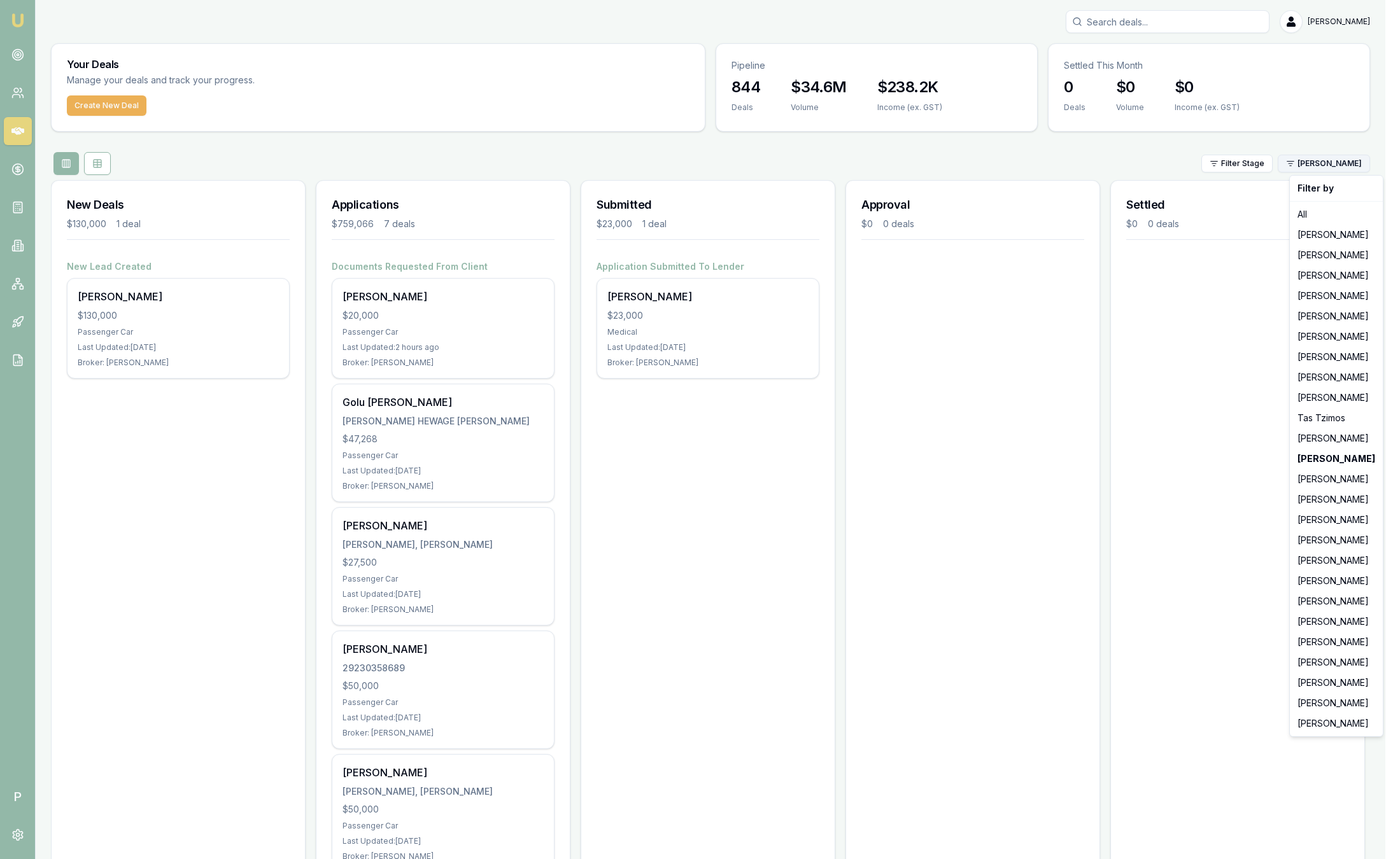
click at [1348, 163] on html "Emu Broker P [PERSON_NAME] Toggle Menu Your Deals Manage your deals and track y…" at bounding box center [700, 429] width 1400 height 859
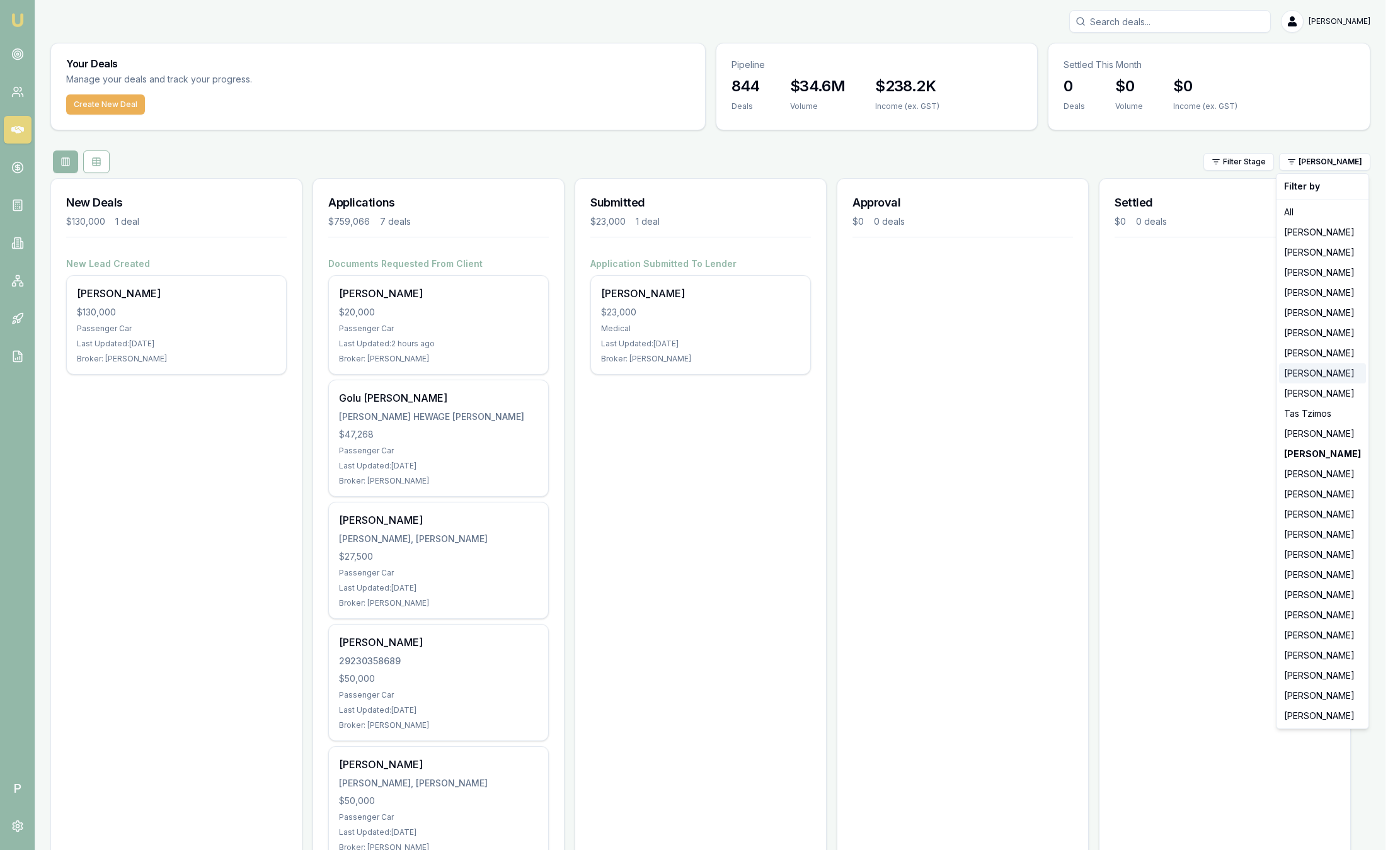
click at [1311, 370] on div "[PERSON_NAME]" at bounding box center [1322, 373] width 87 height 20
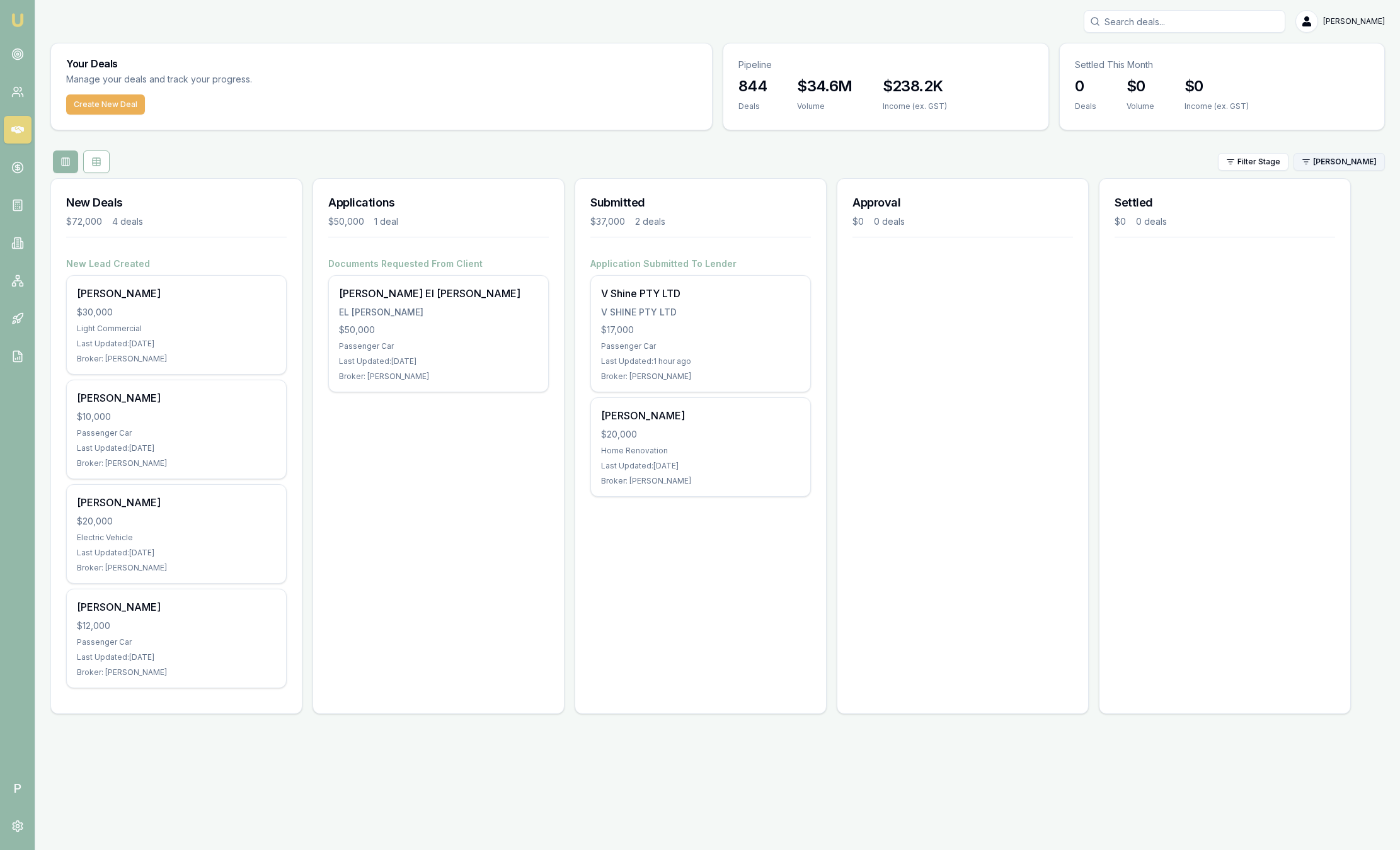
click at [1335, 161] on html "Emu Broker P [PERSON_NAME] Toggle Menu Your Deals Manage your deals and track y…" at bounding box center [700, 425] width 1400 height 850
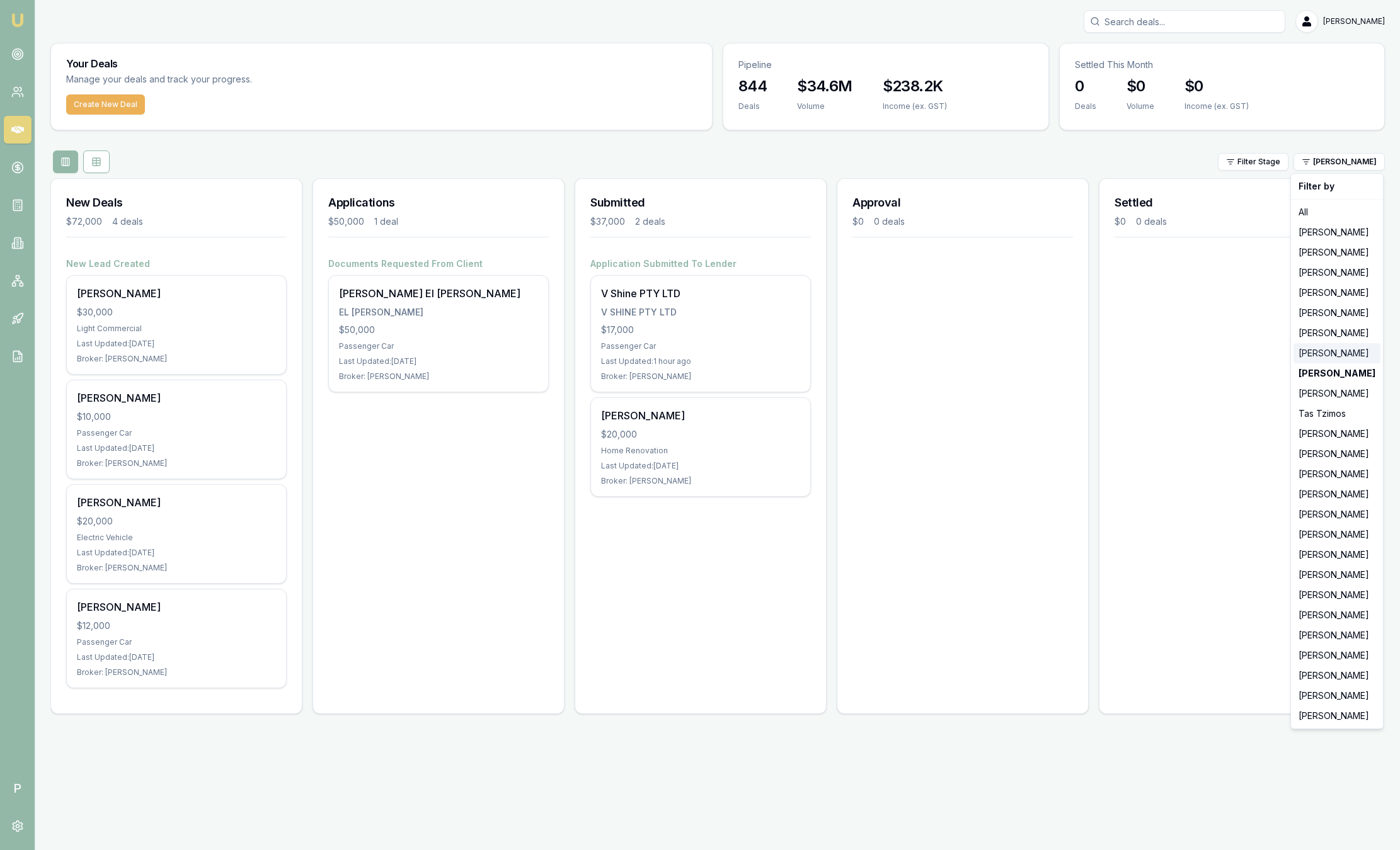
click at [1320, 353] on div "[PERSON_NAME]" at bounding box center [1337, 353] width 87 height 20
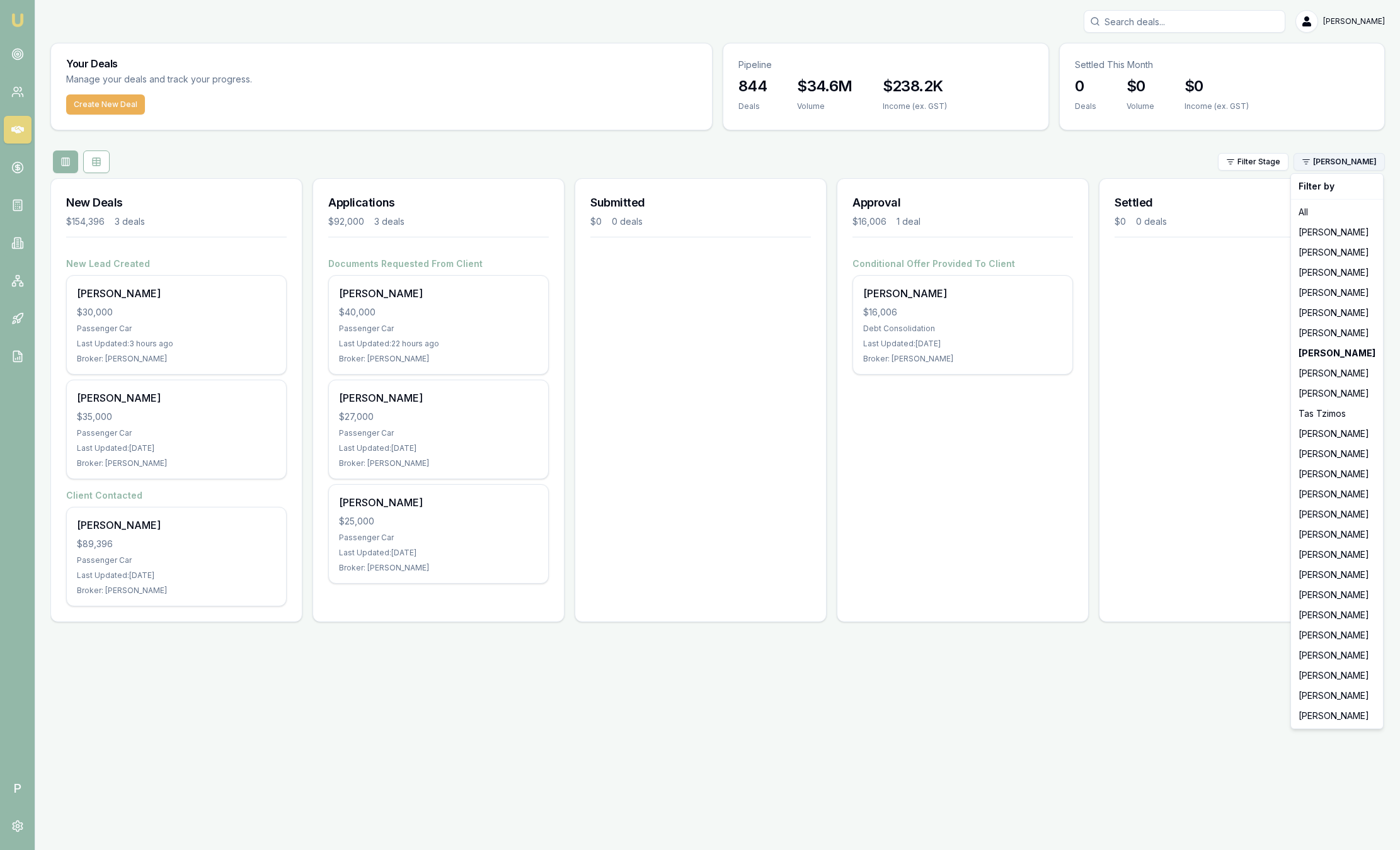
click at [1325, 167] on html "Emu Broker P [PERSON_NAME] Toggle Menu Your Deals Manage your deals and track y…" at bounding box center [700, 425] width 1400 height 850
click at [1315, 337] on div "[PERSON_NAME]" at bounding box center [1337, 332] width 87 height 20
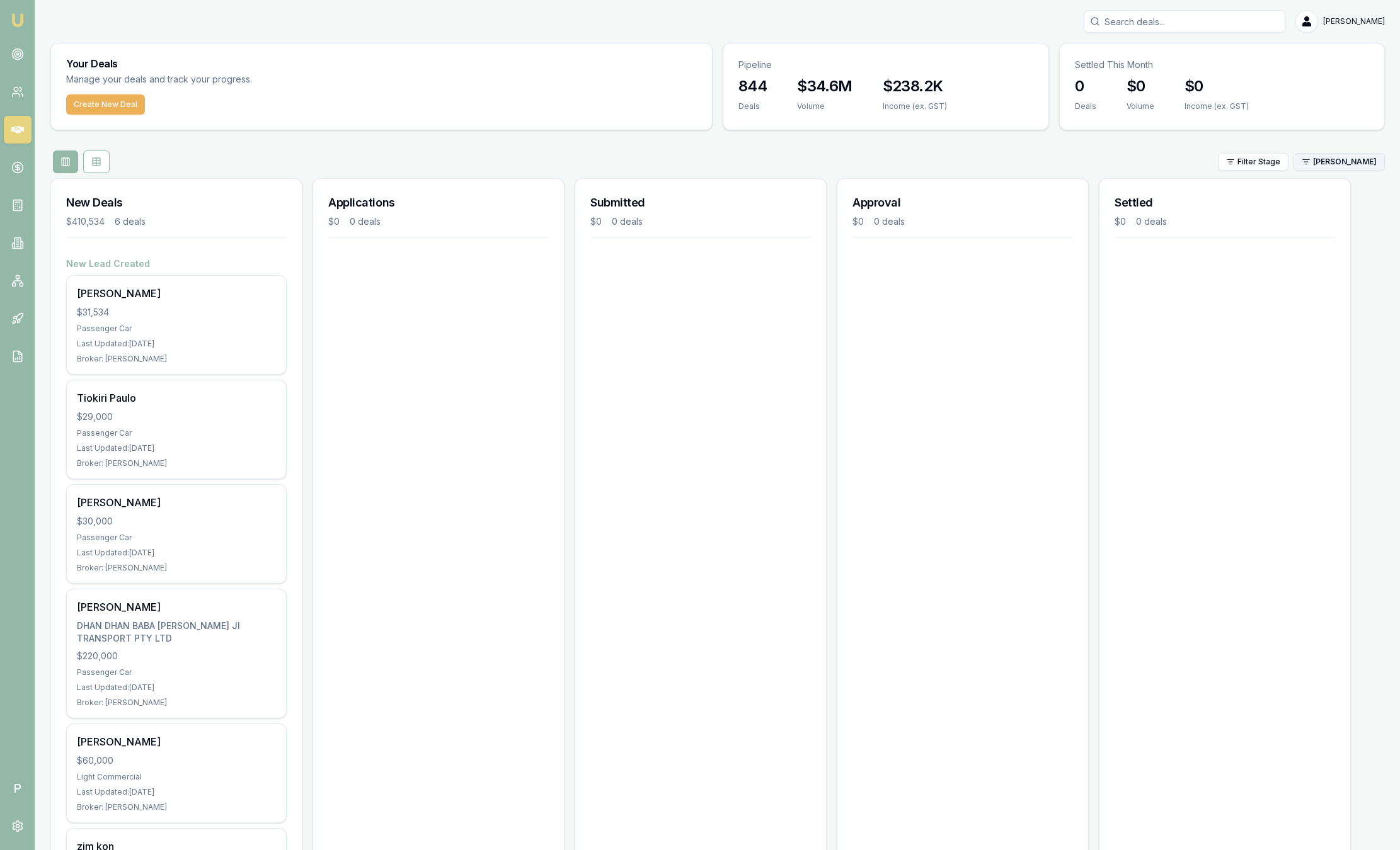
click at [1319, 156] on html "Emu Broker P [PERSON_NAME] Toggle Menu Your Deals Manage your deals and track y…" at bounding box center [700, 425] width 1400 height 850
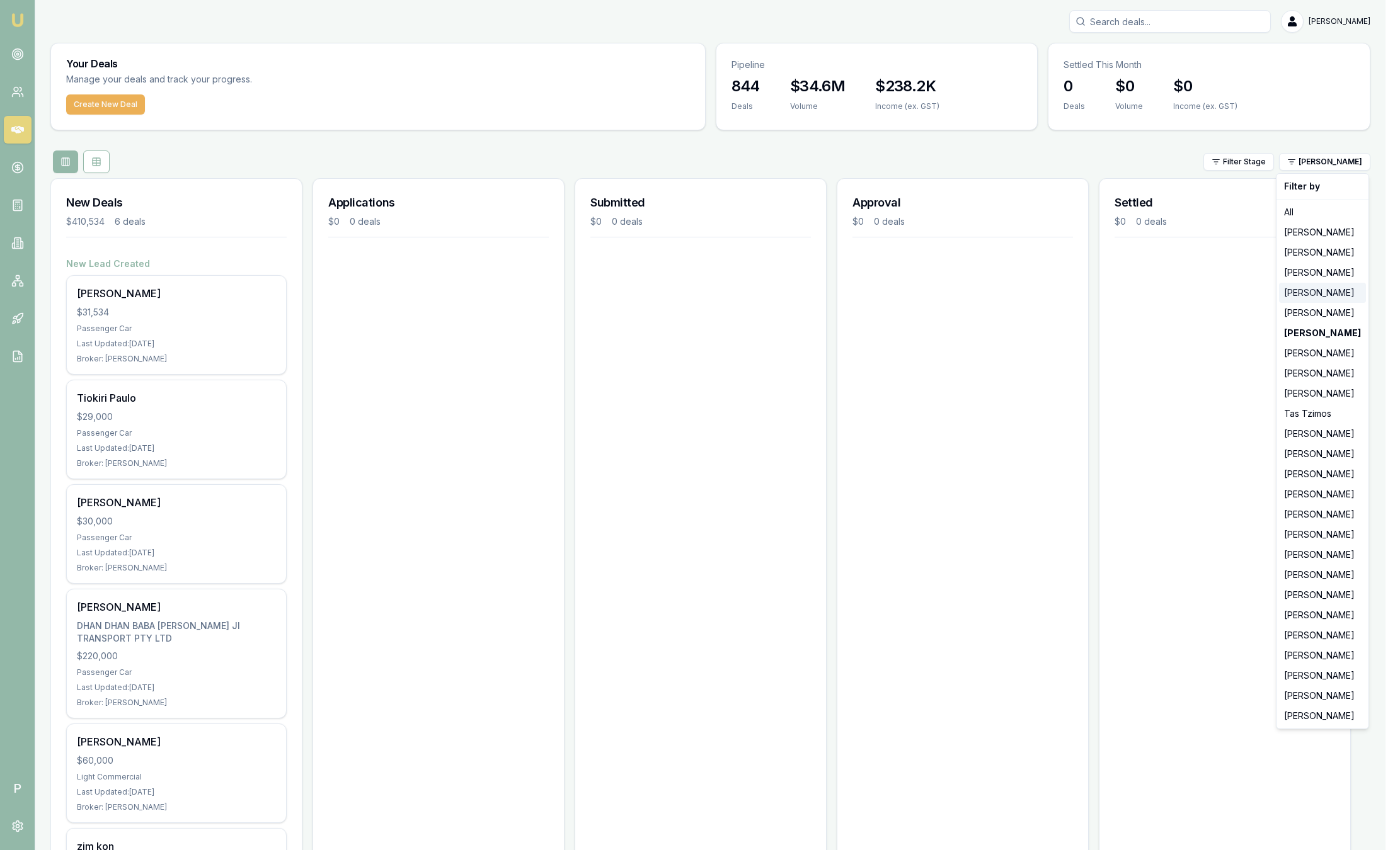
click at [1303, 296] on div "[PERSON_NAME]" at bounding box center [1322, 292] width 87 height 20
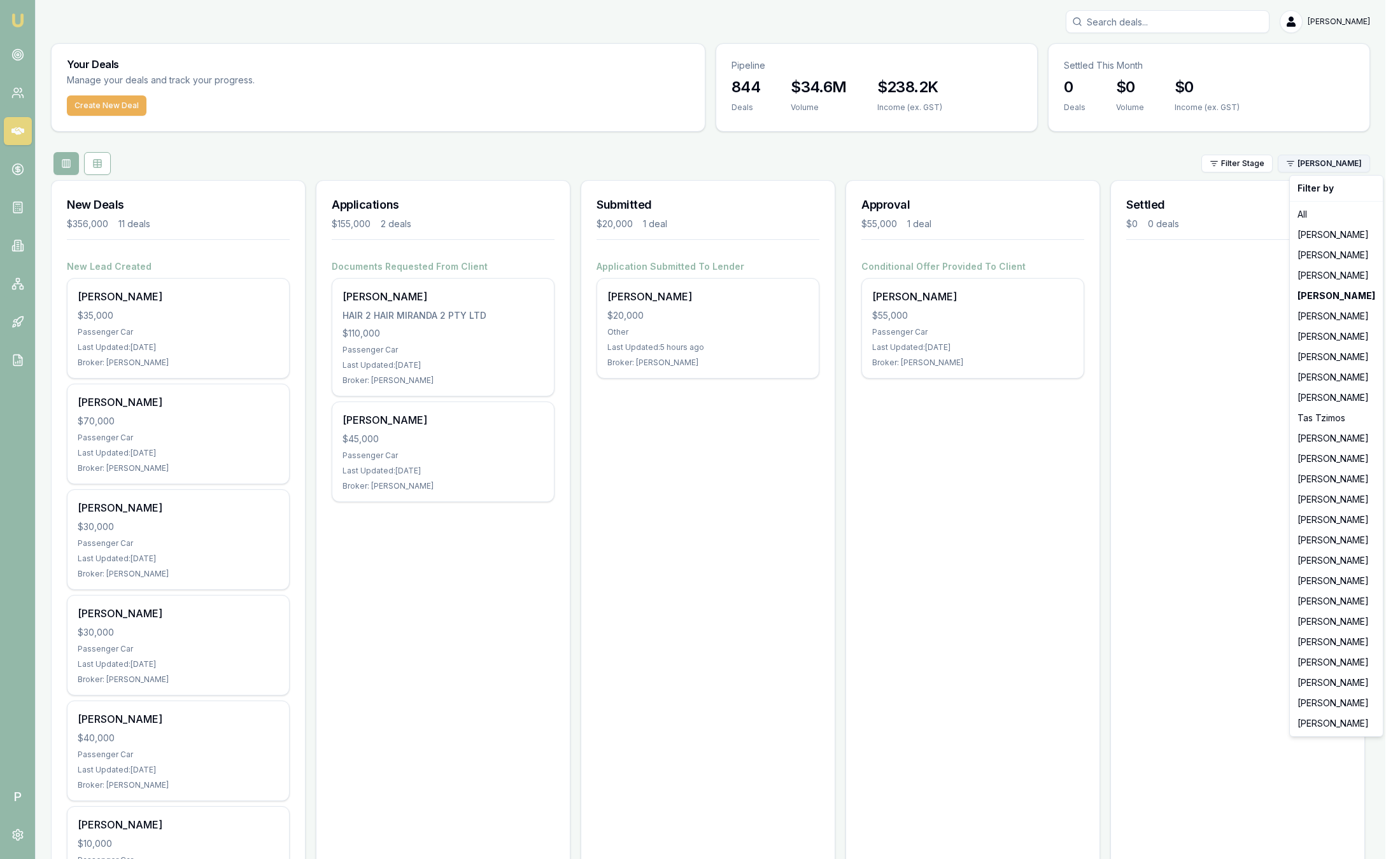
click at [1338, 165] on html "Emu Broker P [PERSON_NAME] Toggle Menu Your Deals Manage your deals and track y…" at bounding box center [700, 429] width 1400 height 859
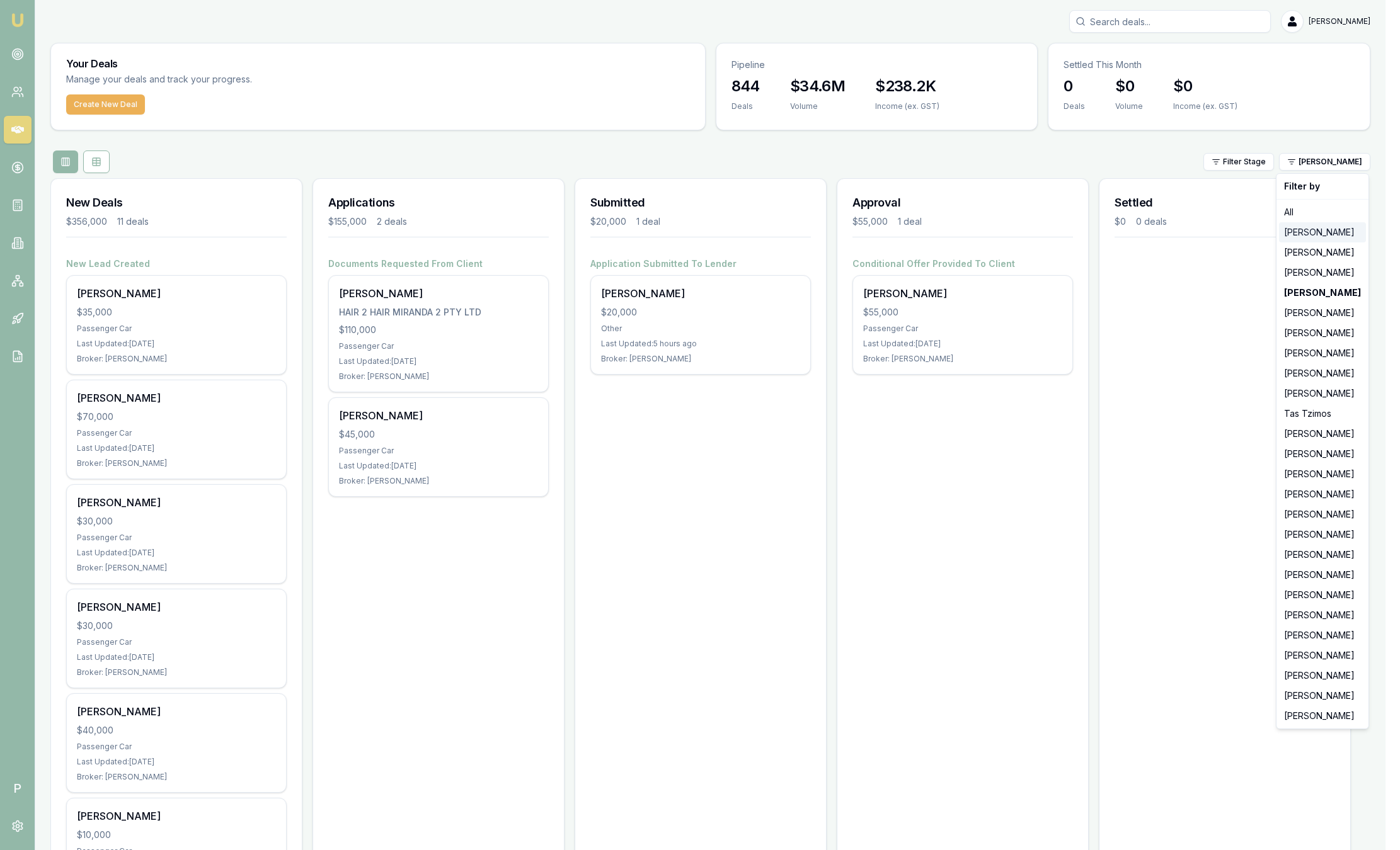
click at [1305, 242] on div "[PERSON_NAME]" at bounding box center [1322, 232] width 87 height 20
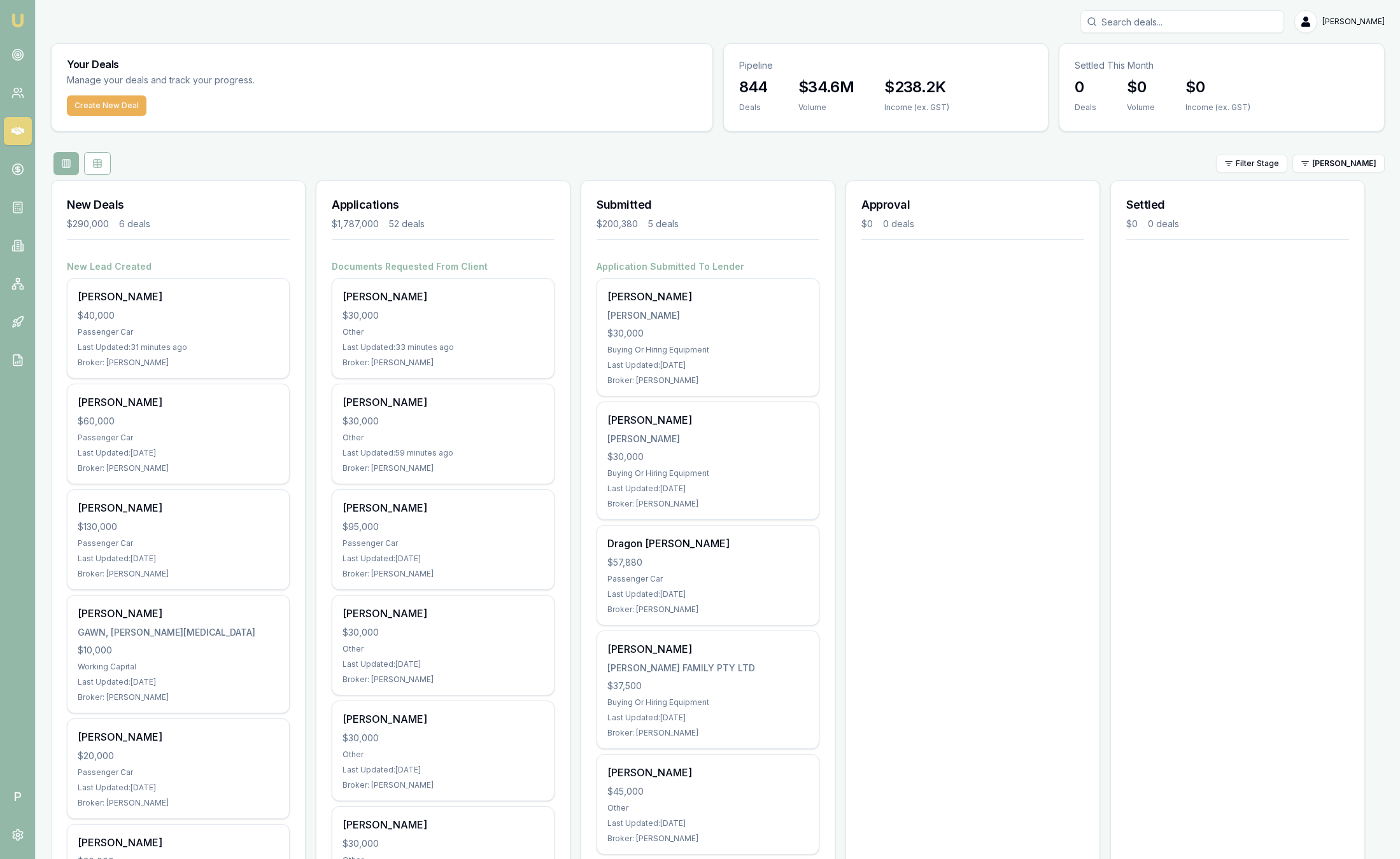
click at [1343, 173] on div "Filter Stage [PERSON_NAME]" at bounding box center [718, 163] width 1334 height 23
click at [1342, 168] on html "Emu Broker P [PERSON_NAME] Toggle Menu Your Deals Manage your deals and track y…" at bounding box center [700, 429] width 1400 height 859
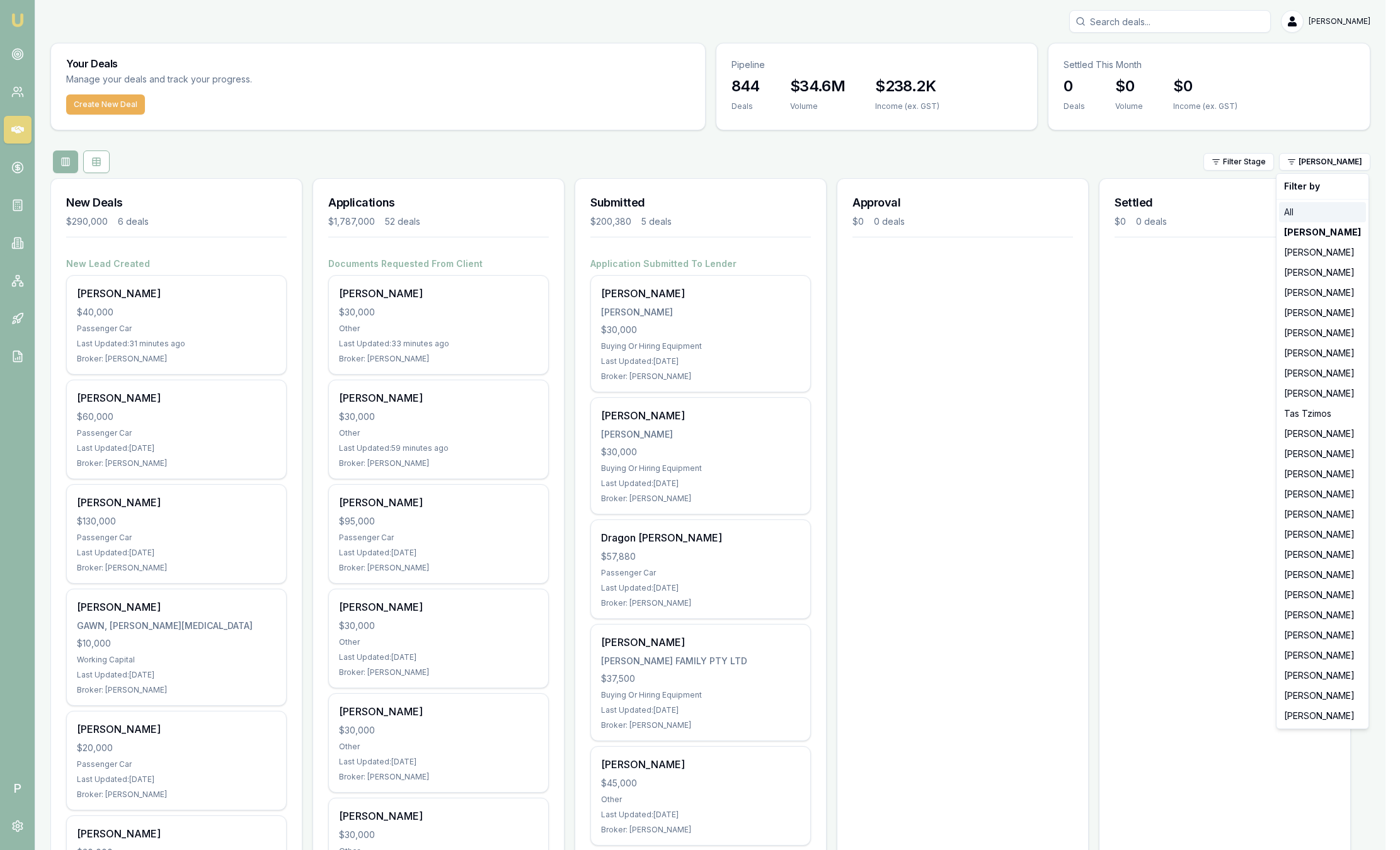
click at [1320, 210] on div "All" at bounding box center [1322, 212] width 87 height 20
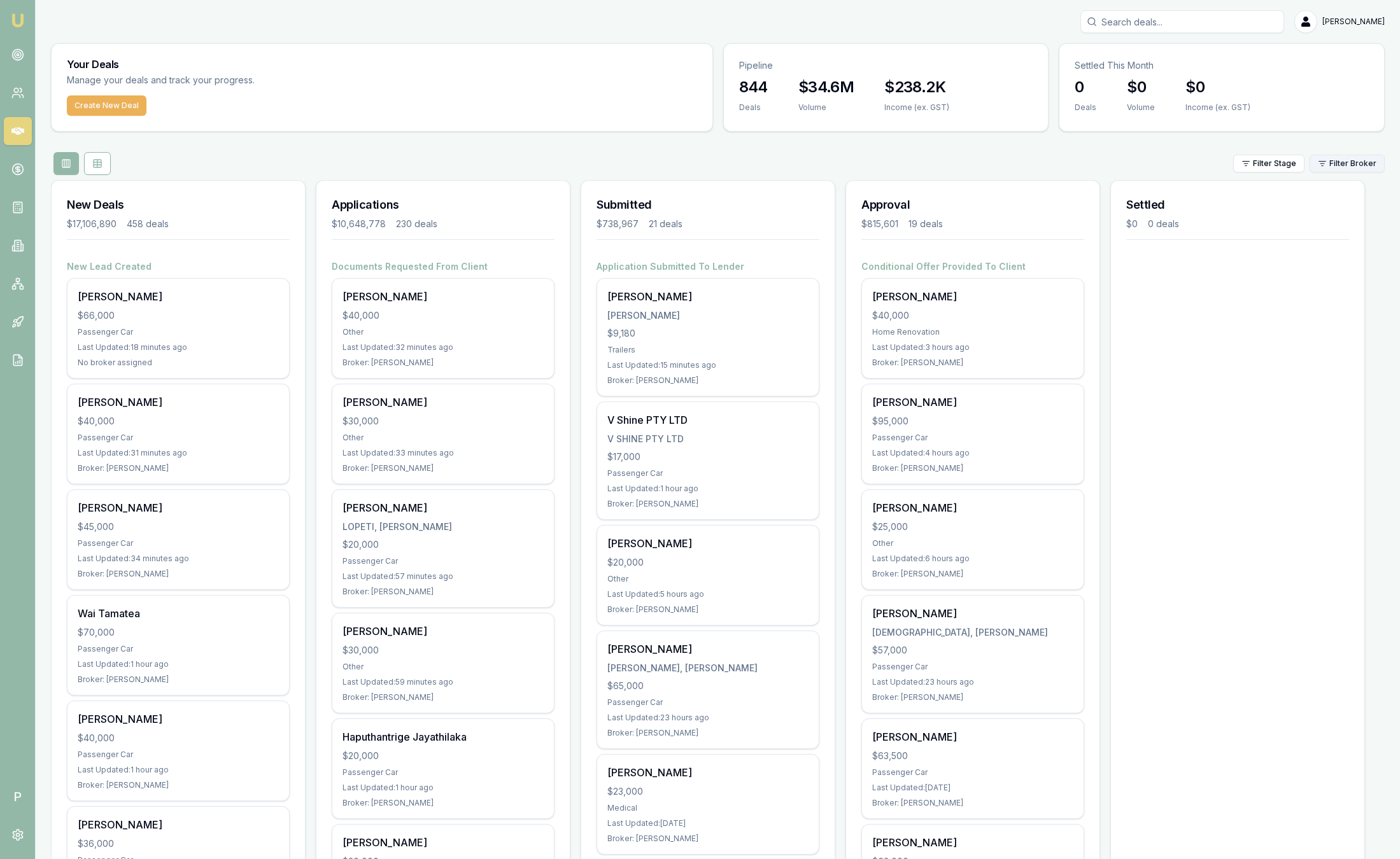
click at [1329, 162] on html "Emu Broker P [PERSON_NAME] Toggle Menu Your Deals Manage your deals and track y…" at bounding box center [700, 429] width 1400 height 859
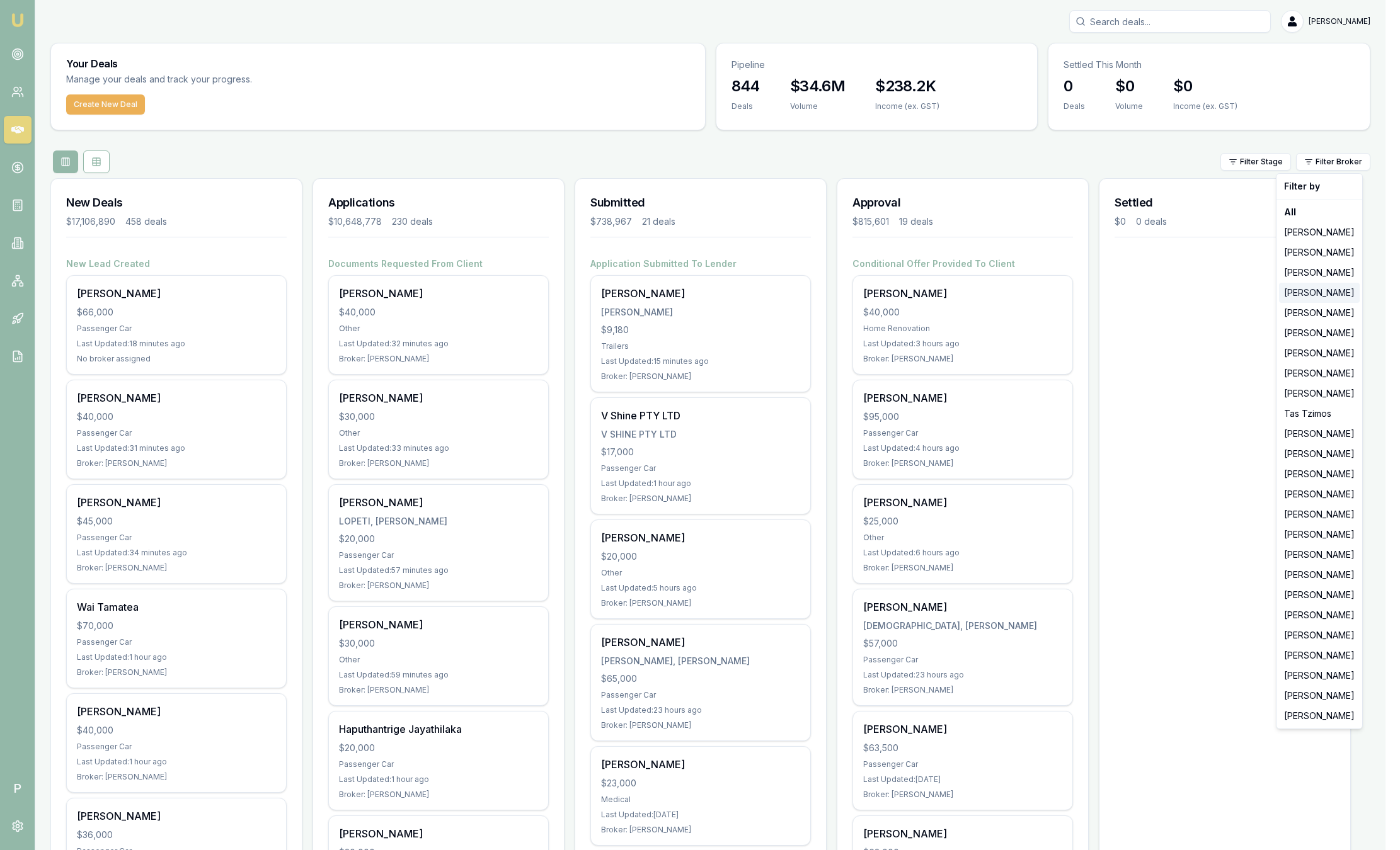
click at [1317, 289] on div "[PERSON_NAME]" at bounding box center [1319, 292] width 80 height 20
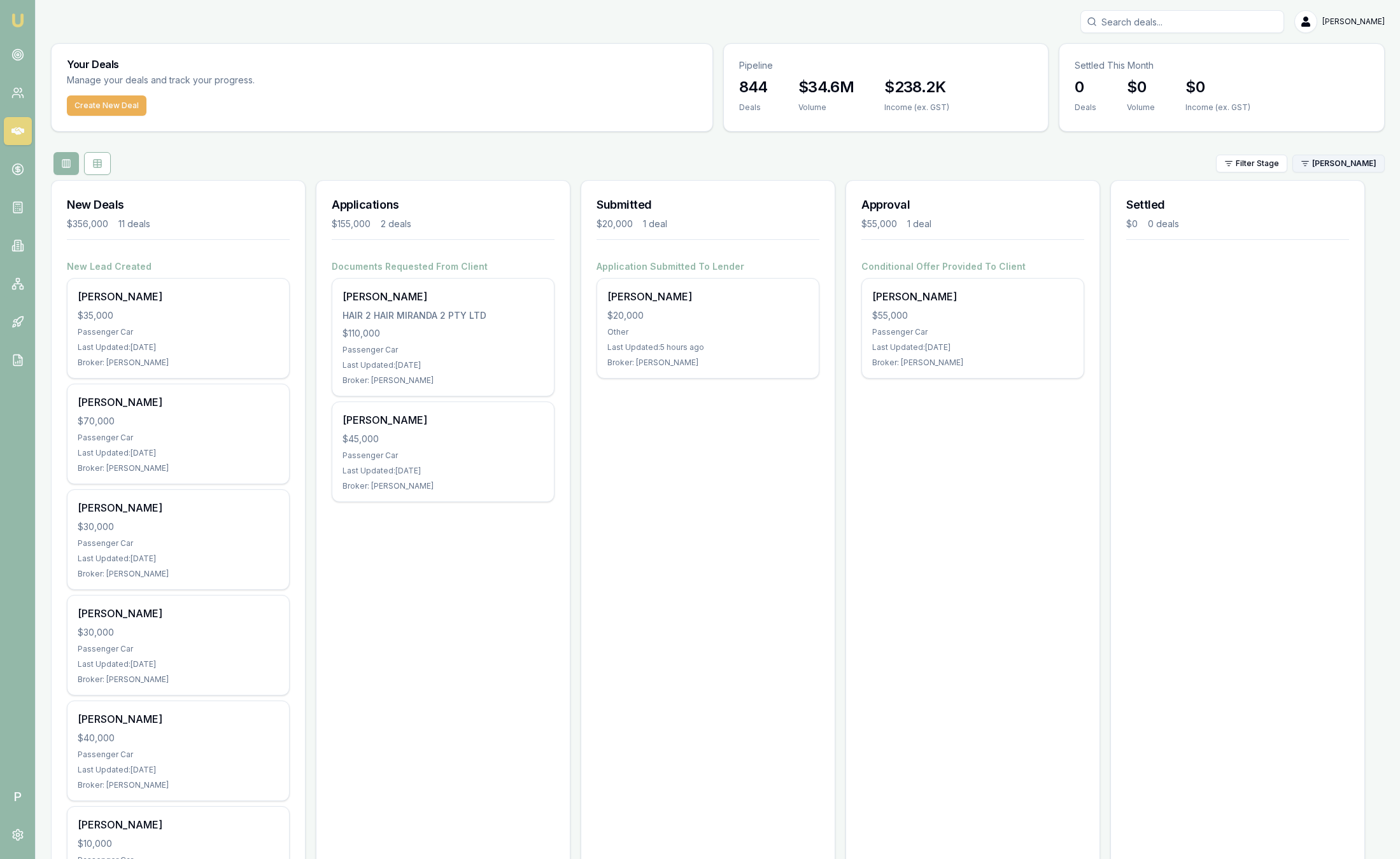
click at [1333, 159] on html "Emu Broker P [PERSON_NAME] Toggle Menu Your Deals Manage your deals and track y…" at bounding box center [700, 429] width 1400 height 859
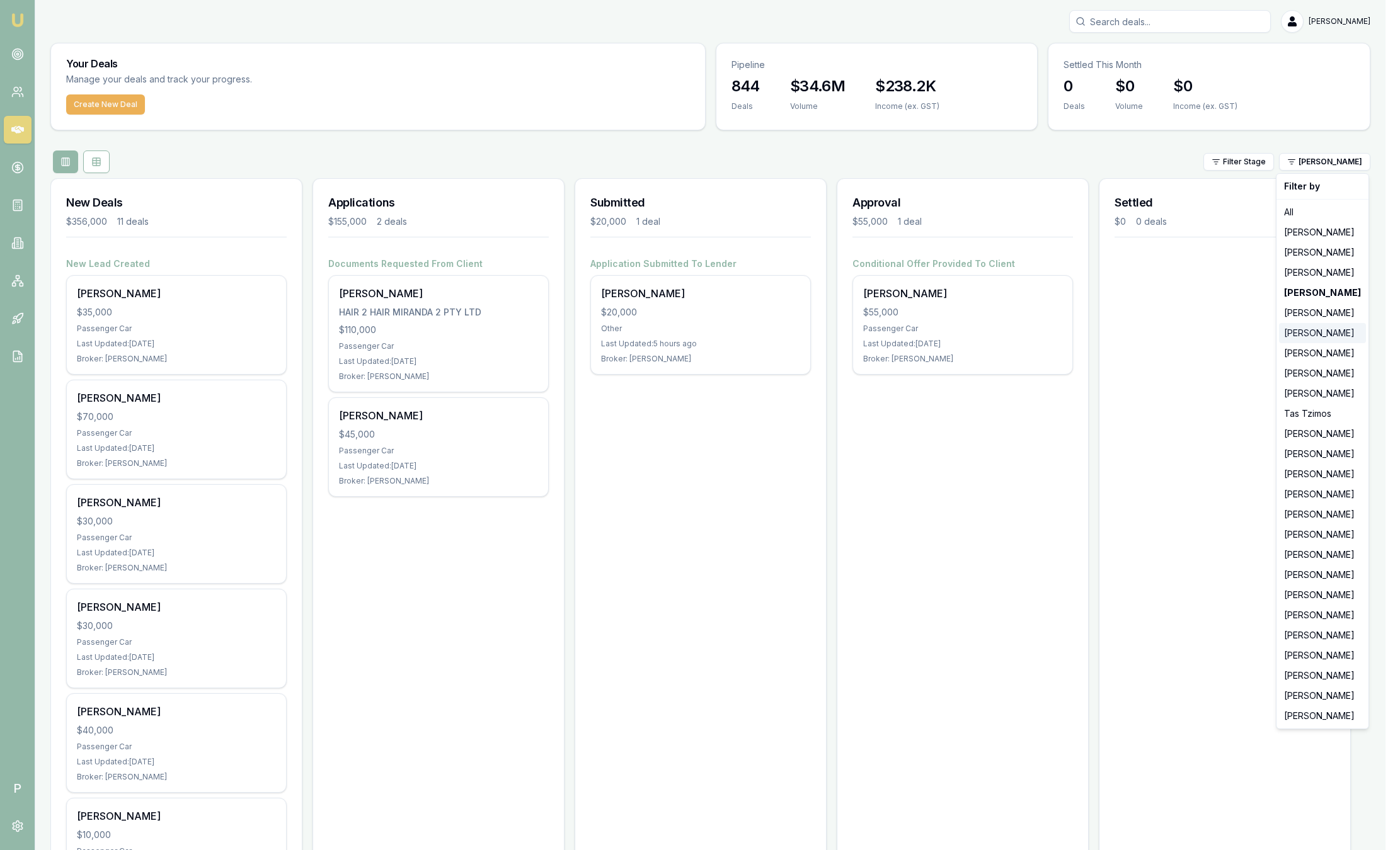
click at [1331, 335] on div "[PERSON_NAME]" at bounding box center [1322, 332] width 87 height 20
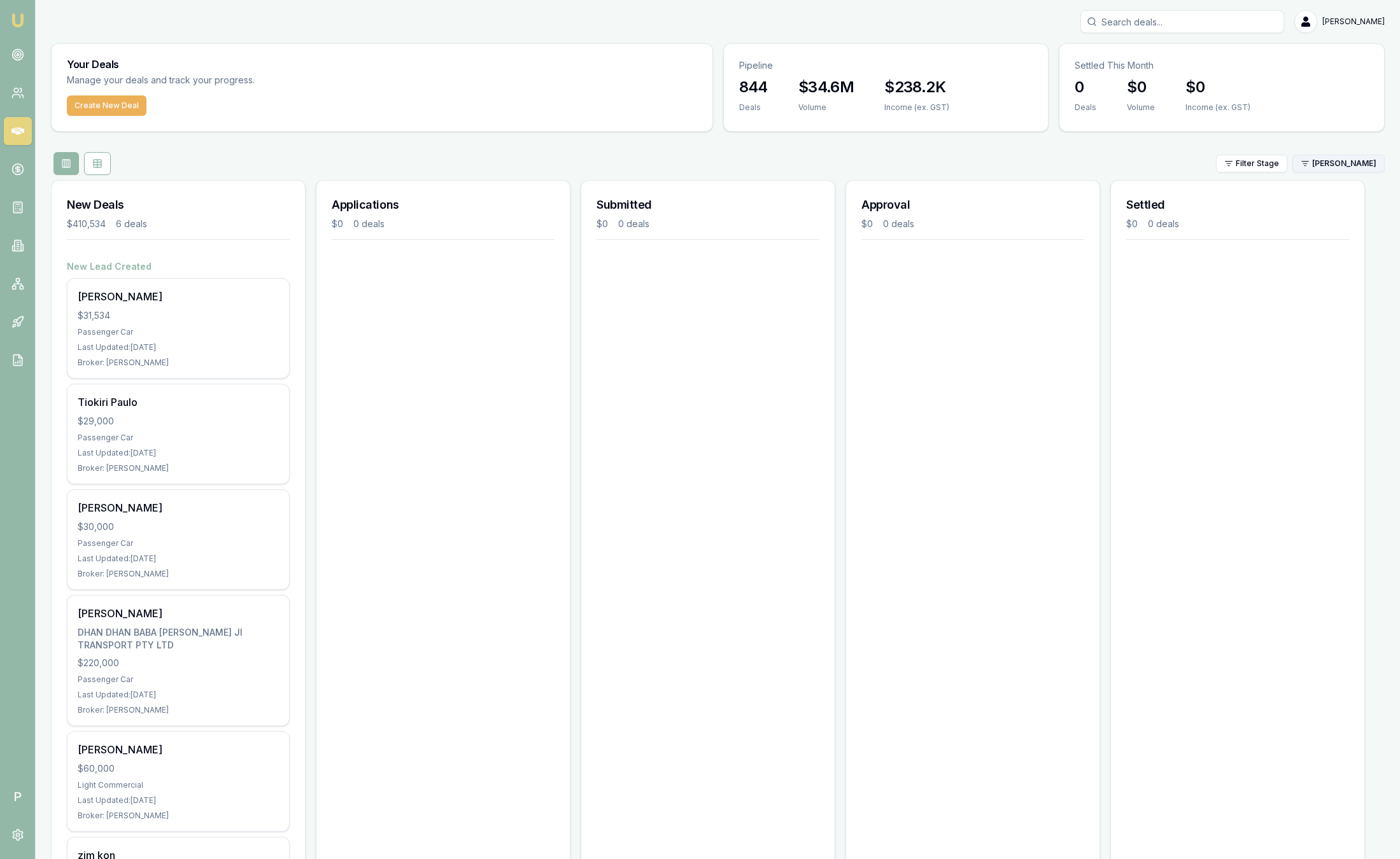
click at [1341, 154] on html "Emu Broker P [PERSON_NAME] Toggle Menu Your Deals Manage your deals and track y…" at bounding box center [700, 429] width 1400 height 859
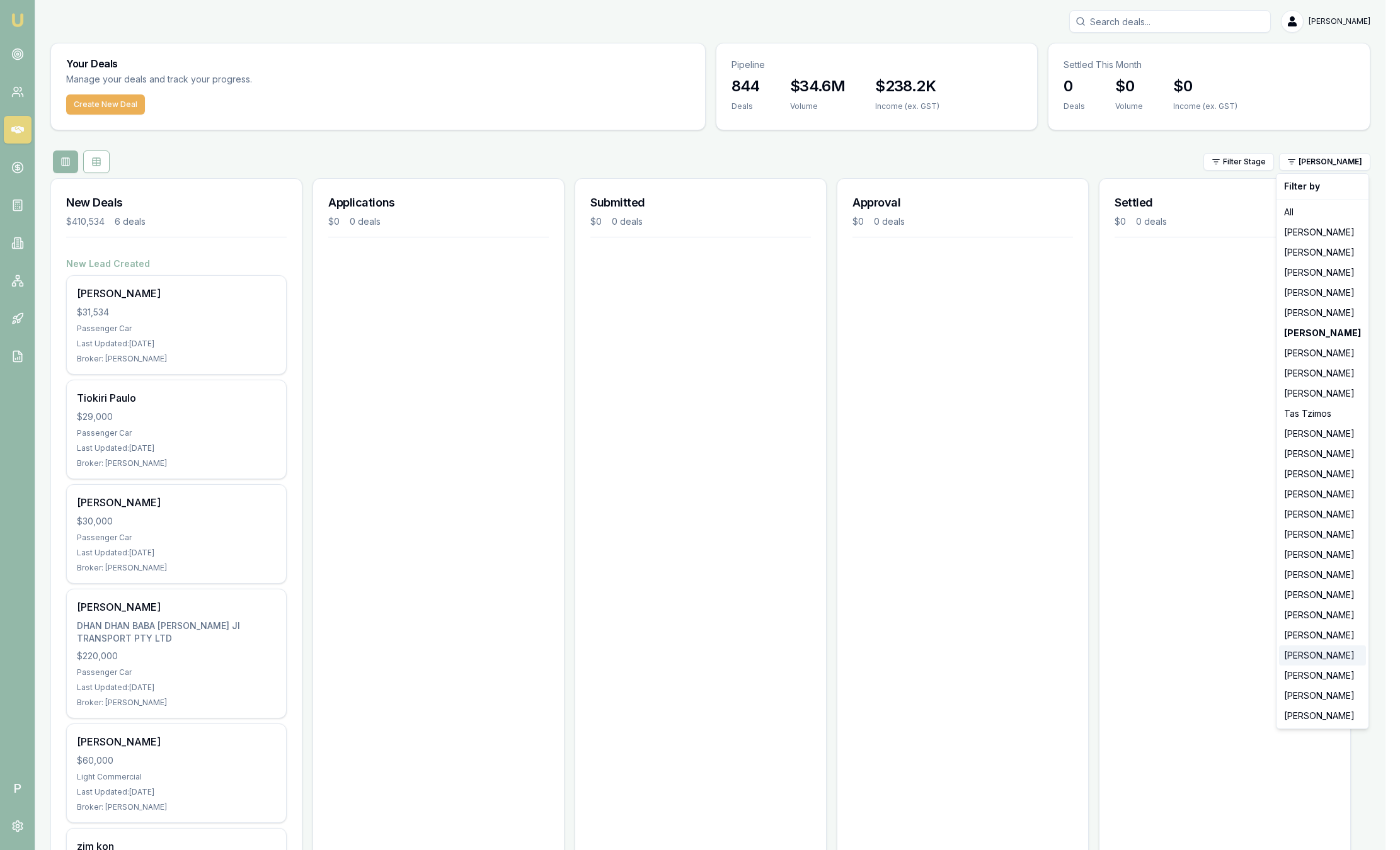
click at [1336, 656] on div "[PERSON_NAME]" at bounding box center [1322, 655] width 87 height 20
